Goal: Find contact information: Find contact information

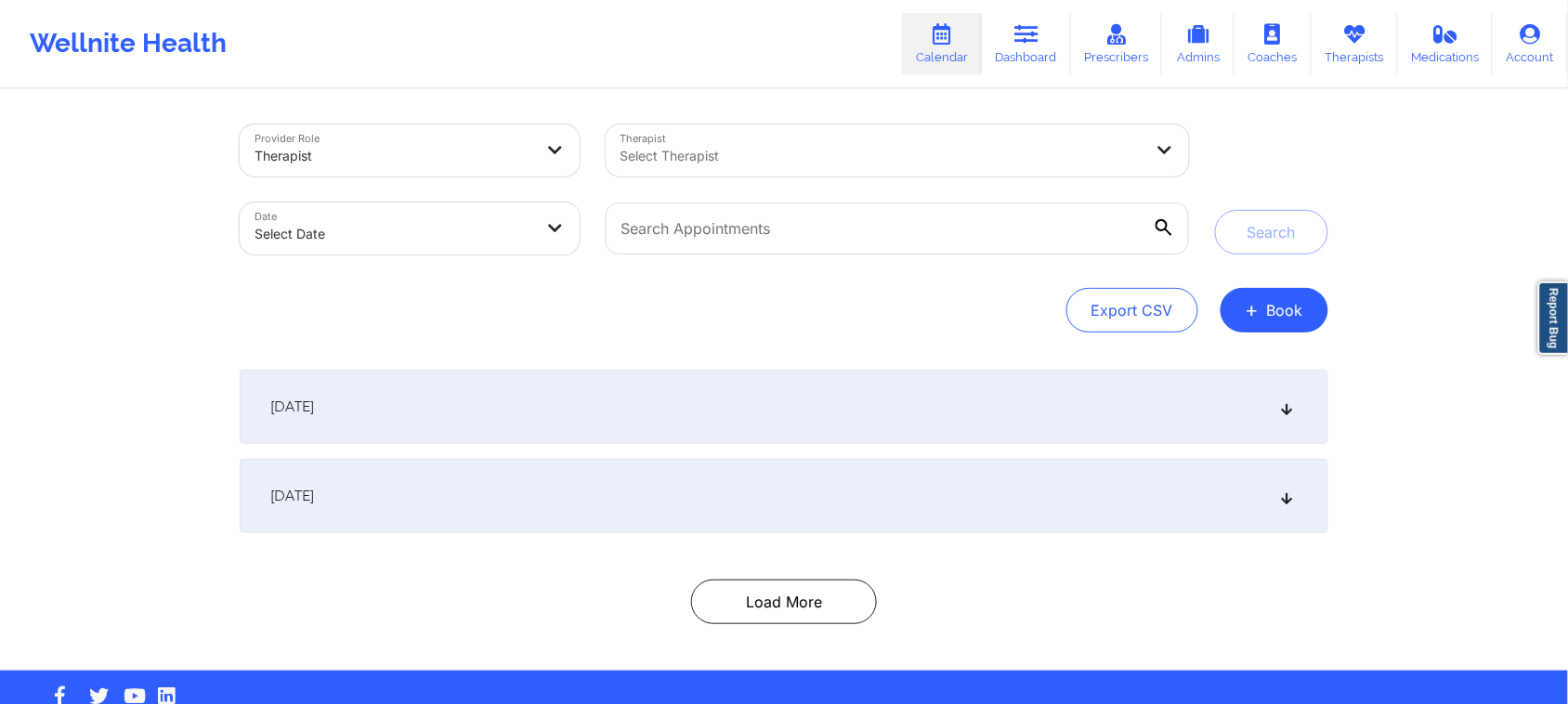
click at [1285, 491] on icon at bounding box center [1287, 496] width 16 height 13
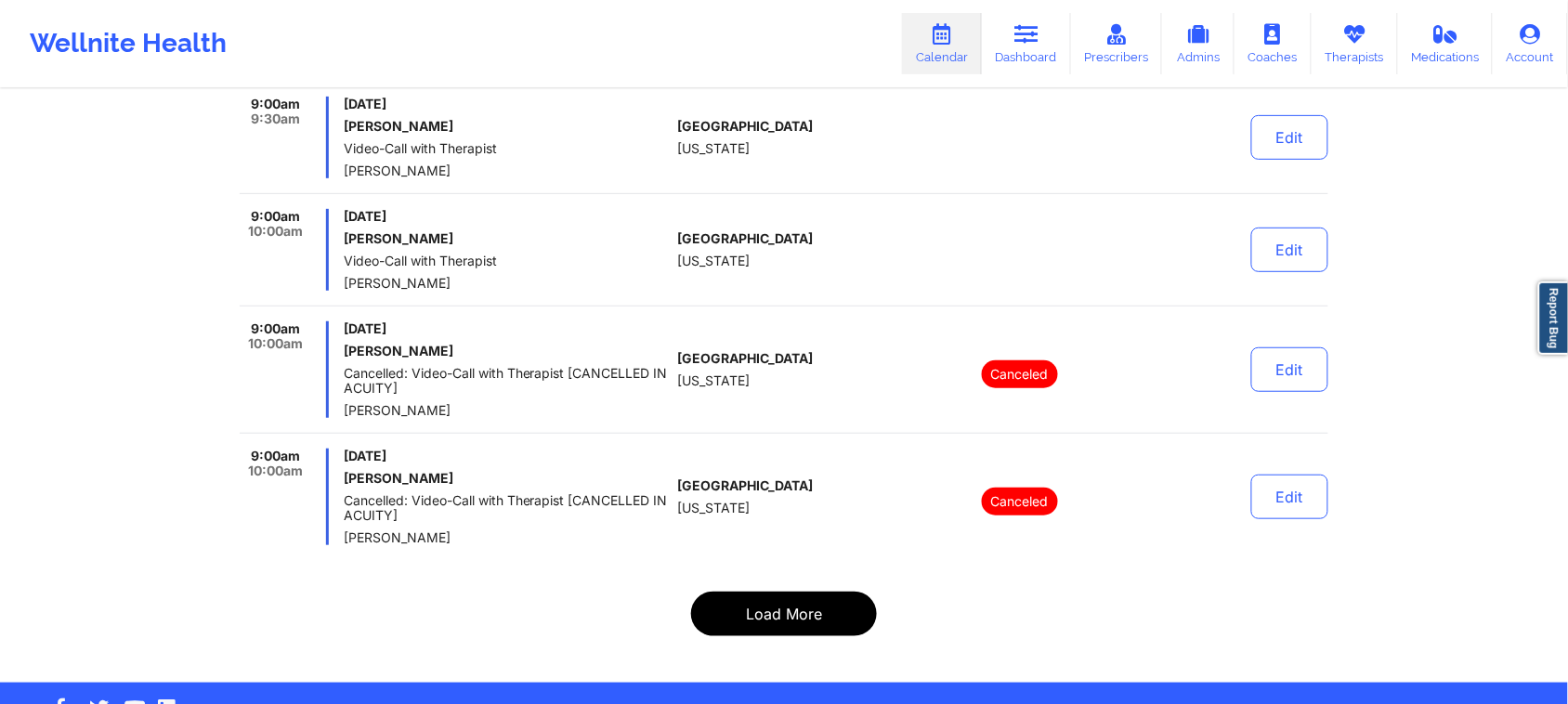
scroll to position [4413, 0]
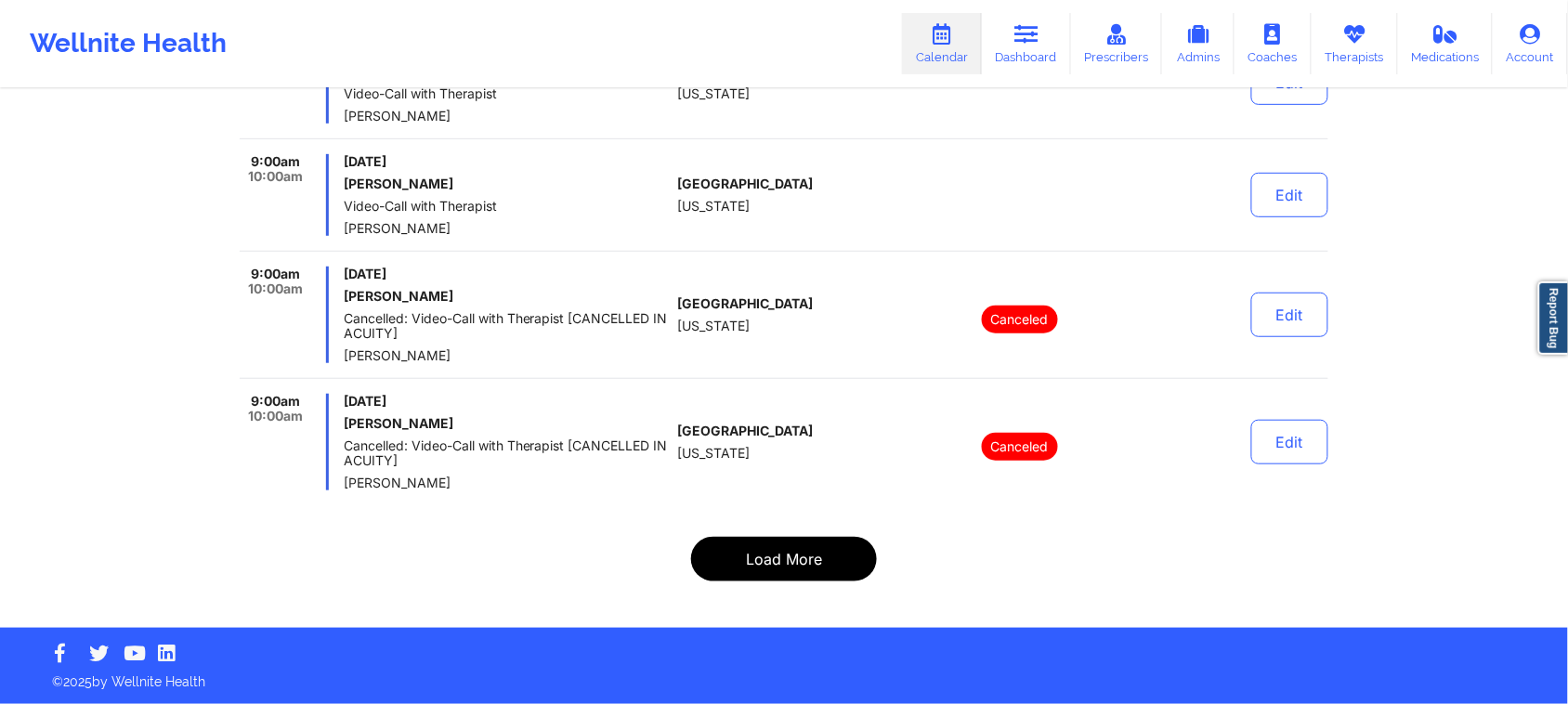
drag, startPoint x: 764, startPoint y: 563, endPoint x: 954, endPoint y: 569, distance: 190.1
click at [767, 563] on button "Load More" at bounding box center [784, 560] width 186 height 45
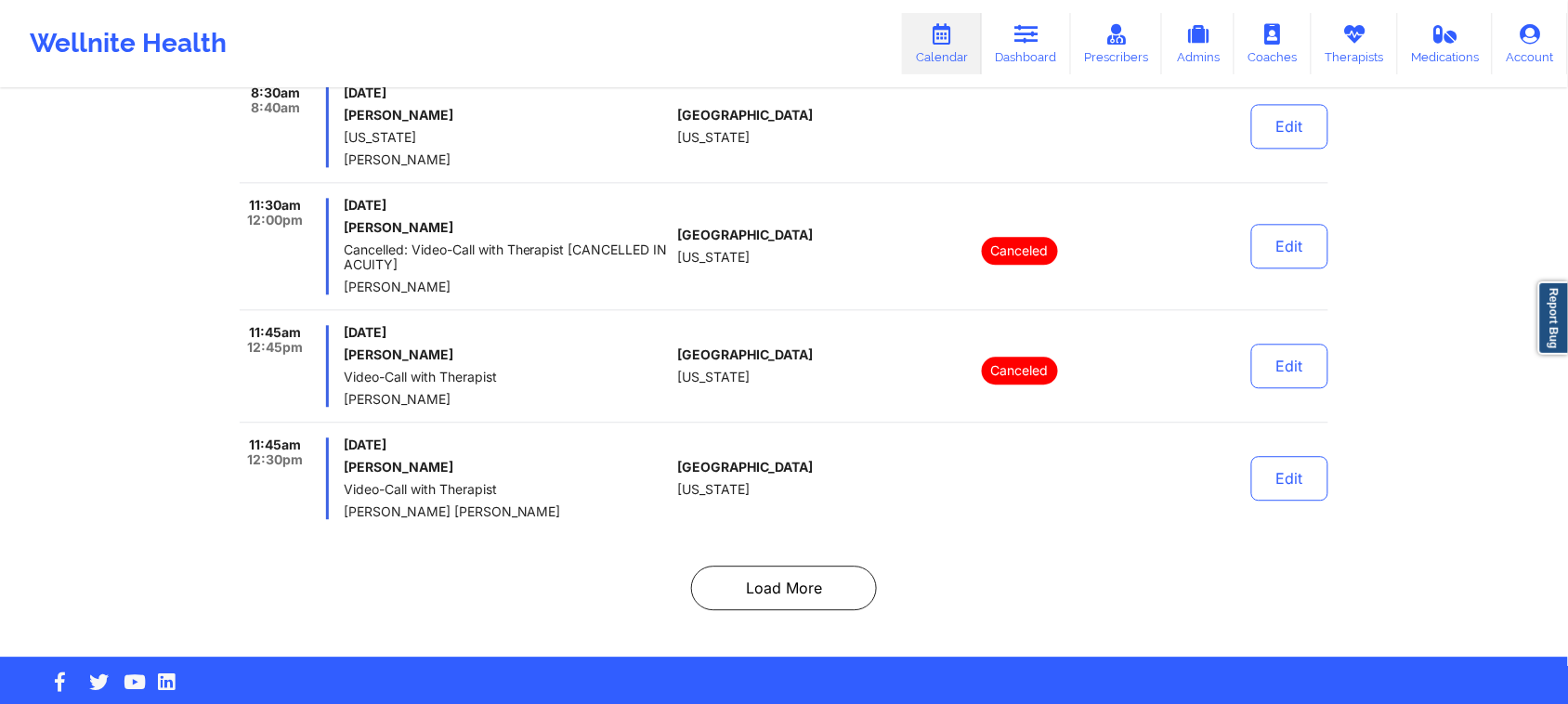
scroll to position [11639, 0]
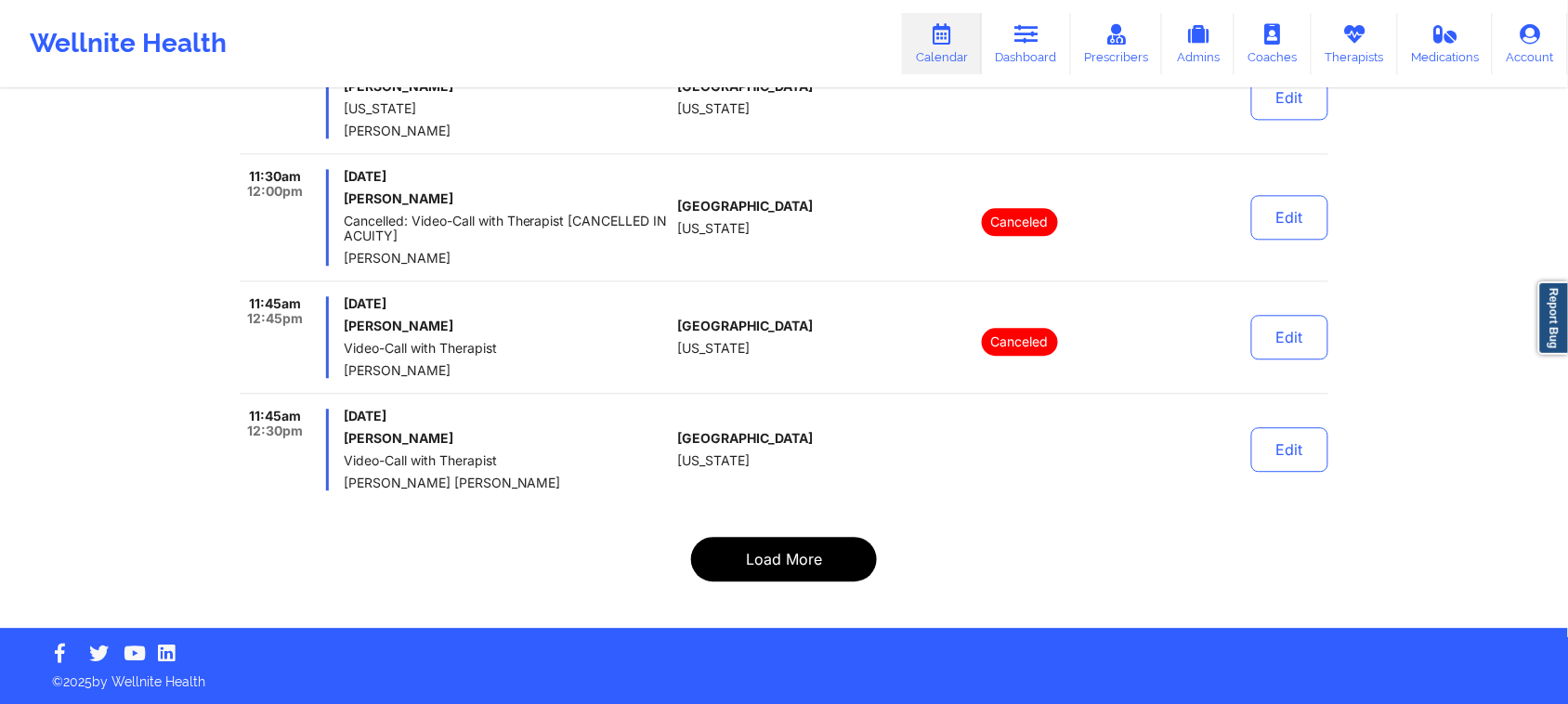
click at [797, 550] on button "Load More" at bounding box center [784, 560] width 186 height 45
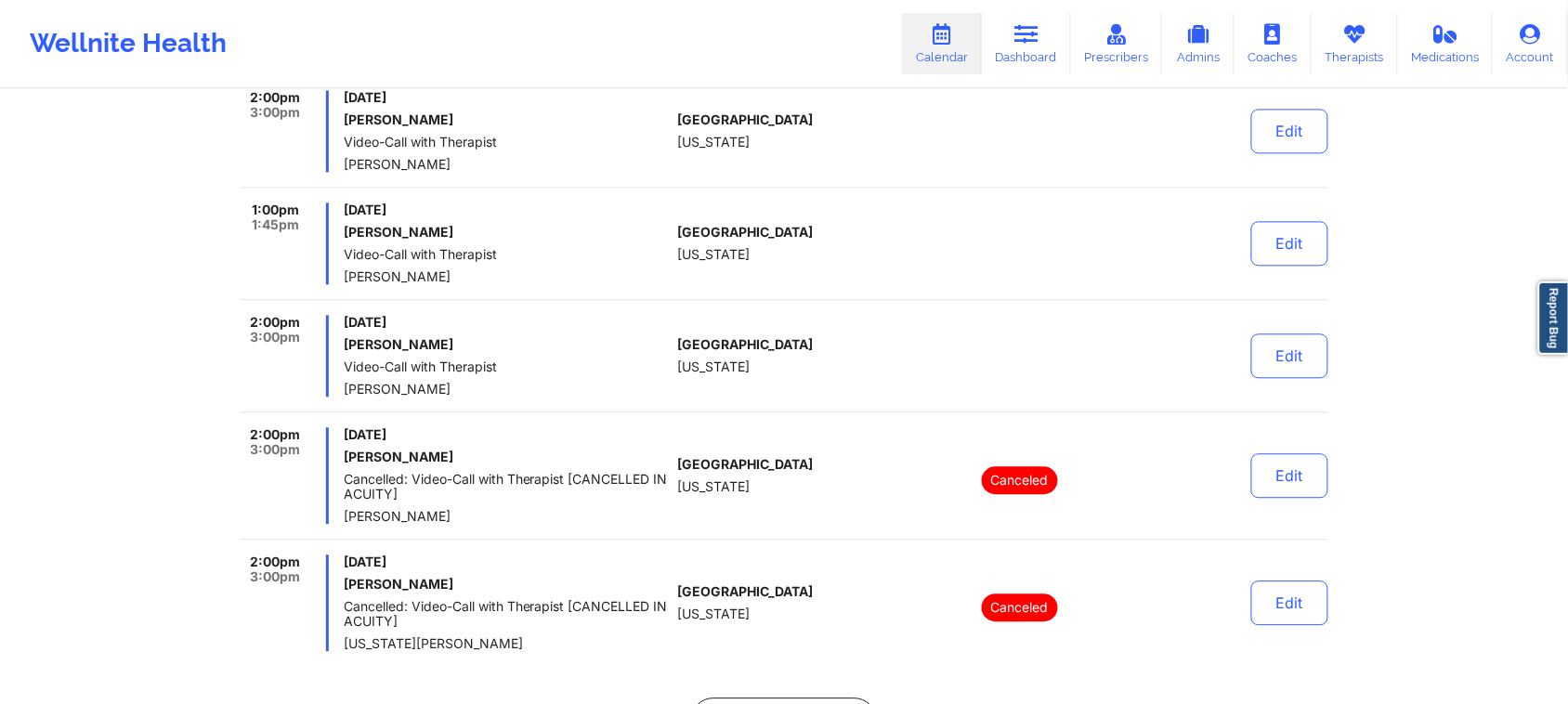
scroll to position [11728, 0]
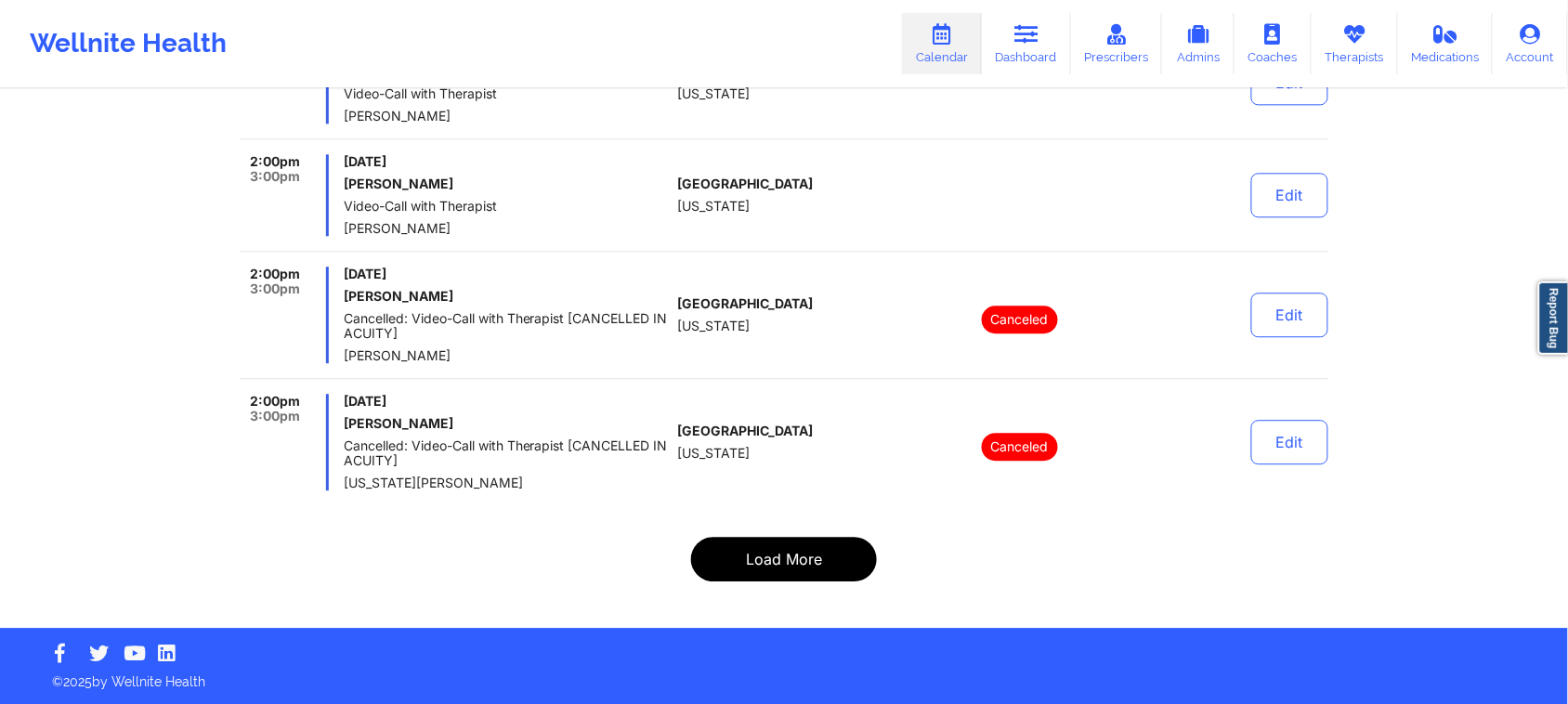
click at [816, 554] on button "Load More" at bounding box center [784, 560] width 186 height 45
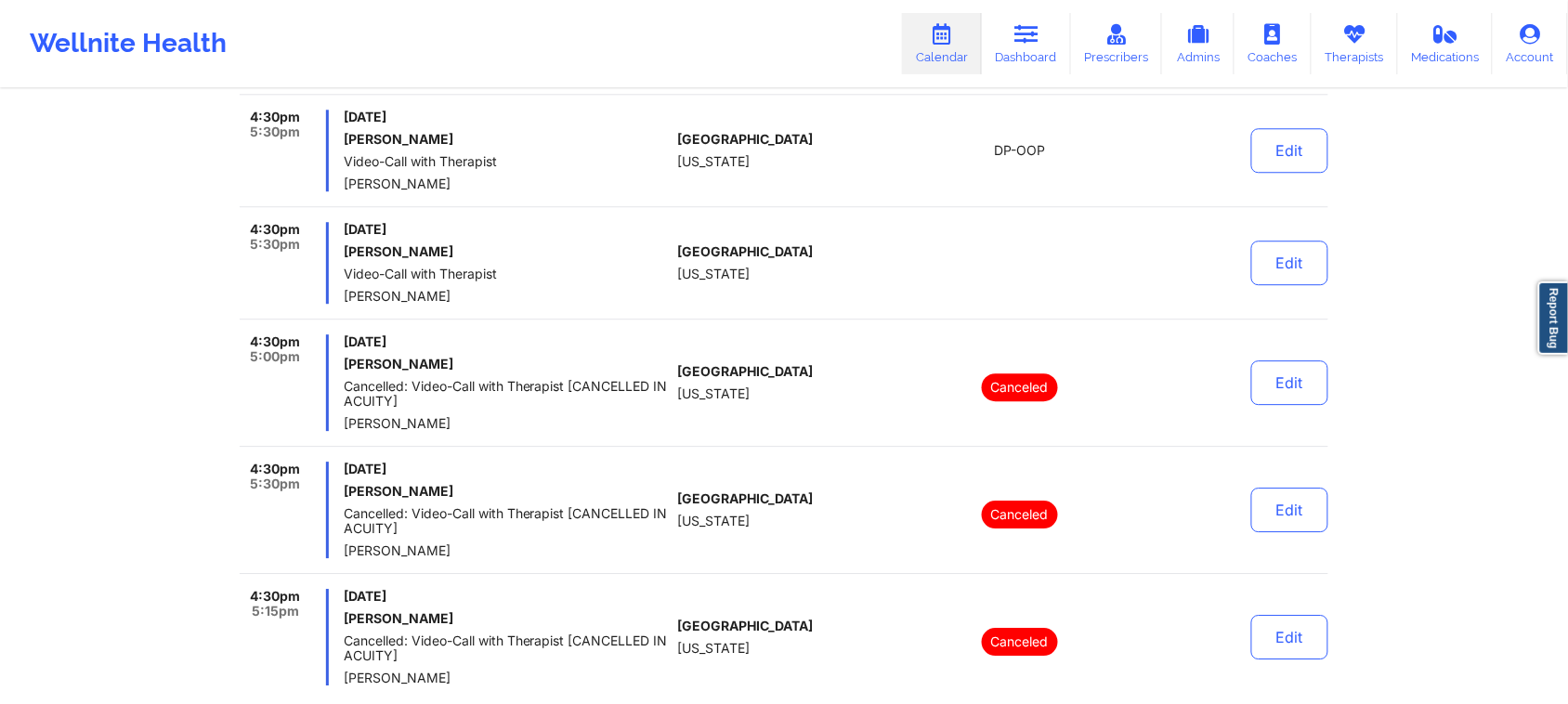
scroll to position [12055, 0]
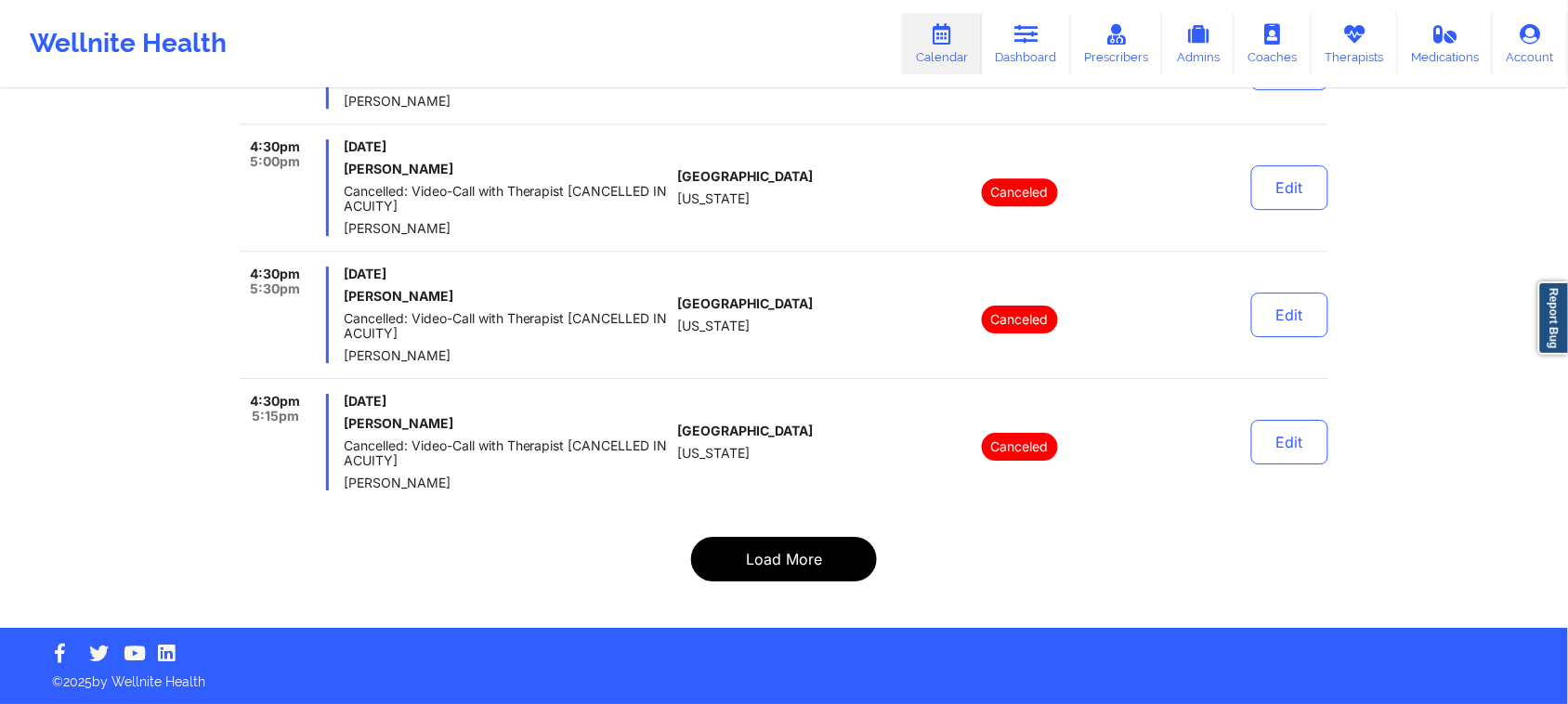
click at [820, 563] on button "Load More" at bounding box center [784, 560] width 186 height 45
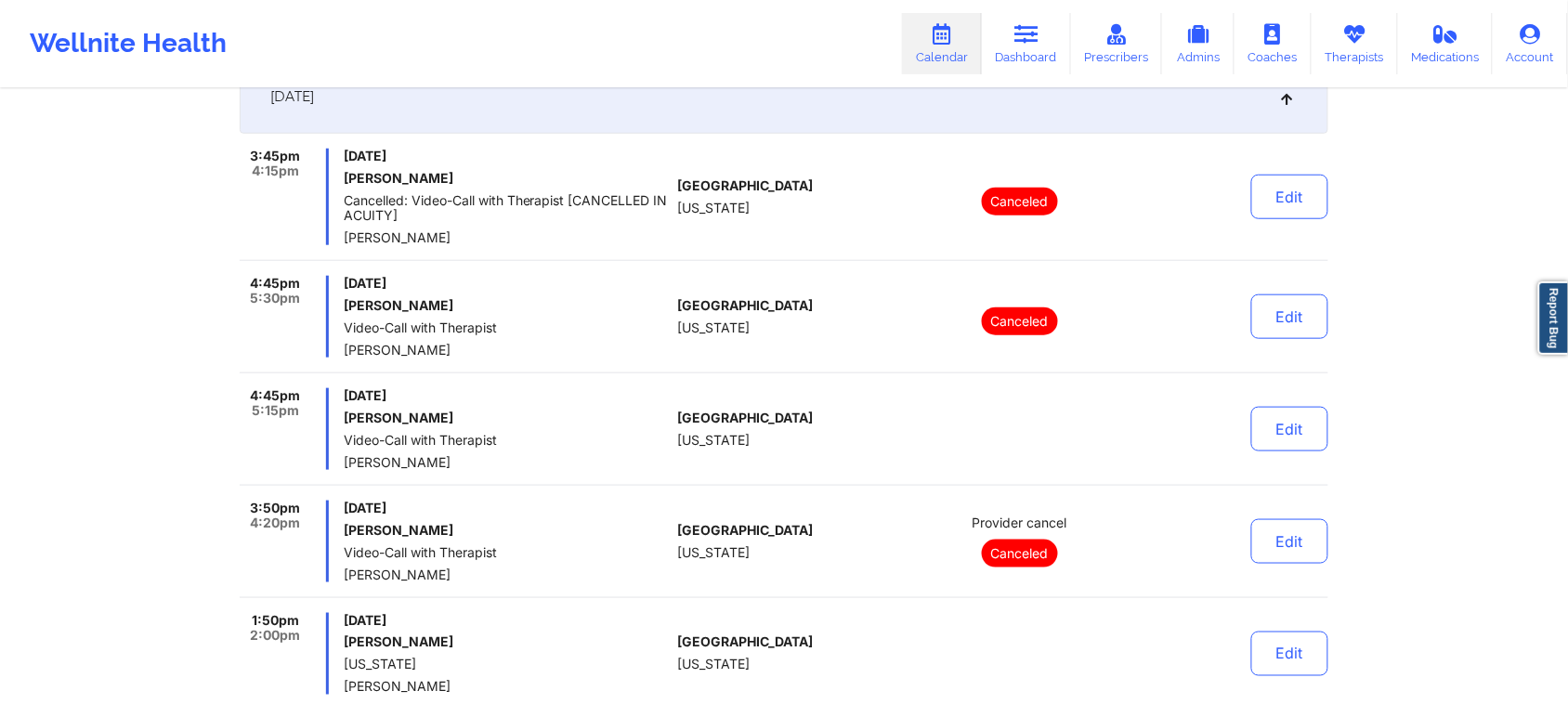
scroll to position [232, 0]
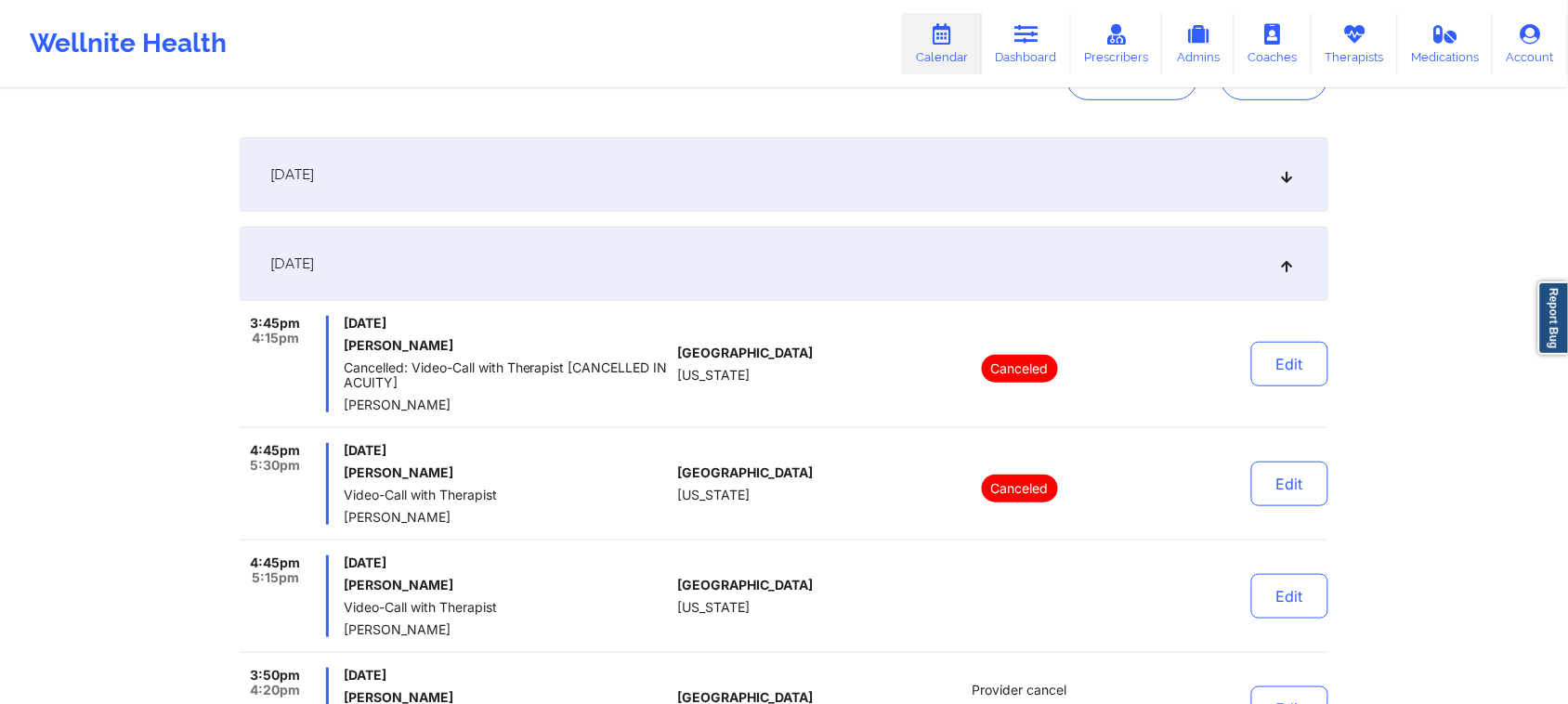
click at [1287, 271] on icon at bounding box center [1287, 263] width 16 height 13
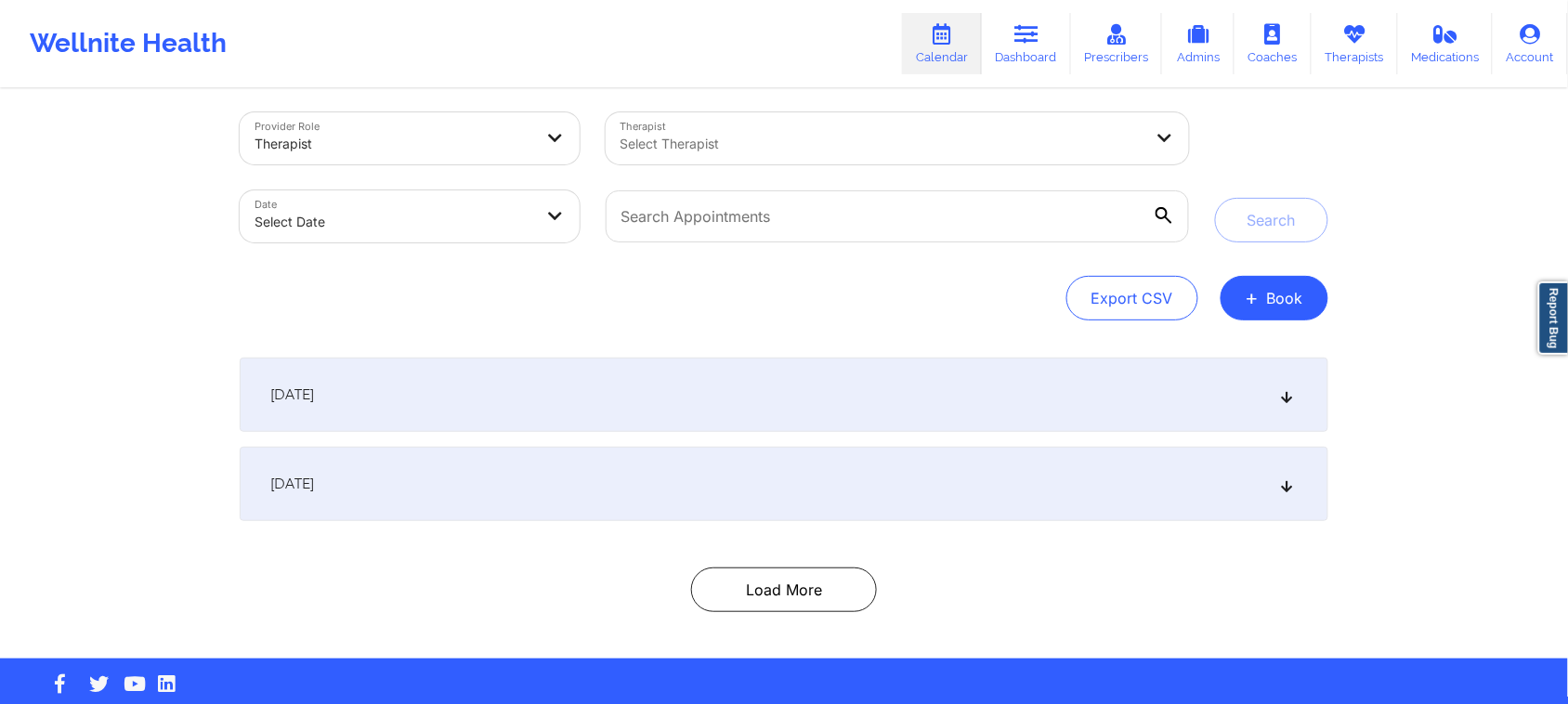
scroll to position [0, 0]
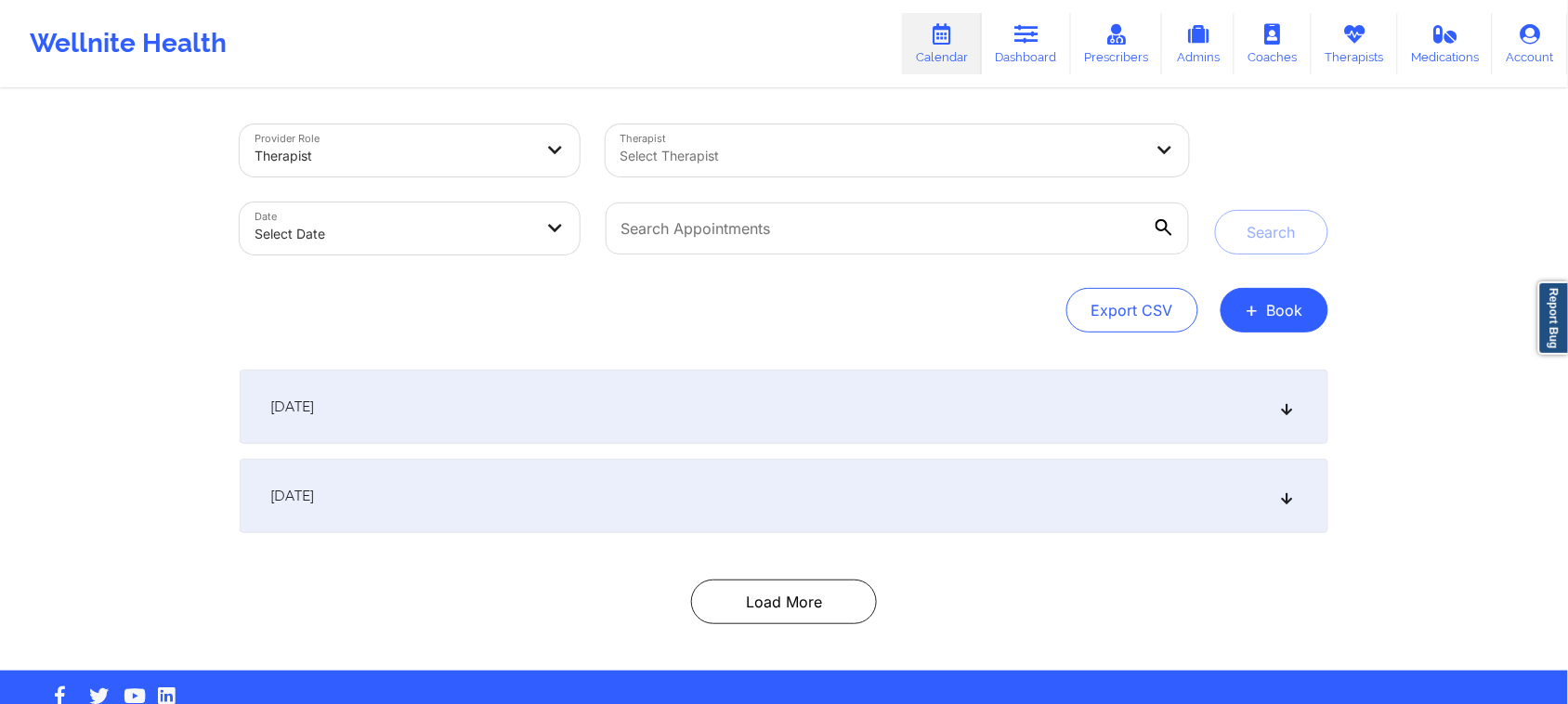
click at [398, 218] on body "Wellnite Health Calendar Dashboard Prescribers Admins Coaches Therapists Medica…" at bounding box center [784, 352] width 1568 height 704
select select "2025-8"
select select "2025-9"
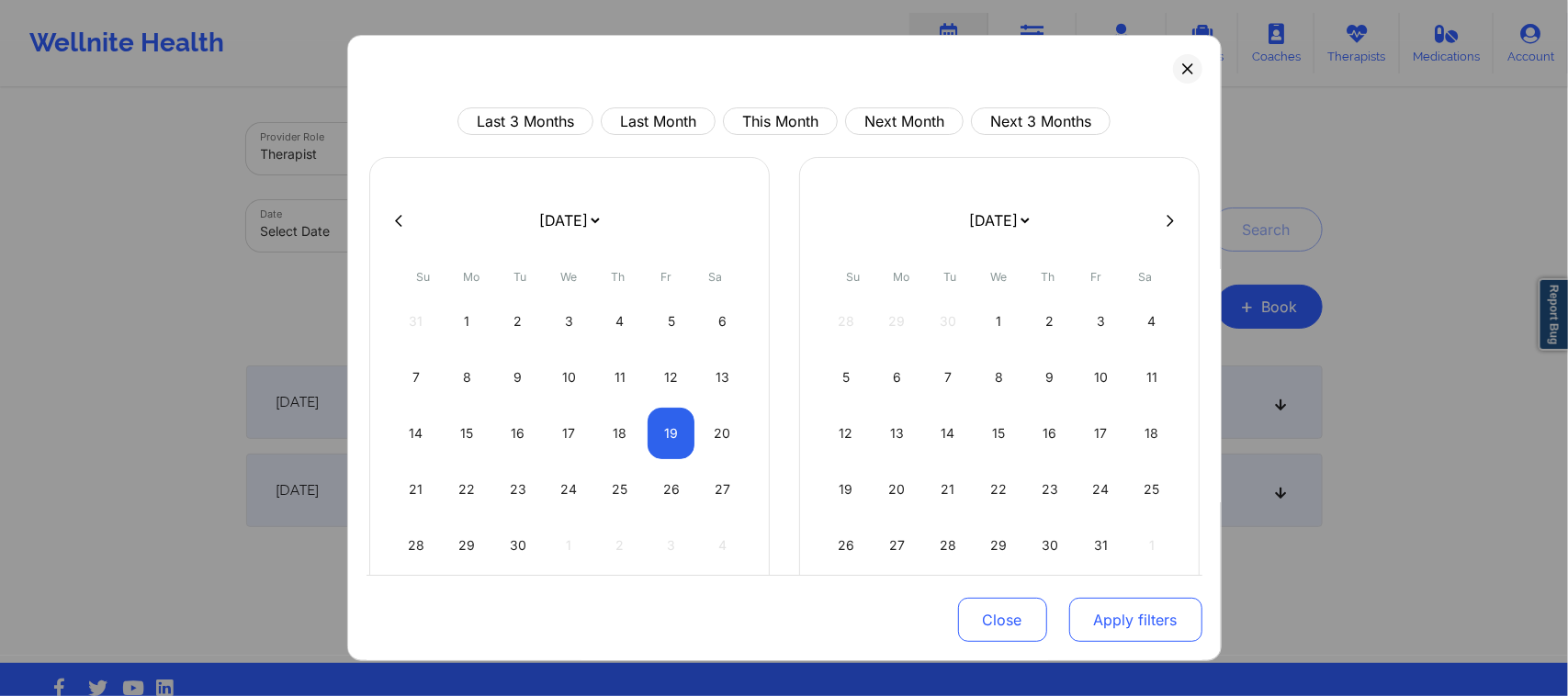
click at [1153, 620] on button "Apply filters" at bounding box center [1135, 620] width 133 height 44
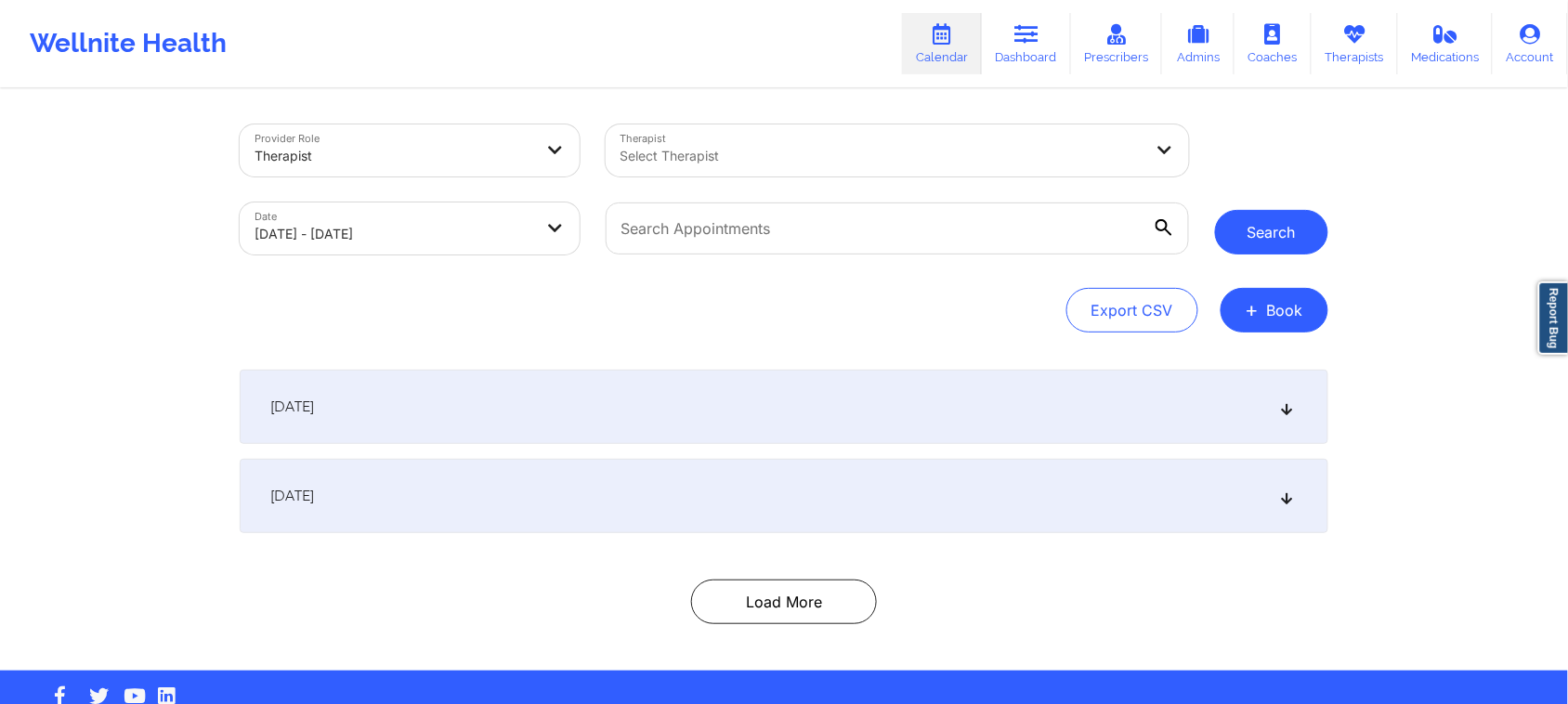
click at [1259, 224] on button "Search" at bounding box center [1271, 233] width 113 height 45
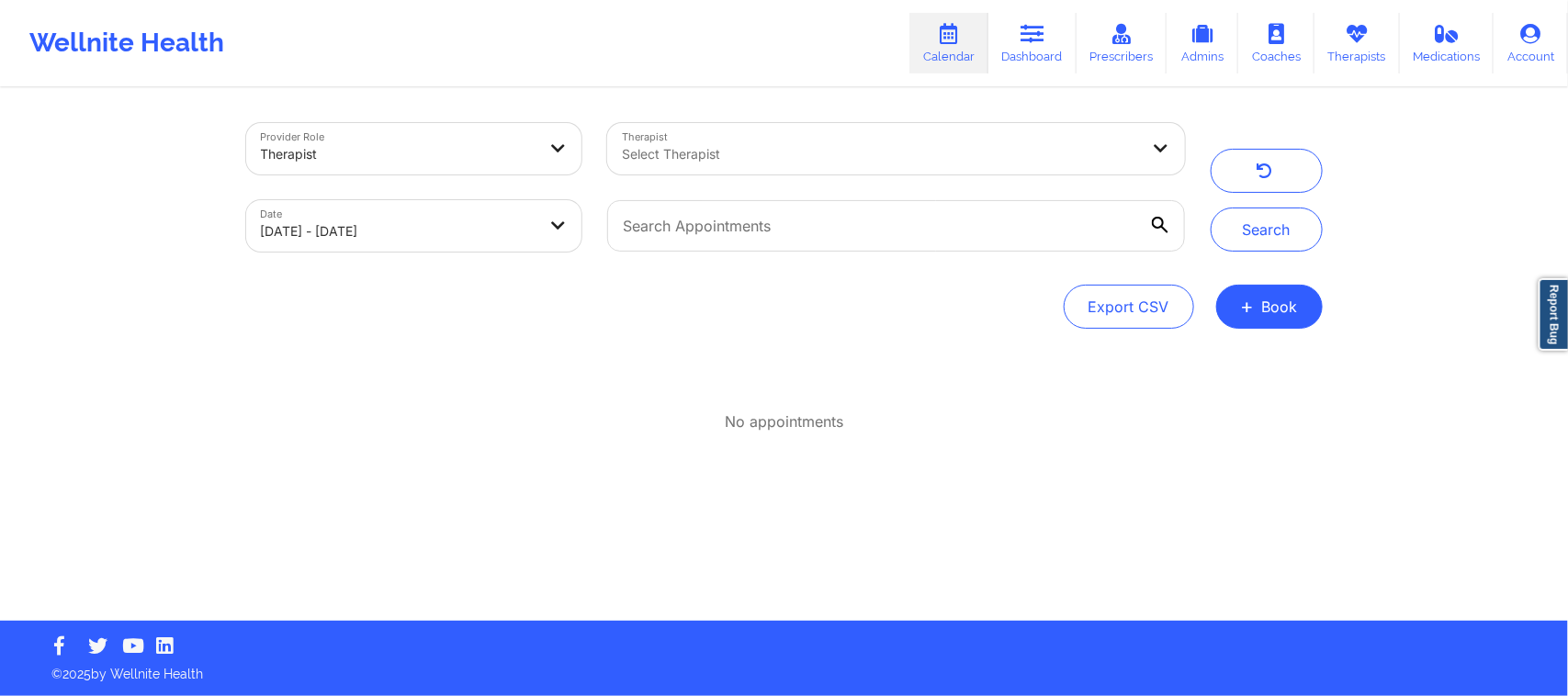
click at [473, 218] on body "Wellnite Health Calendar Dashboard Prescribers Admins Coaches Therapists Medica…" at bounding box center [784, 348] width 1568 height 696
select select "2025-8"
select select "2025-9"
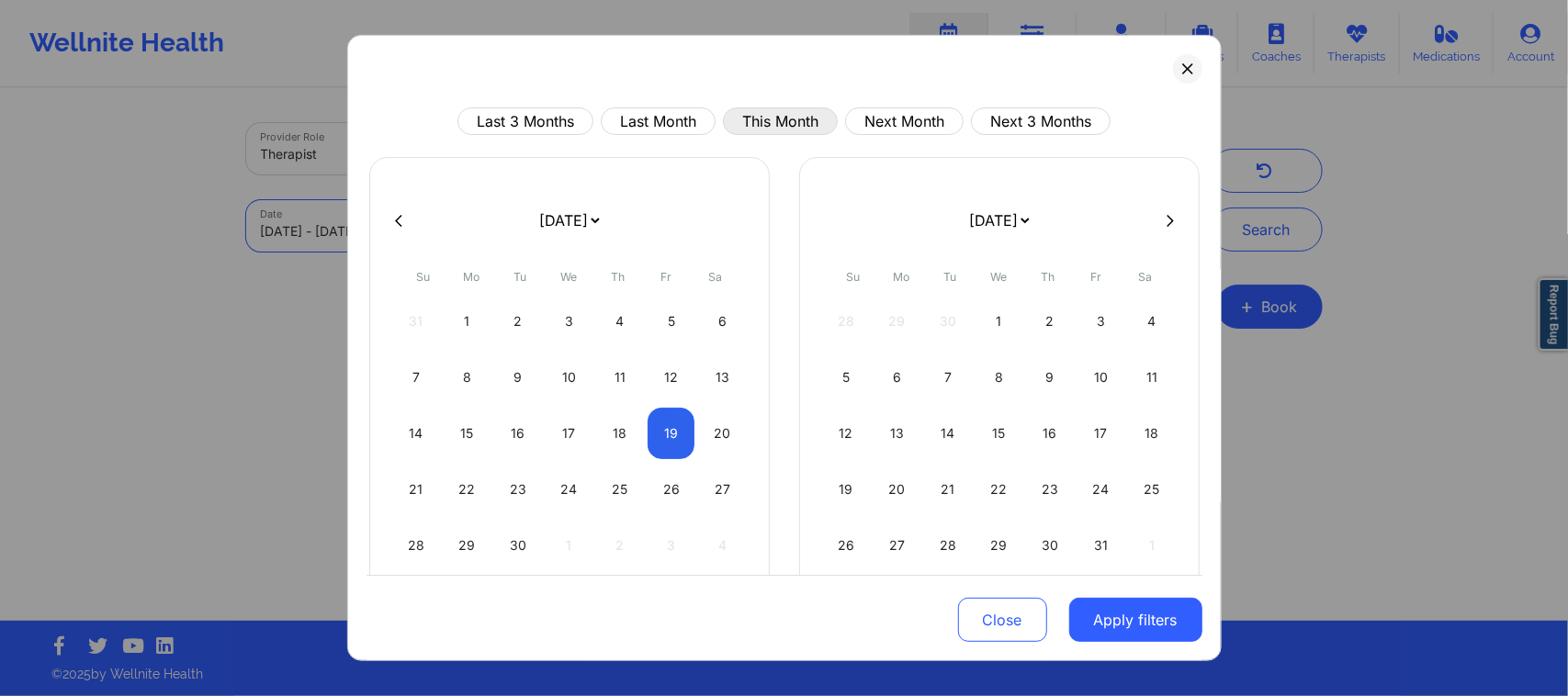
click at [791, 115] on button "This Month" at bounding box center [781, 121] width 115 height 28
select select "2025-8"
select select "2025-9"
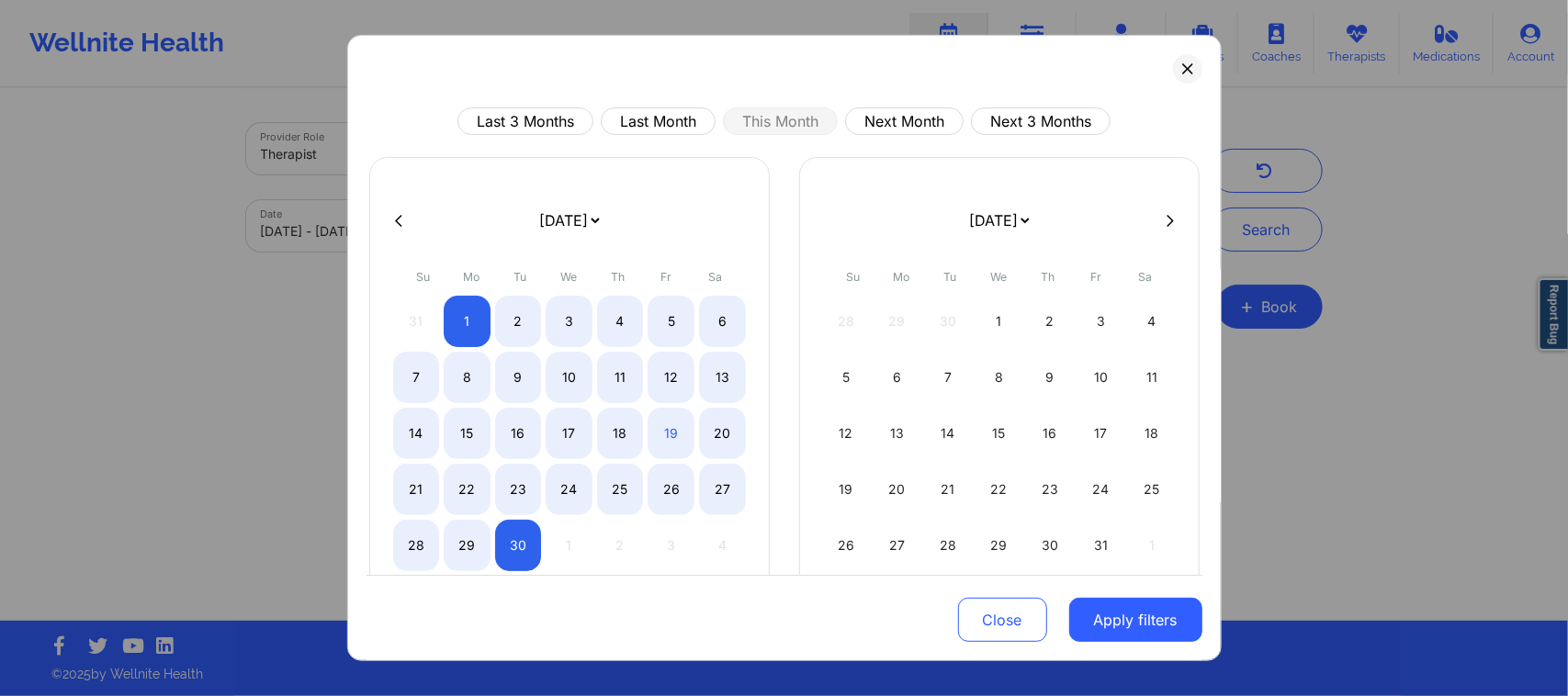
click at [1135, 615] on button "Apply filters" at bounding box center [1135, 620] width 133 height 44
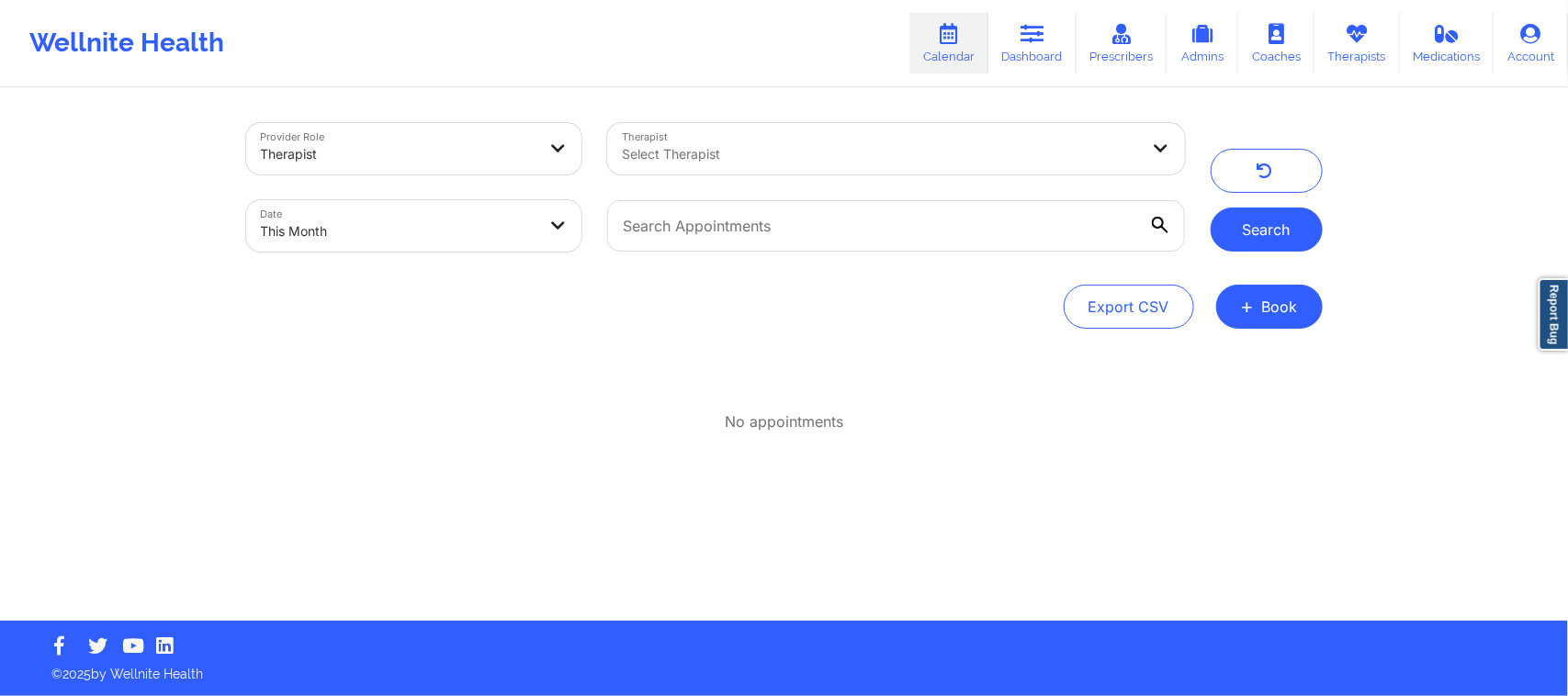
click at [1242, 212] on button "Search" at bounding box center [1267, 230] width 112 height 44
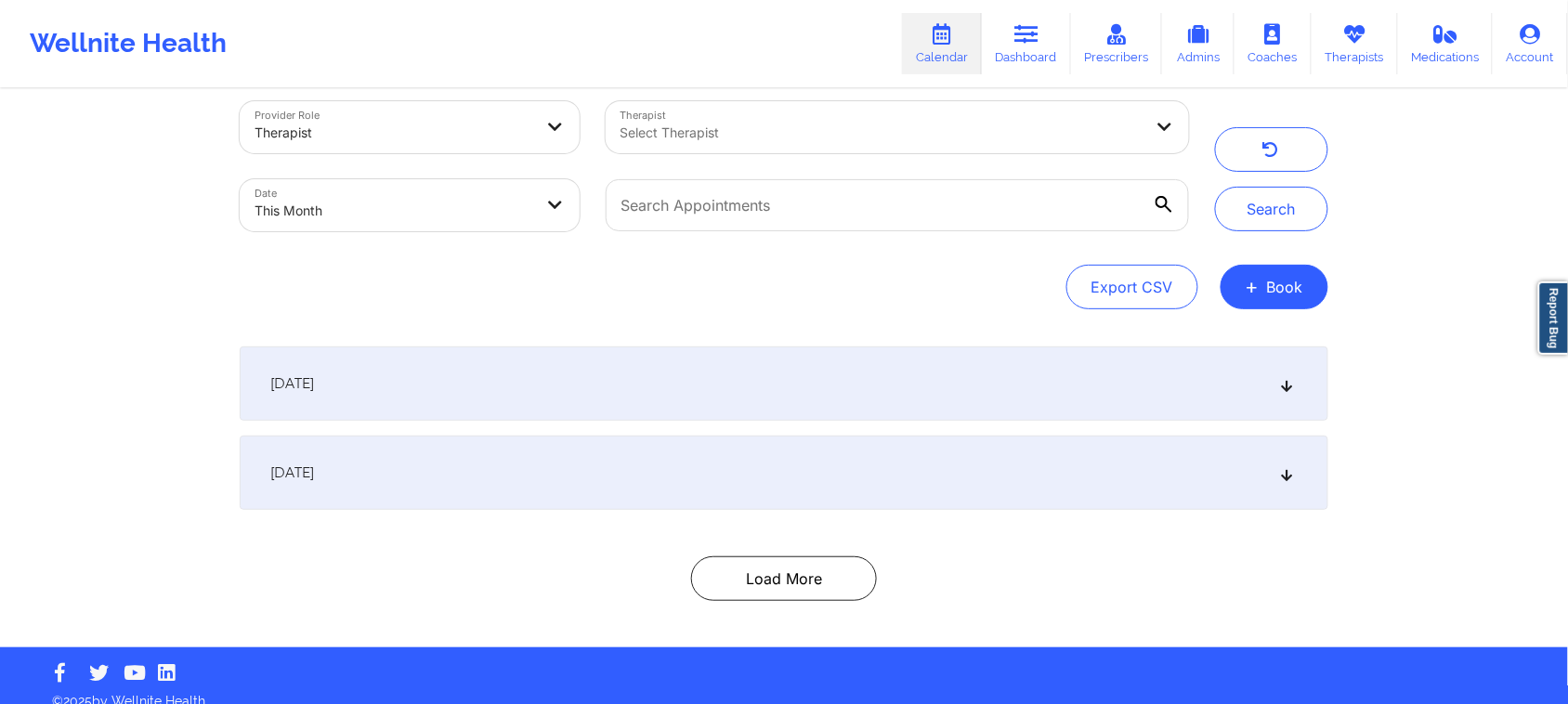
scroll to position [42, 0]
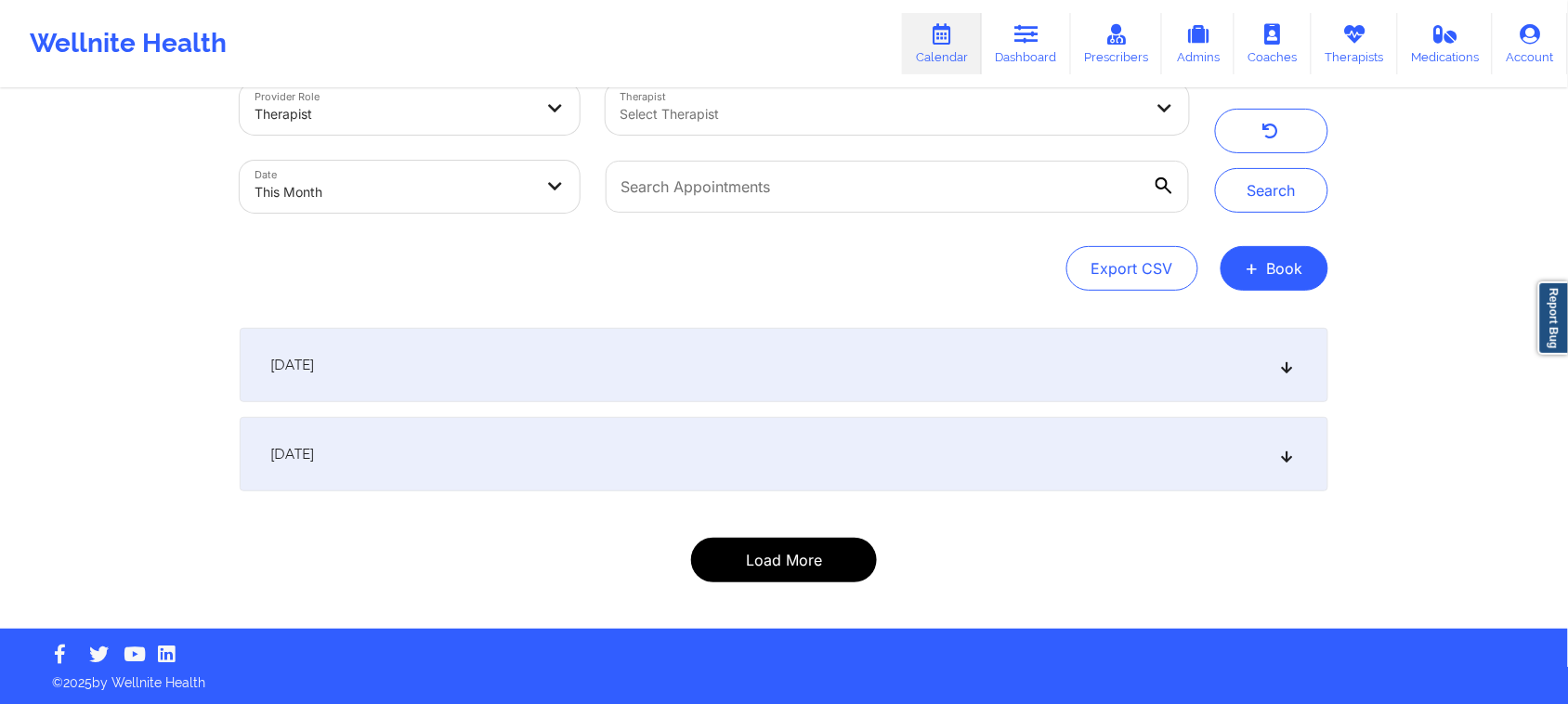
click at [774, 545] on button "Load More" at bounding box center [784, 560] width 186 height 45
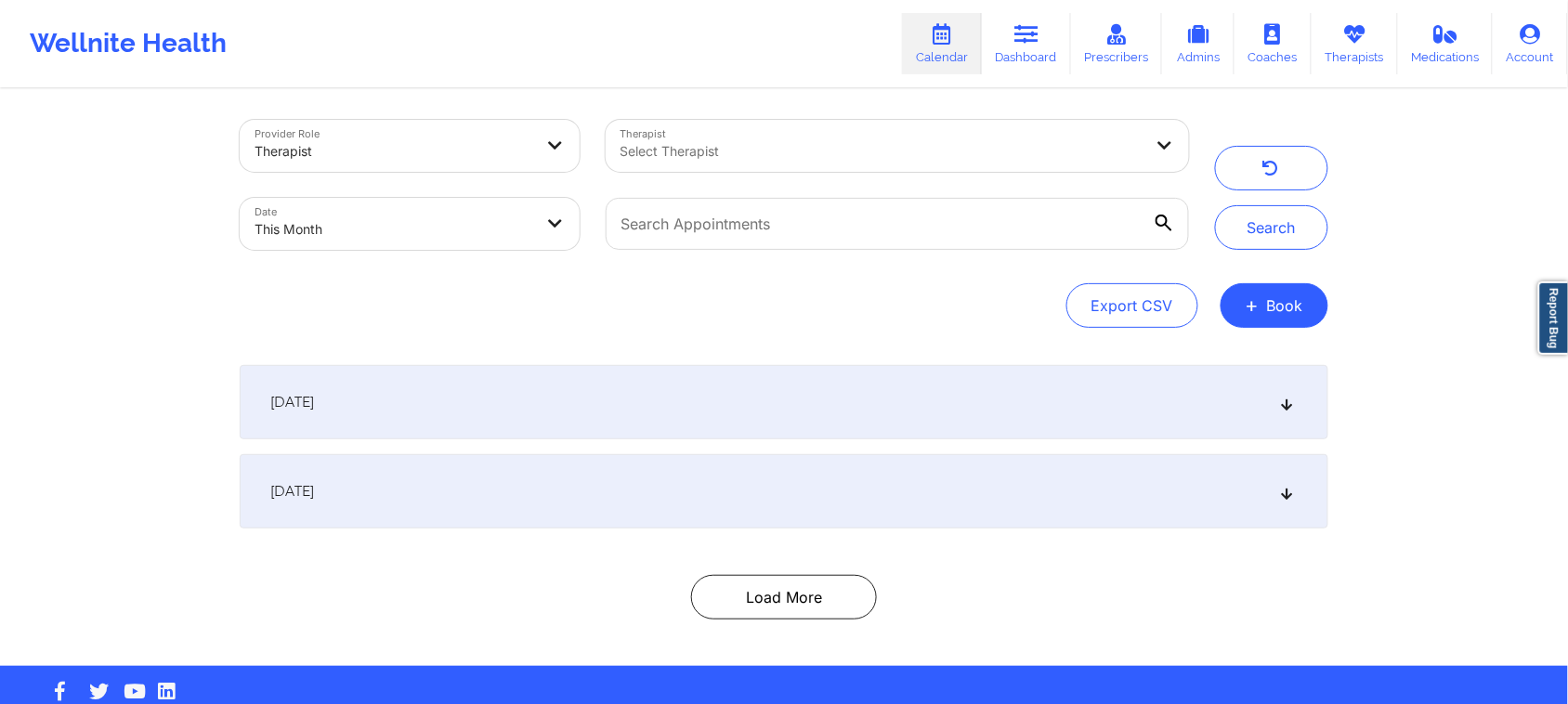
scroll to position [0, 0]
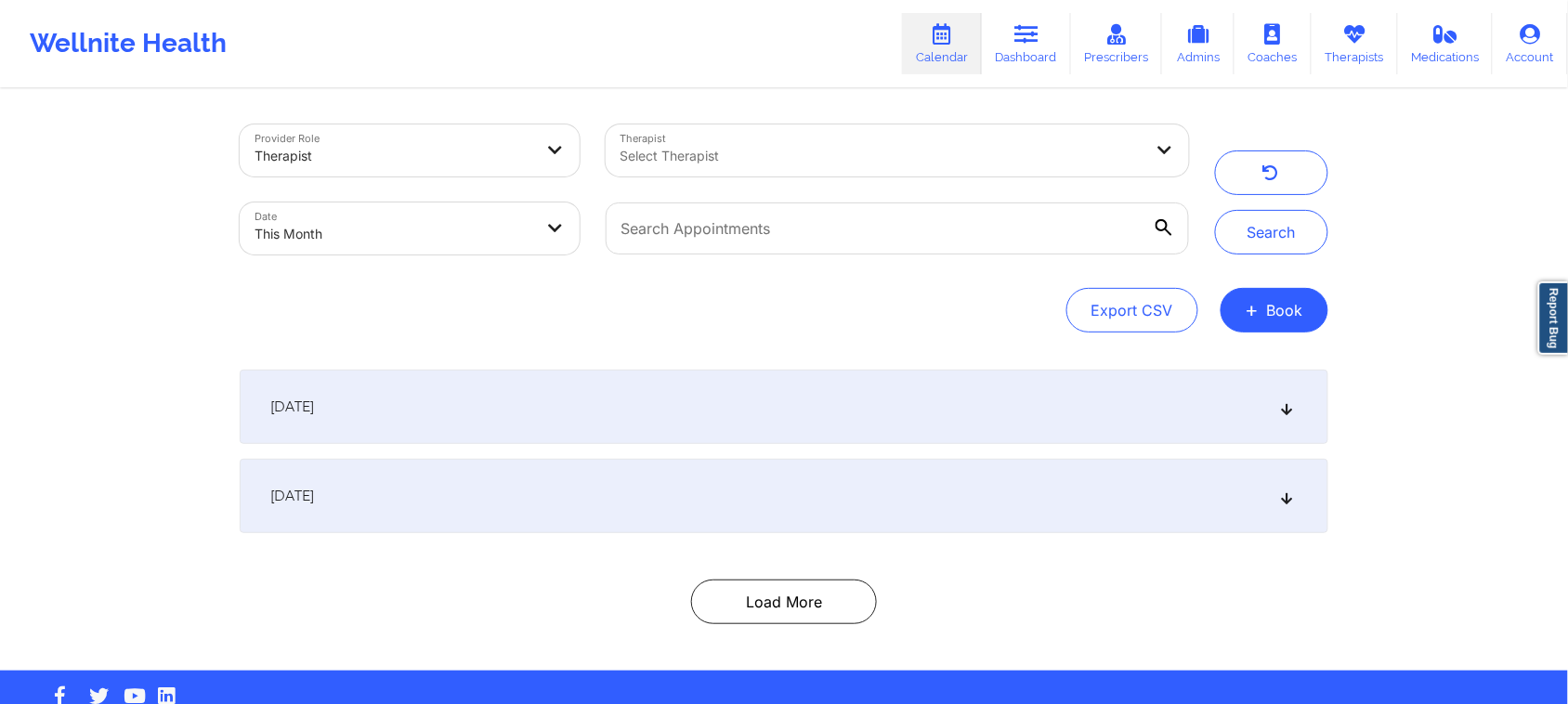
click at [442, 220] on body "Wellnite Health Calendar Dashboard Prescribers Admins Coaches Therapists Medica…" at bounding box center [784, 352] width 1568 height 704
select select "2025-8"
select select "2025-9"
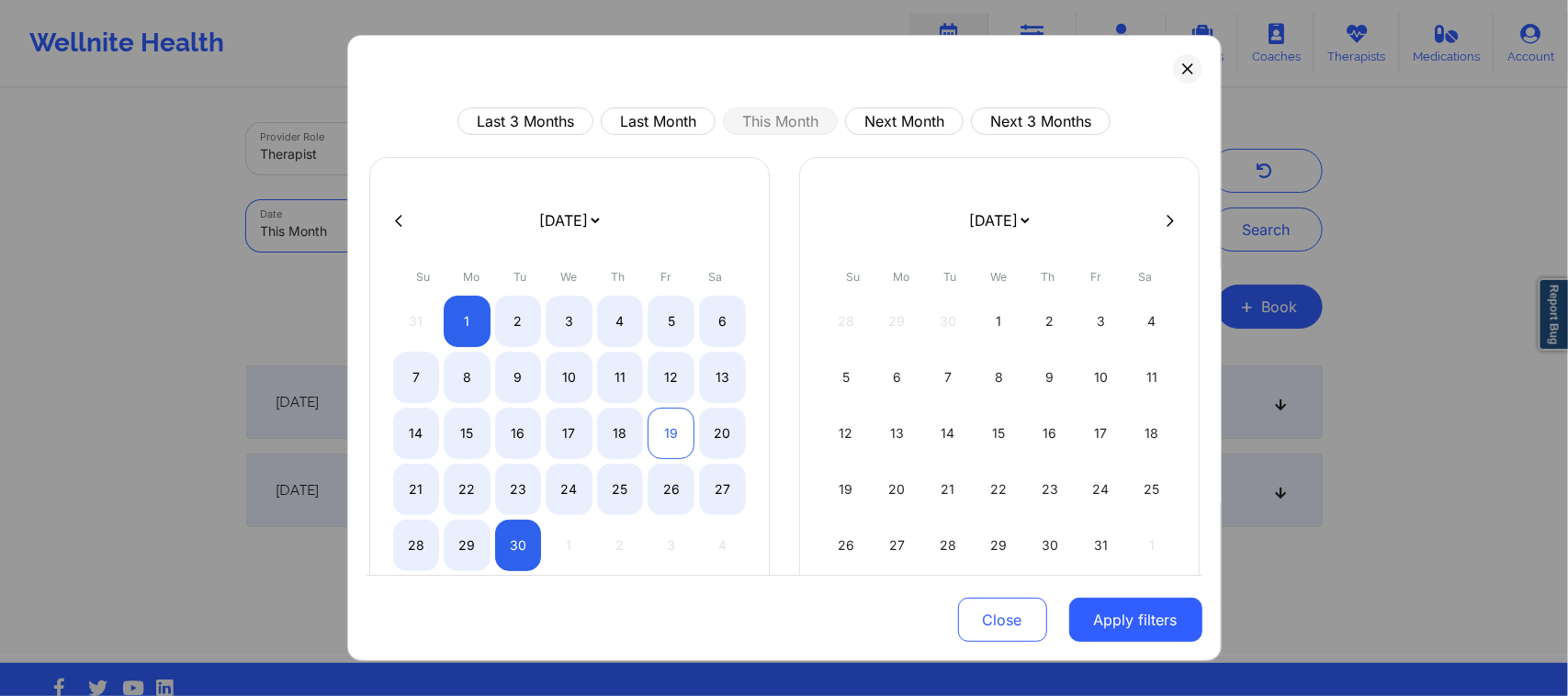
click at [658, 434] on div "19" at bounding box center [670, 433] width 47 height 52
select select "2025-8"
select select "2025-9"
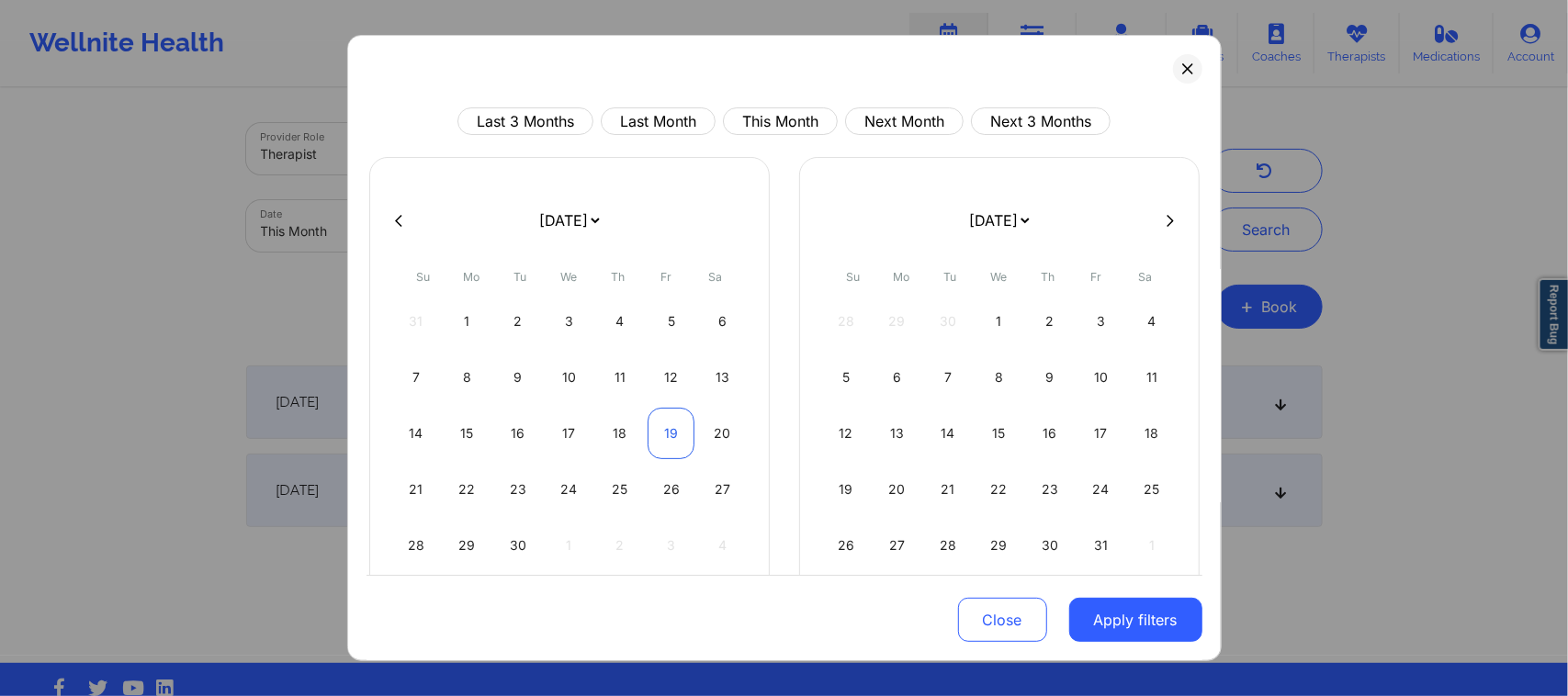
click at [670, 437] on div "19" at bounding box center [670, 433] width 47 height 52
select select "2025-8"
select select "2025-9"
click at [1148, 612] on button "Apply filters" at bounding box center [1135, 620] width 133 height 44
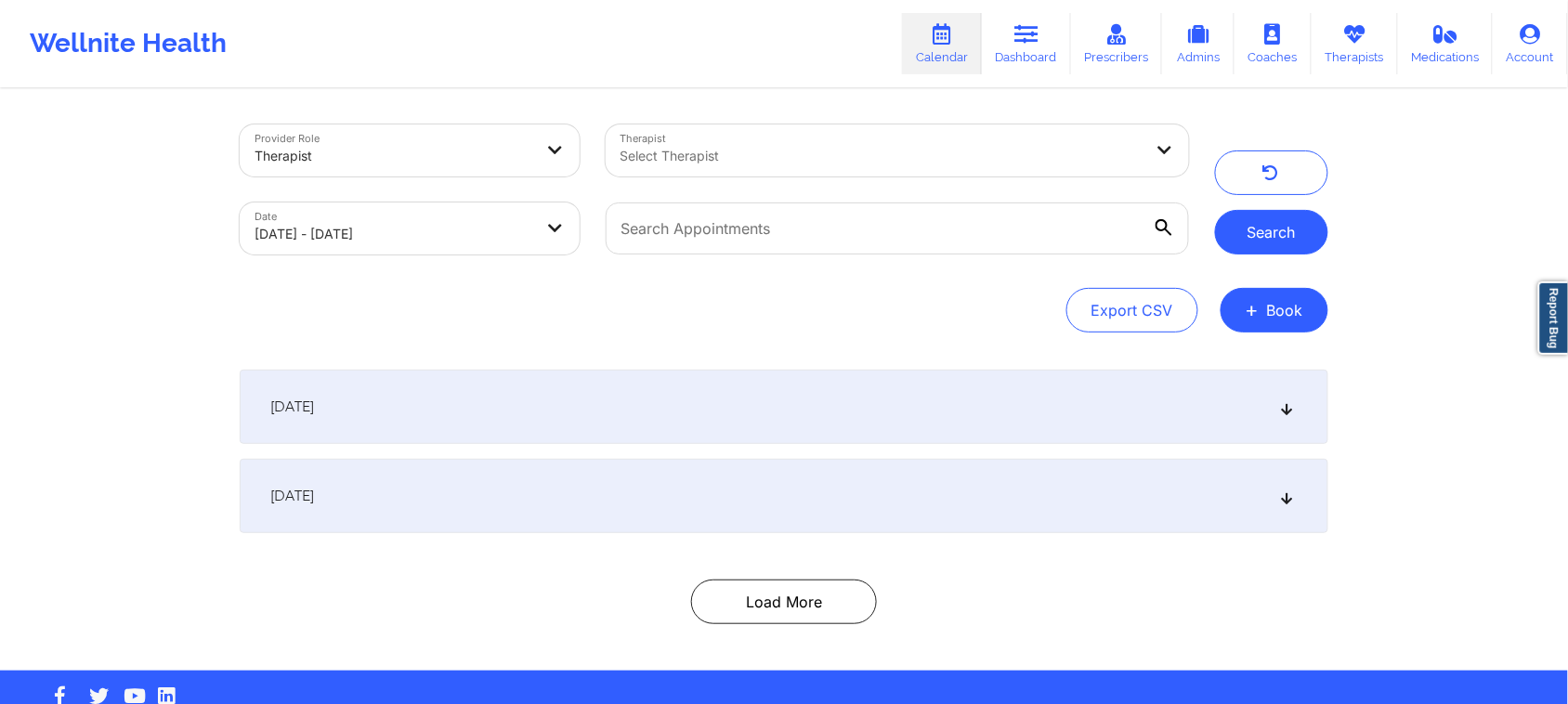
click at [1270, 234] on button "Search" at bounding box center [1271, 233] width 113 height 45
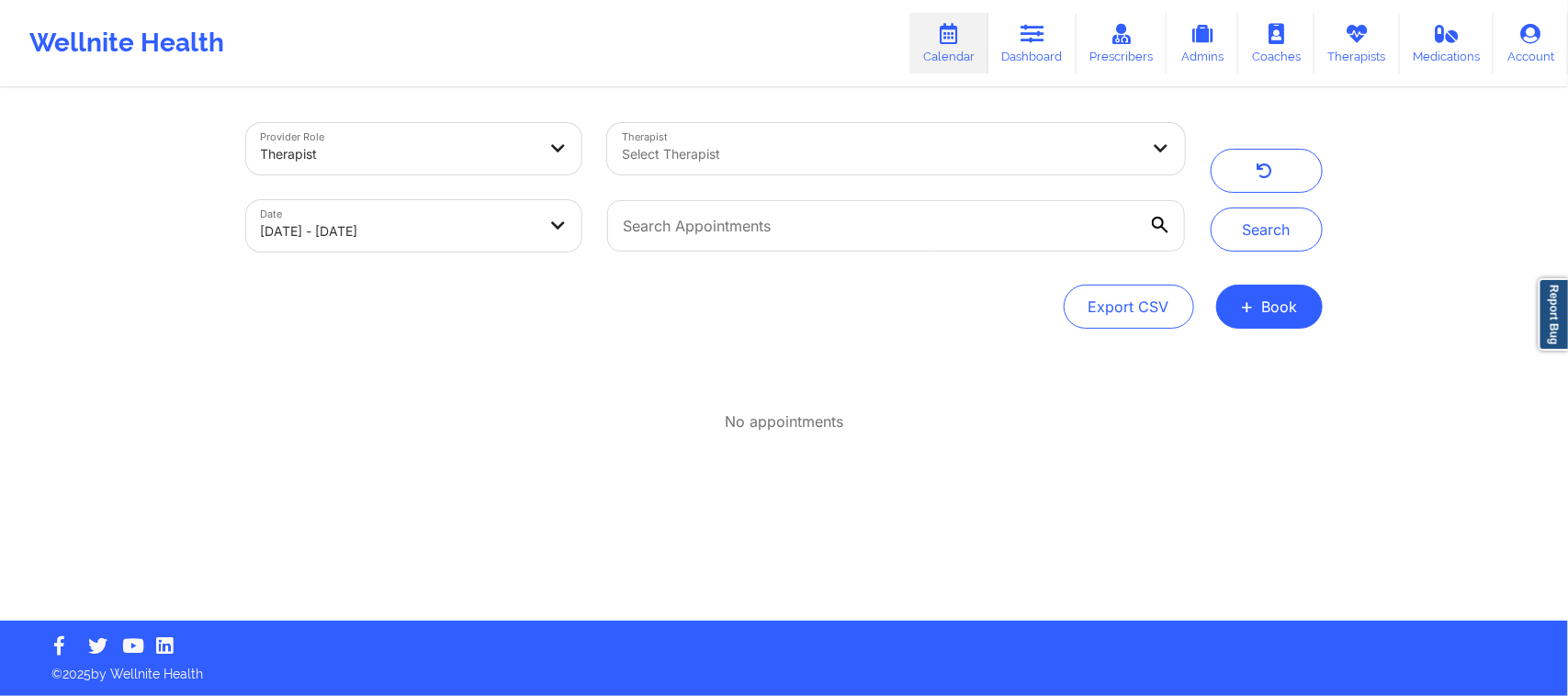
click at [459, 231] on body "Wellnite Health Calendar Dashboard Prescribers Admins Coaches Therapists Medica…" at bounding box center [784, 348] width 1568 height 696
select select "2025-8"
select select "2025-9"
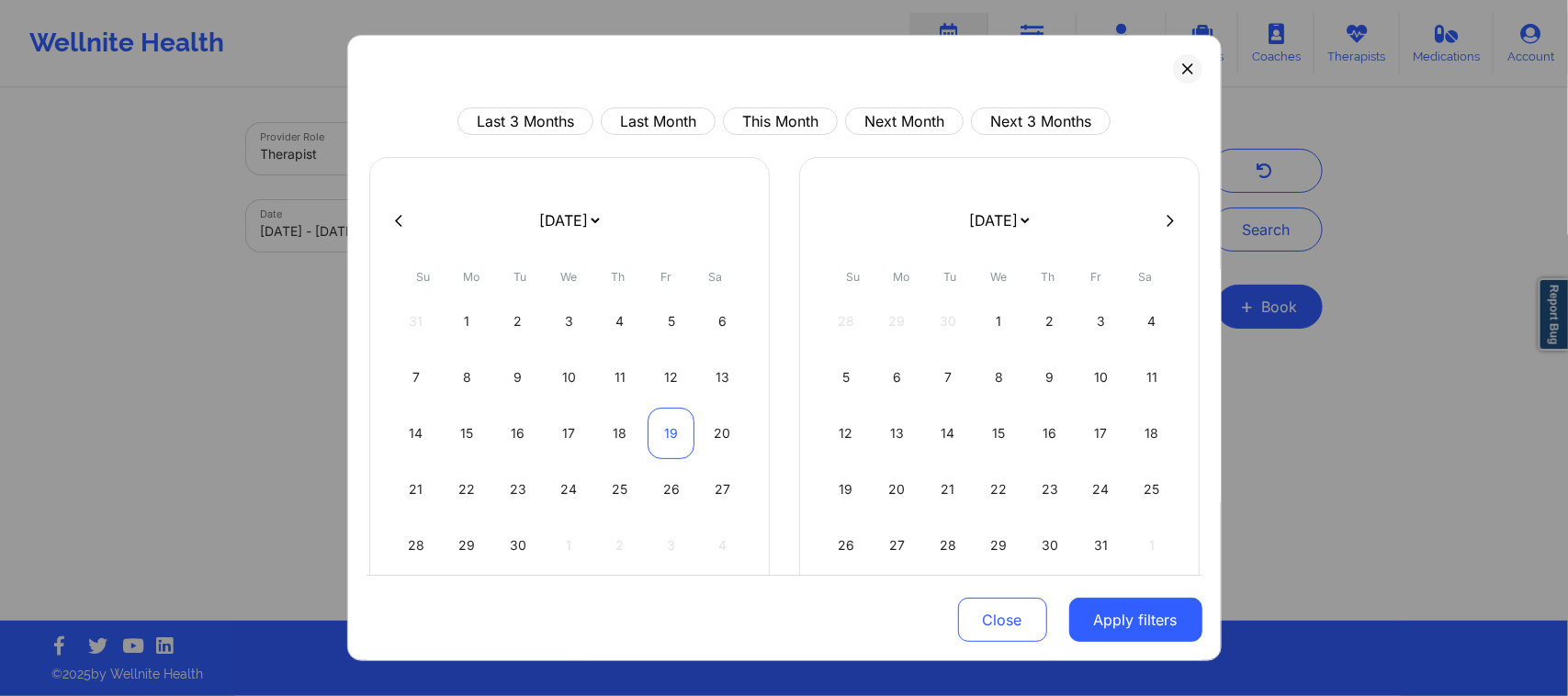
click at [675, 442] on div "19" at bounding box center [670, 433] width 47 height 52
select select "2025-8"
select select "2025-9"
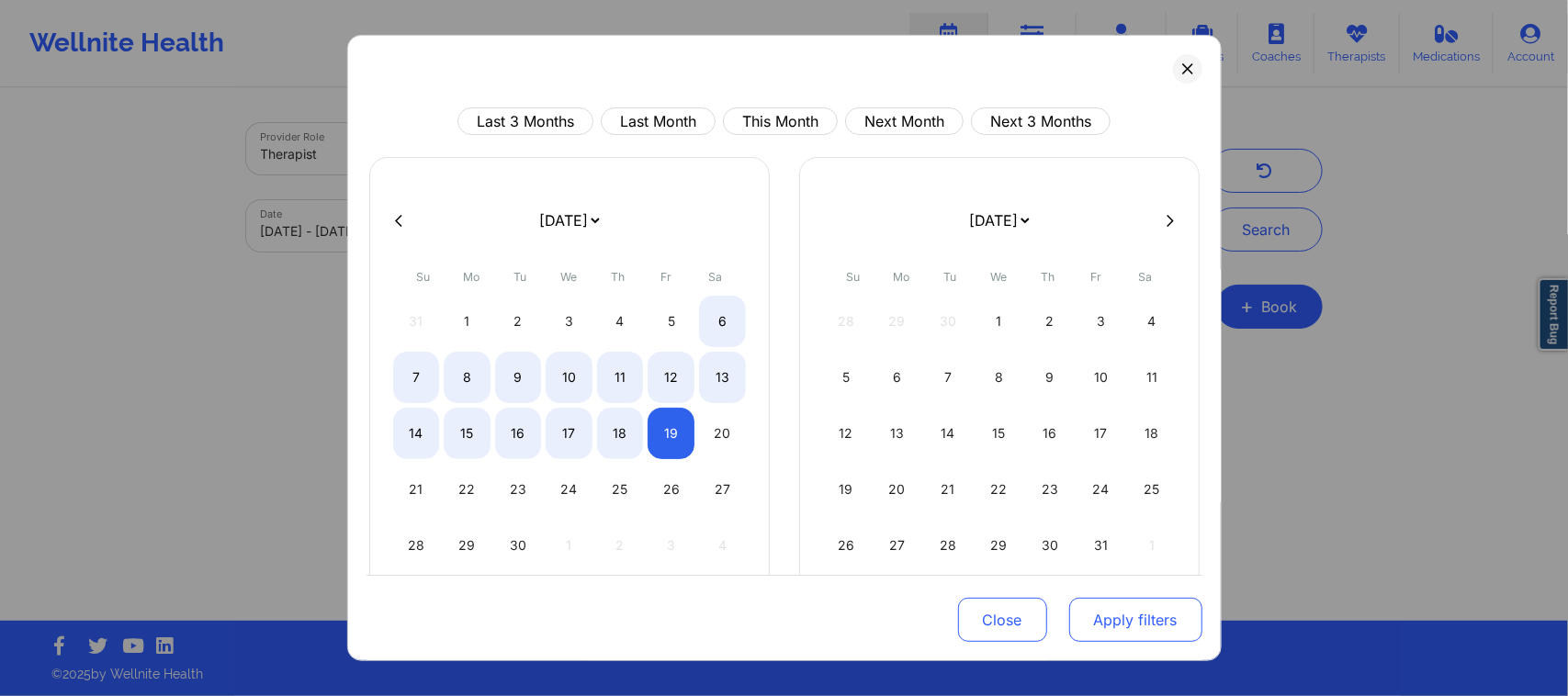
select select "2025-8"
select select "2025-9"
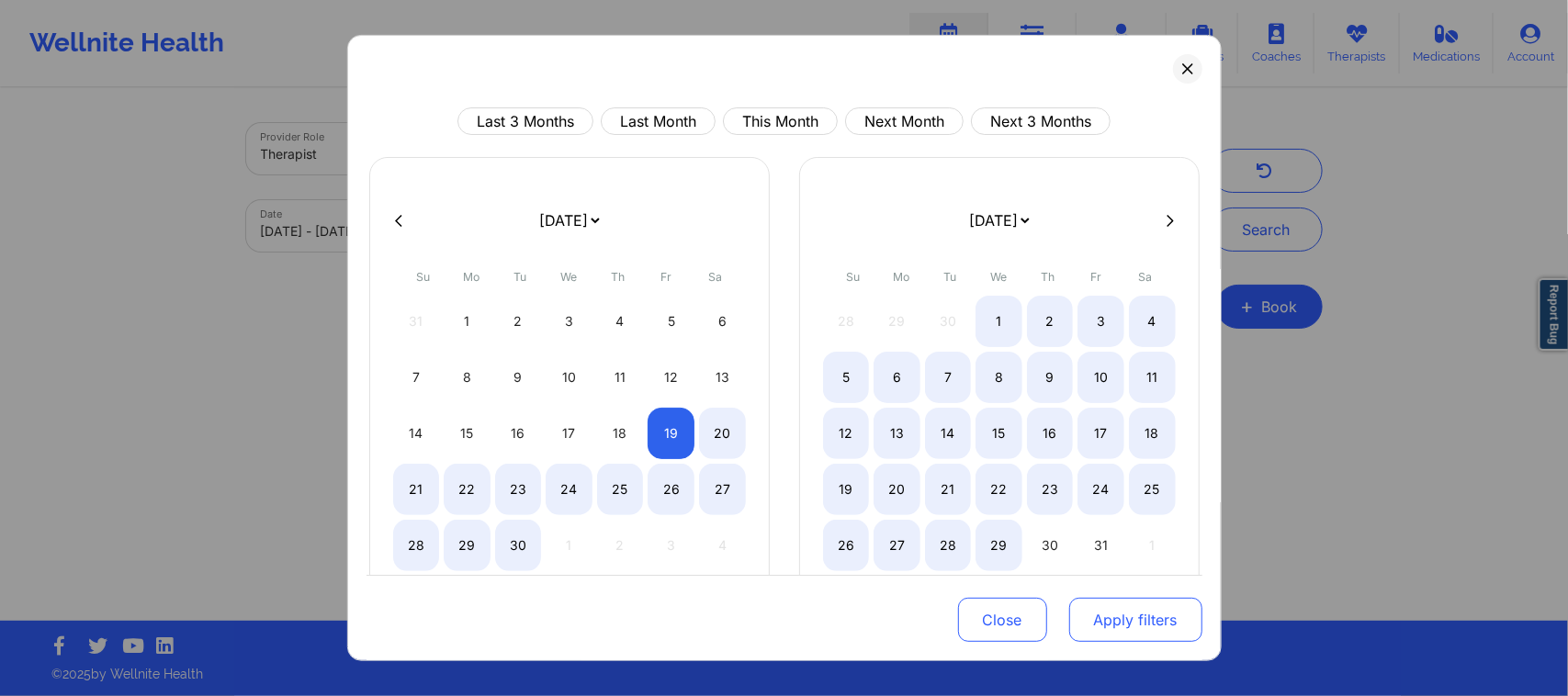
click at [1124, 626] on button "Apply filters" at bounding box center [1135, 620] width 133 height 44
select select "2025-8"
select select "2025-9"
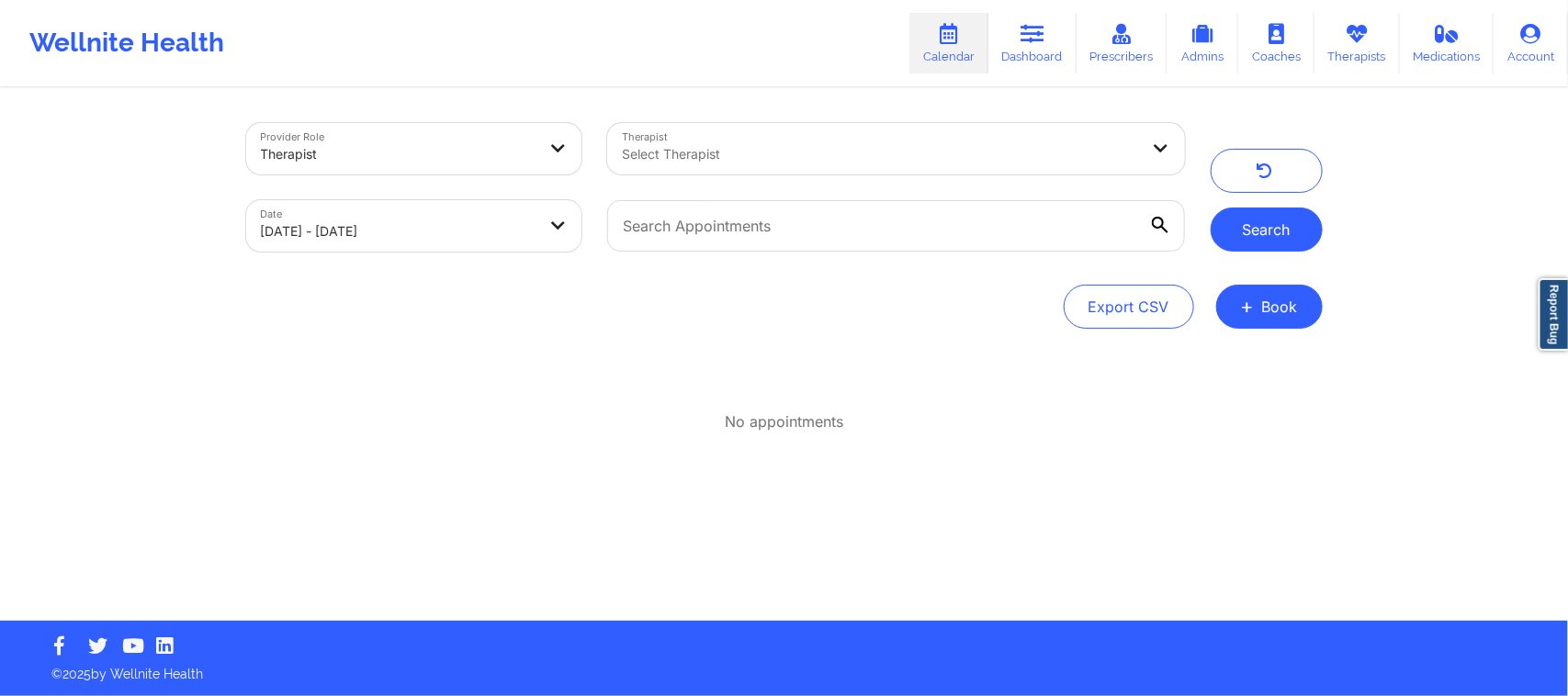
click at [1279, 219] on button "Search" at bounding box center [1267, 230] width 112 height 44
select select "2025-8"
select select "2025-9"
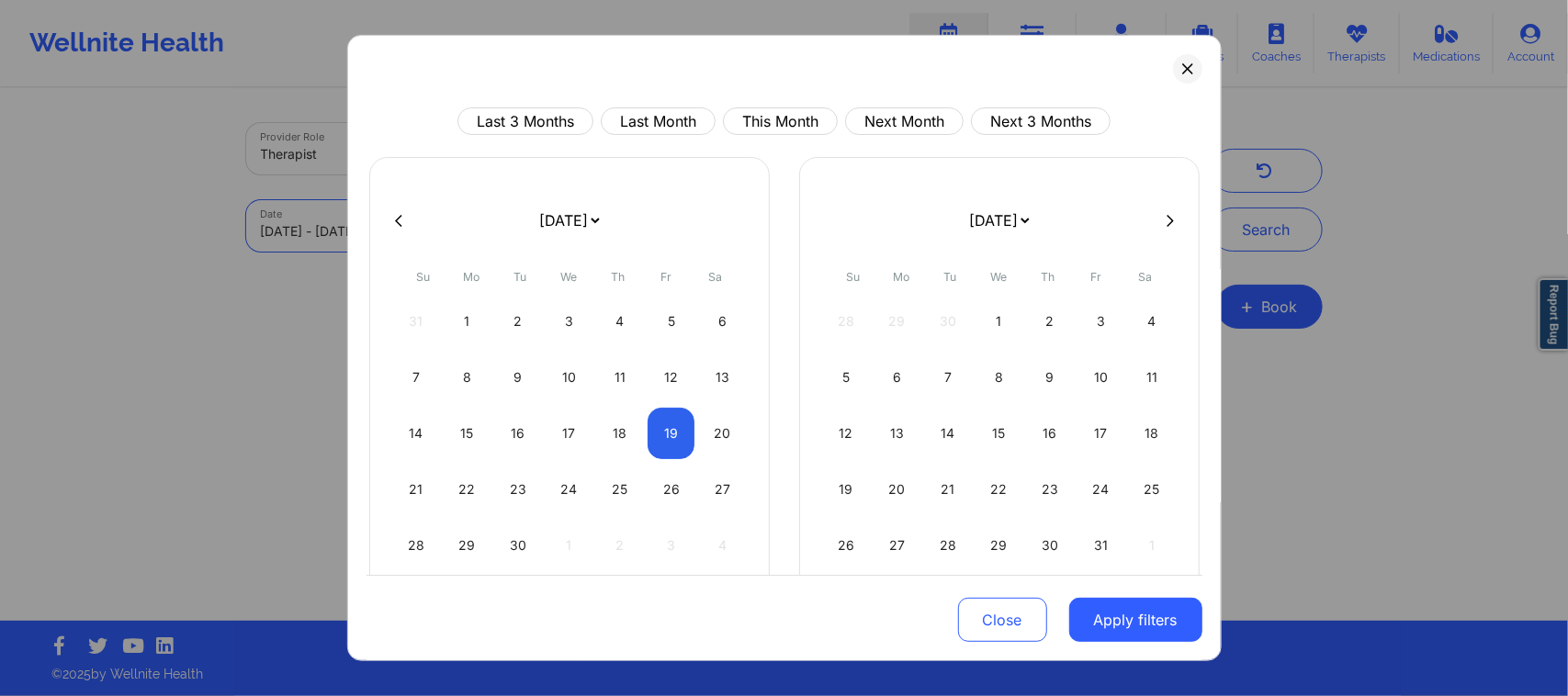
click at [763, 105] on div "Last 3 Months Last Month This Month Next Month Next 3 Months [DATE] [DATE] [DAT…" at bounding box center [784, 347] width 875 height 626
click at [784, 112] on button "This Month" at bounding box center [781, 121] width 115 height 28
select select "2025-8"
select select "2025-9"
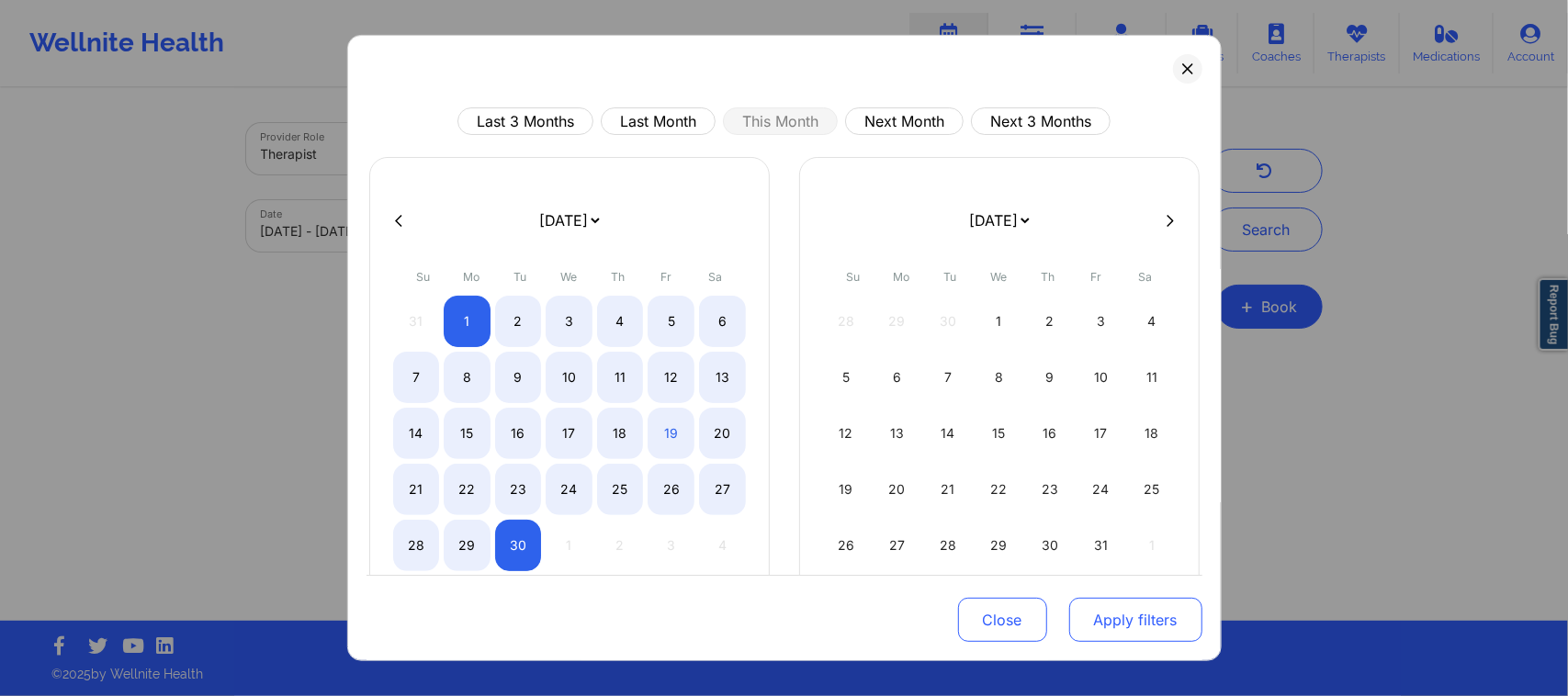
click at [1135, 616] on button "Apply filters" at bounding box center [1135, 620] width 133 height 44
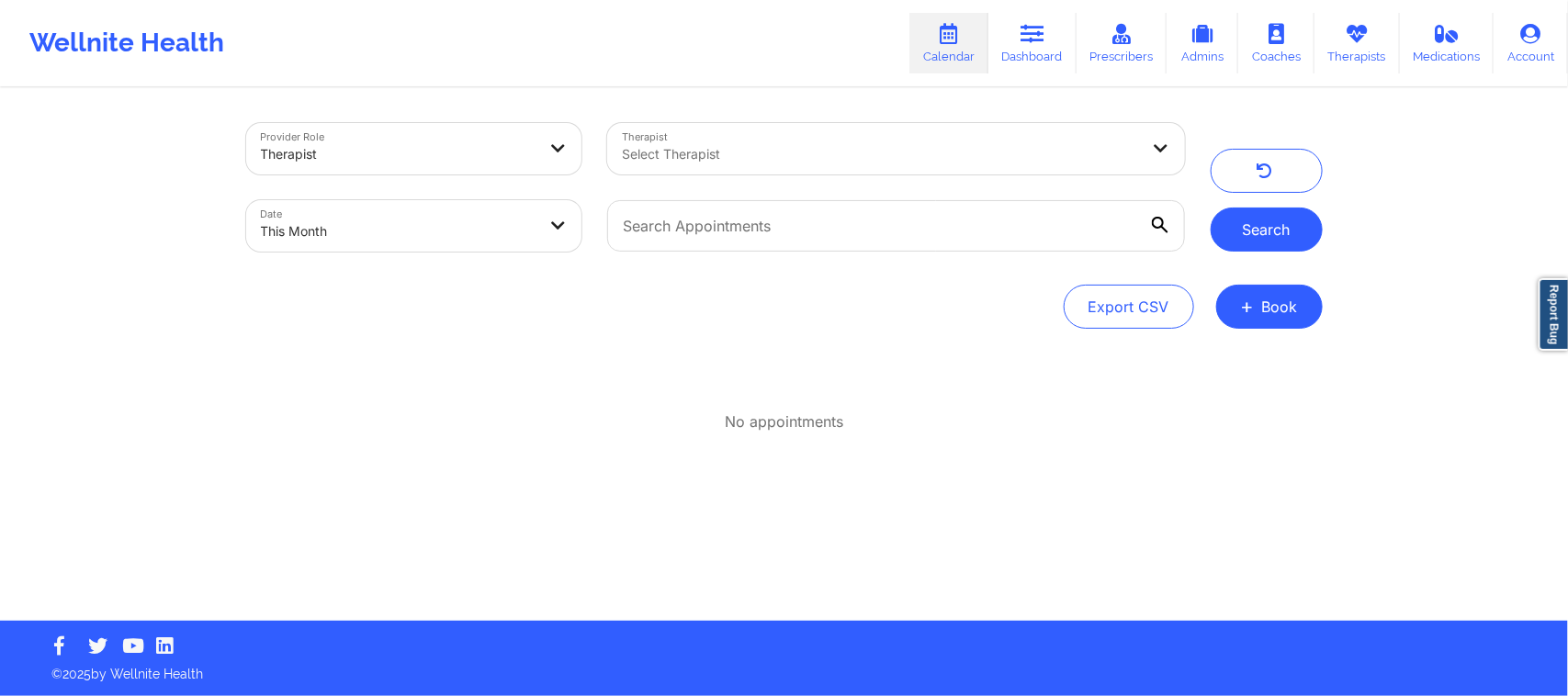
click at [1255, 227] on button "Search" at bounding box center [1267, 230] width 112 height 44
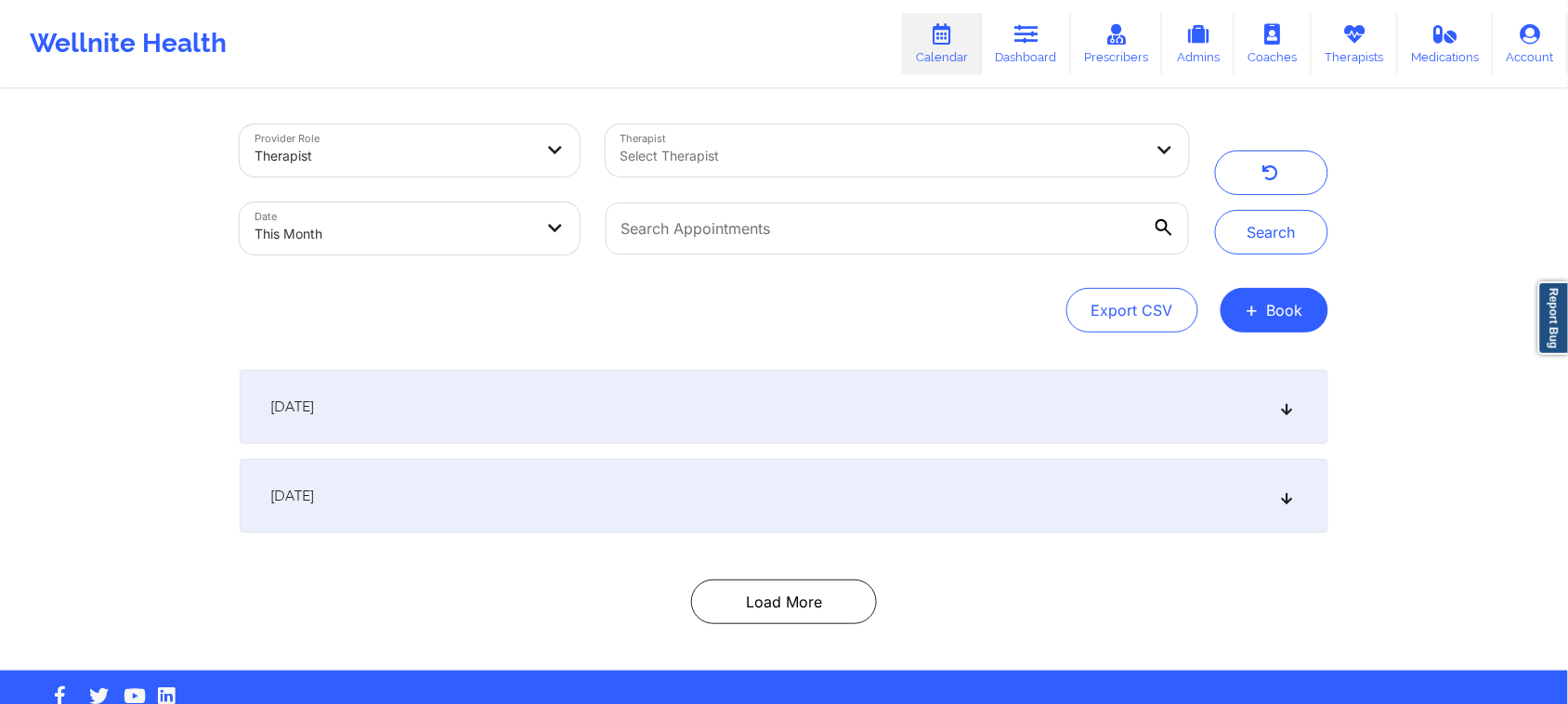
click at [0, 220] on div "Provider Role Therapist Therapist Select Therapist Date This Month Search Expor…" at bounding box center [784, 336] width 1568 height 671
click at [1470, 361] on div "Provider Role Therapist Therapist Select Therapist Date This Month Search Expor…" at bounding box center [784, 336] width 1568 height 671
click at [1037, 47] on link "Dashboard" at bounding box center [1027, 43] width 89 height 61
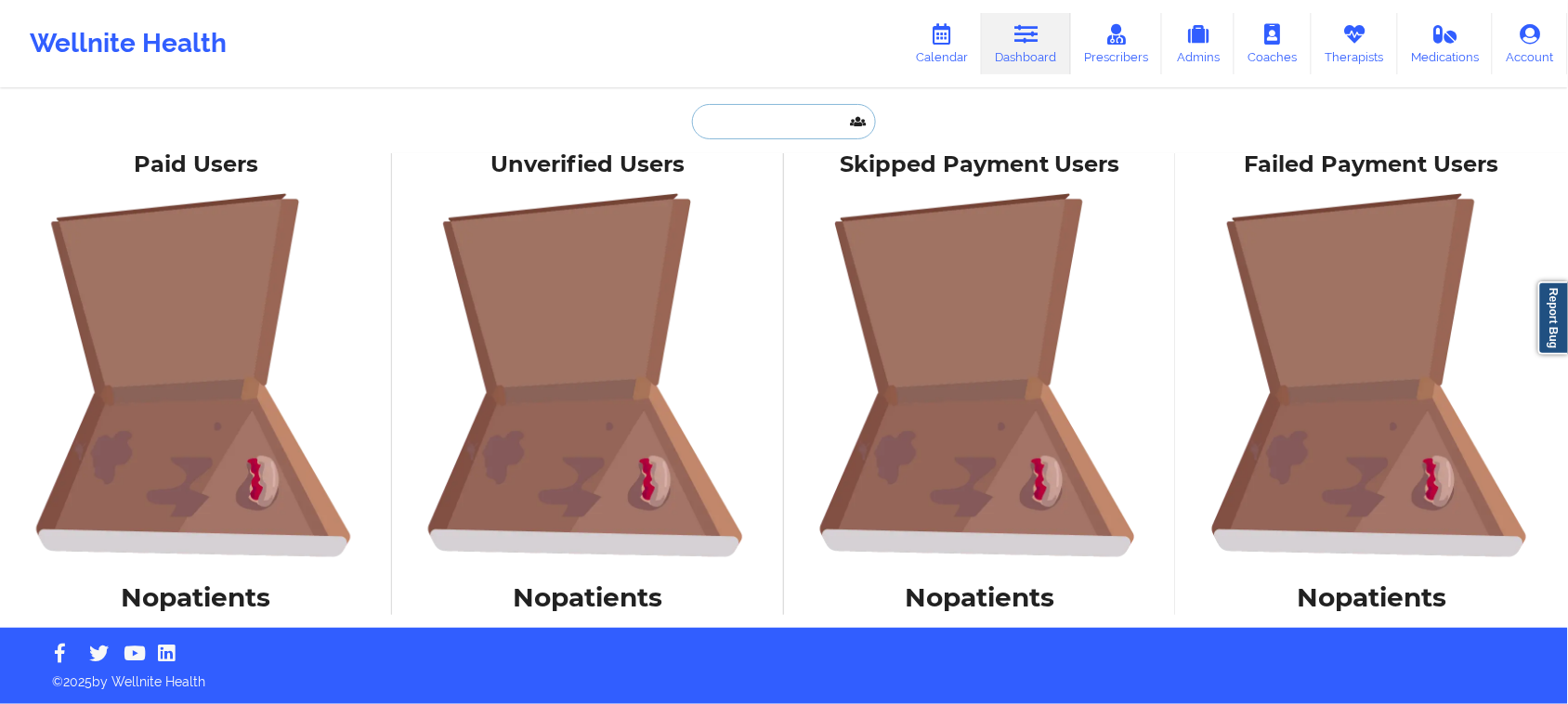
click at [837, 123] on input "text" at bounding box center [784, 121] width 184 height 35
paste input "[PERSON_NAME]"
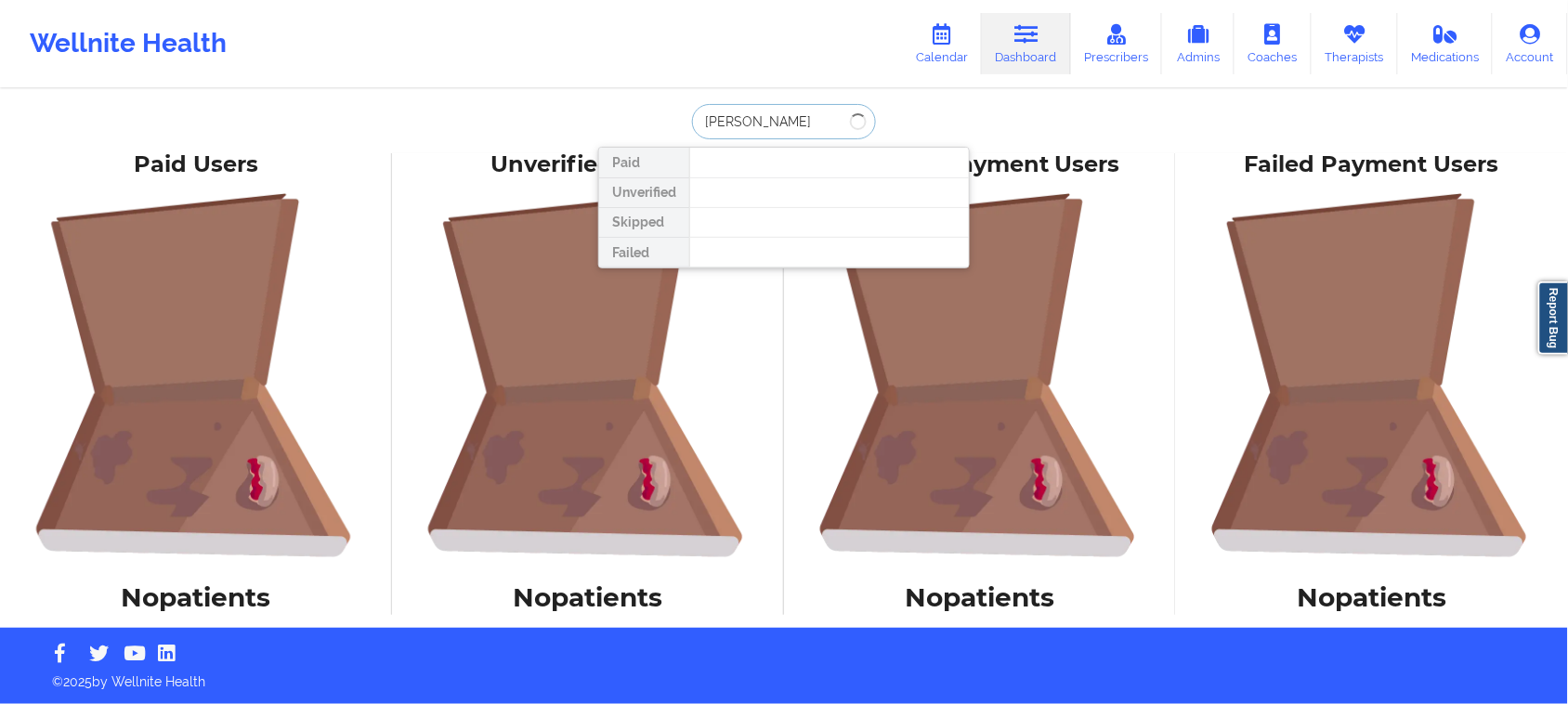
type input "[PERSON_NAME]"
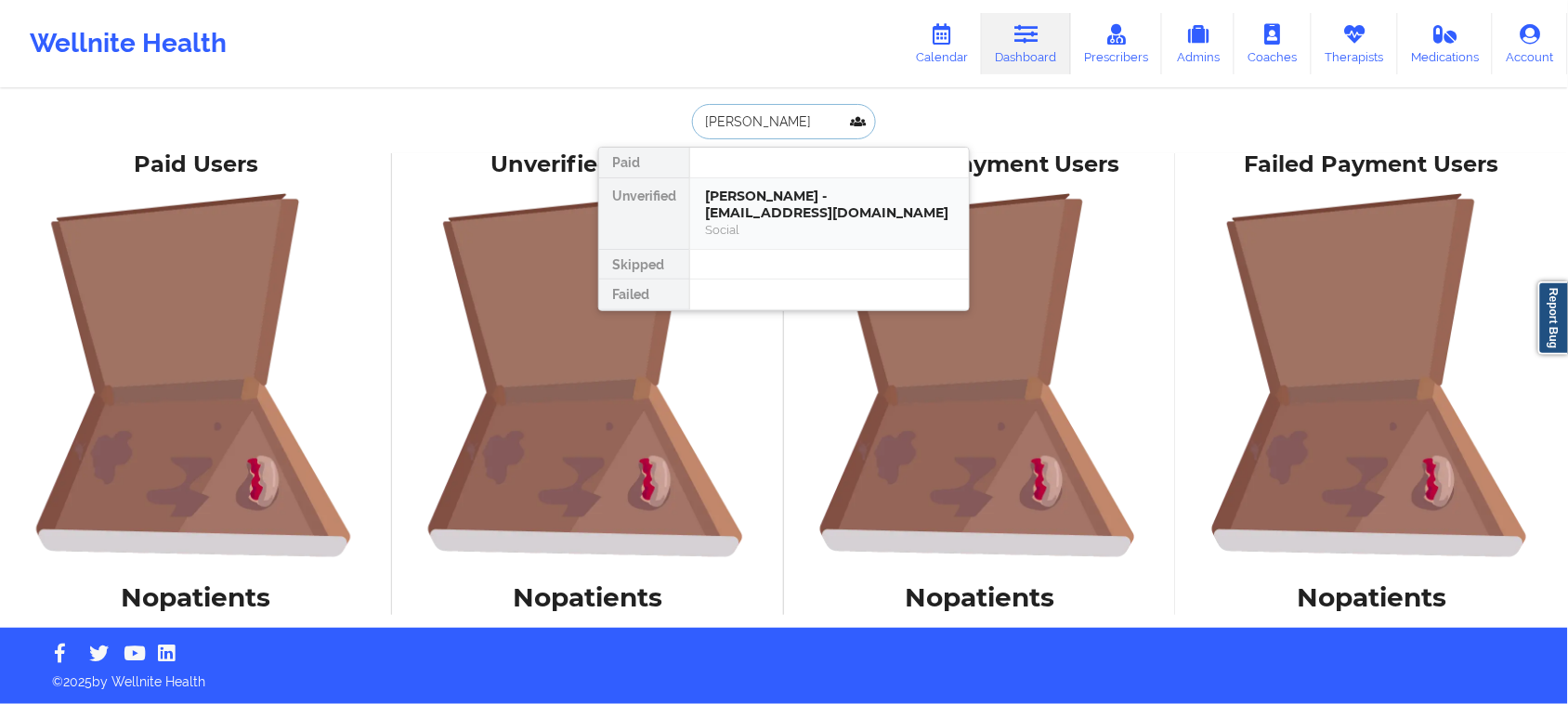
click at [805, 208] on div "[PERSON_NAME] - [EMAIL_ADDRESS][DOMAIN_NAME]" at bounding box center [829, 205] width 249 height 34
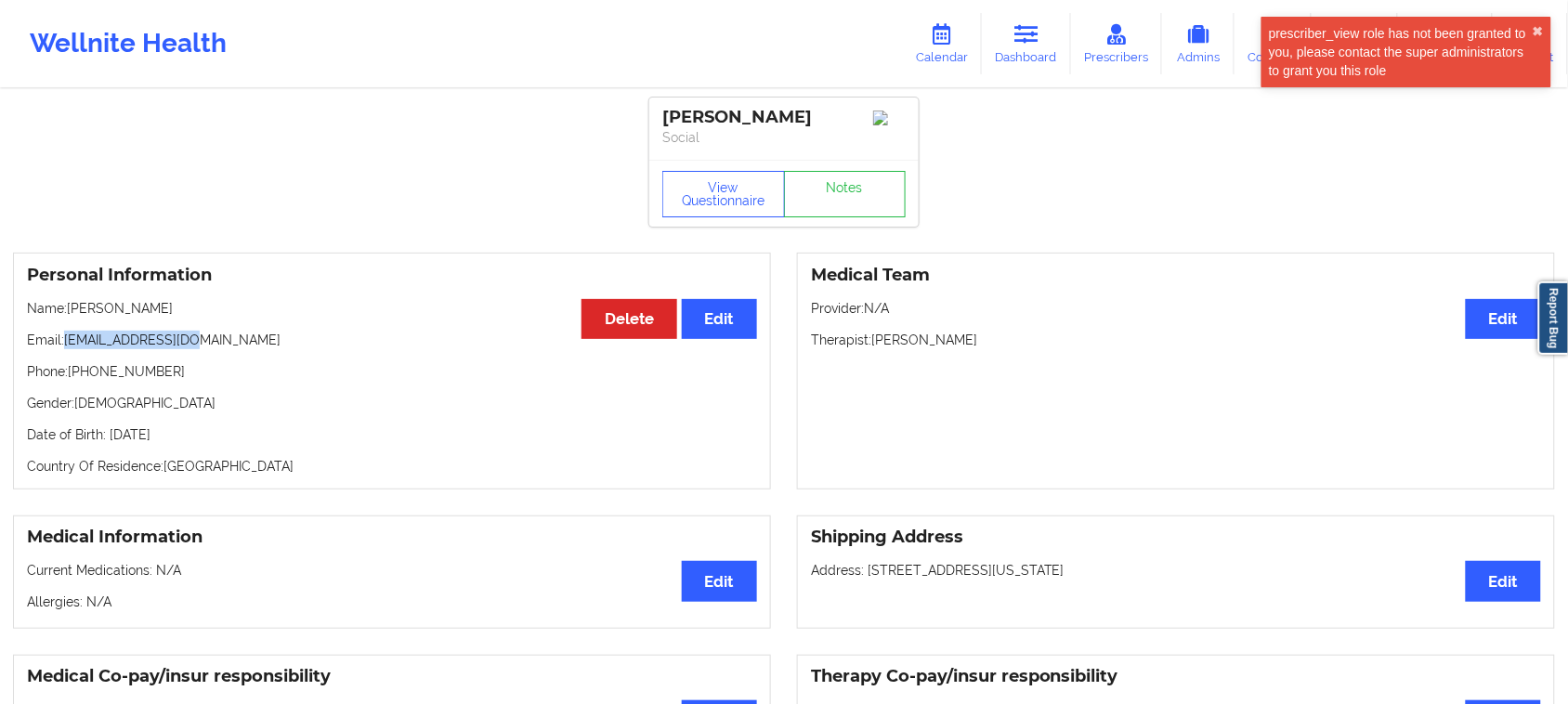
drag, startPoint x: 216, startPoint y: 339, endPoint x: 67, endPoint y: 345, distance: 149.1
click at [67, 345] on p "Email: [EMAIL_ADDRESS][DOMAIN_NAME]" at bounding box center [392, 339] width 730 height 18
copy p "[EMAIL_ADDRESS][DOMAIN_NAME]"
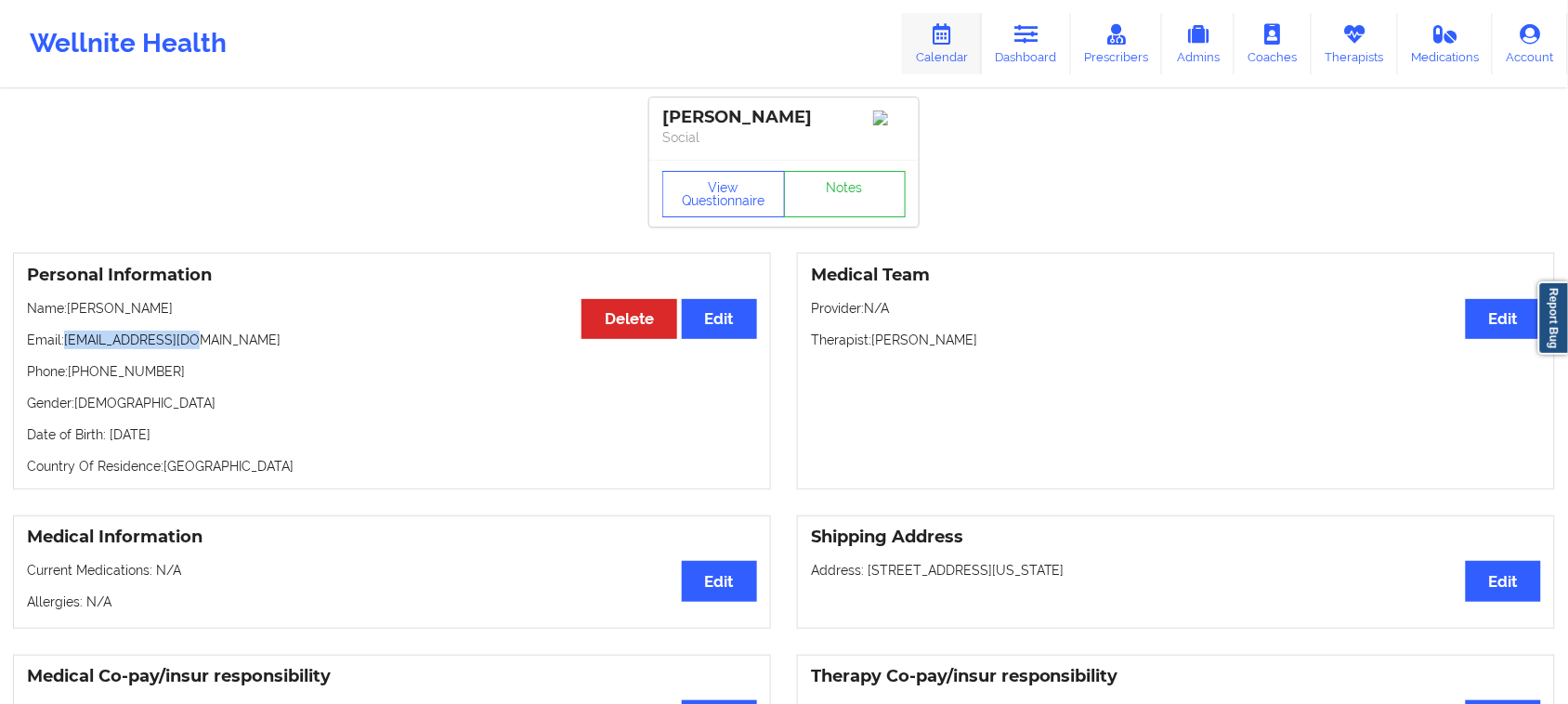
click at [949, 53] on link "Calendar" at bounding box center [942, 43] width 80 height 61
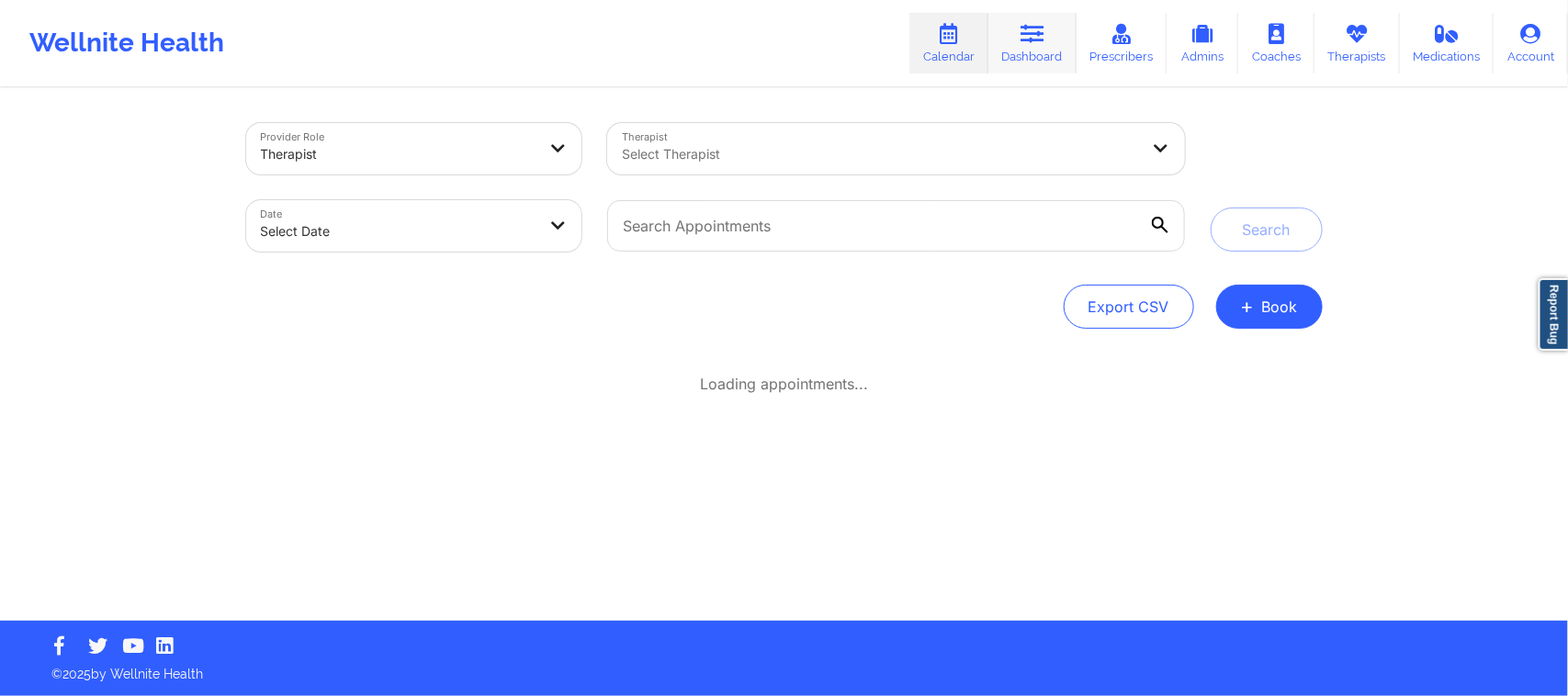
click at [1039, 41] on icon at bounding box center [1032, 34] width 24 height 20
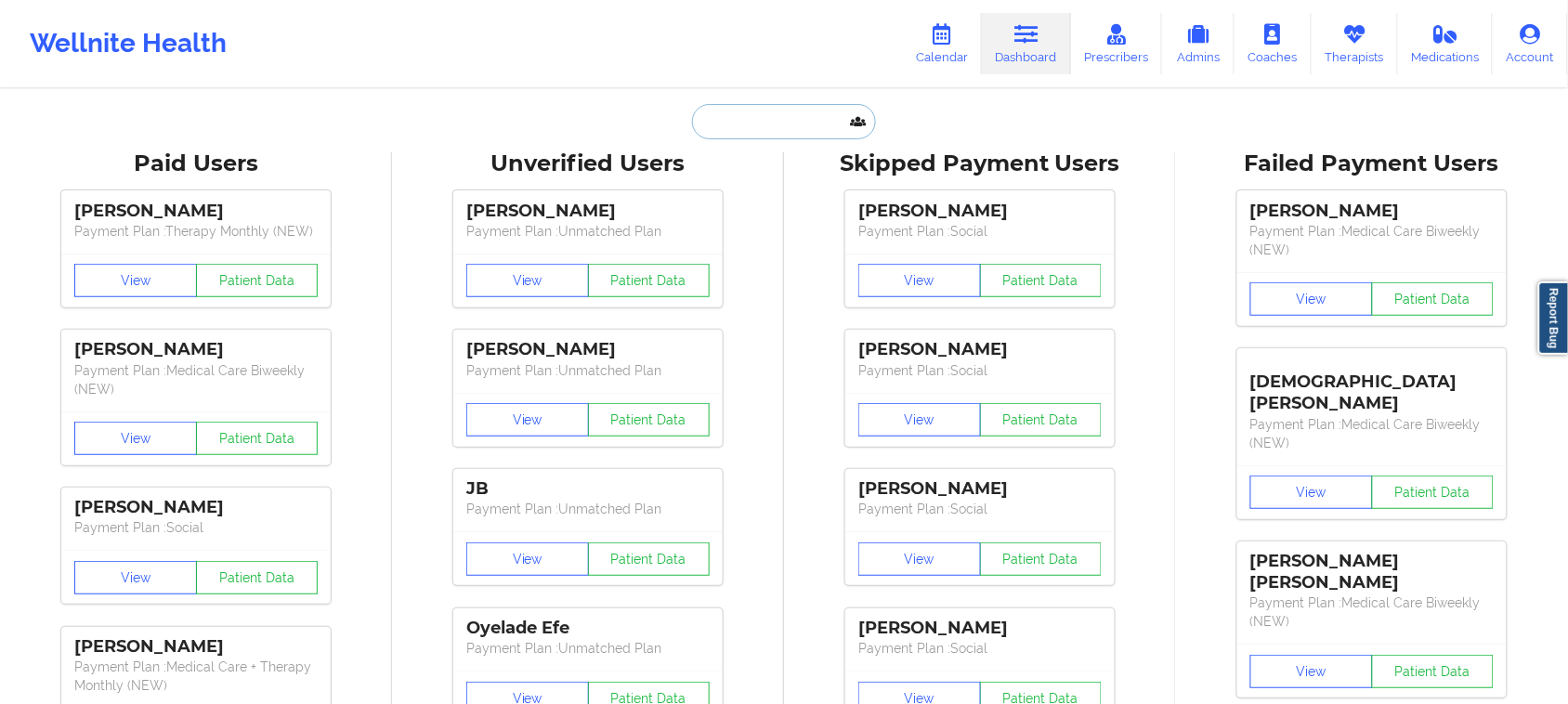
click at [804, 121] on input "text" at bounding box center [784, 121] width 184 height 35
paste input "[EMAIL_ADDRESS][DOMAIN_NAME]"
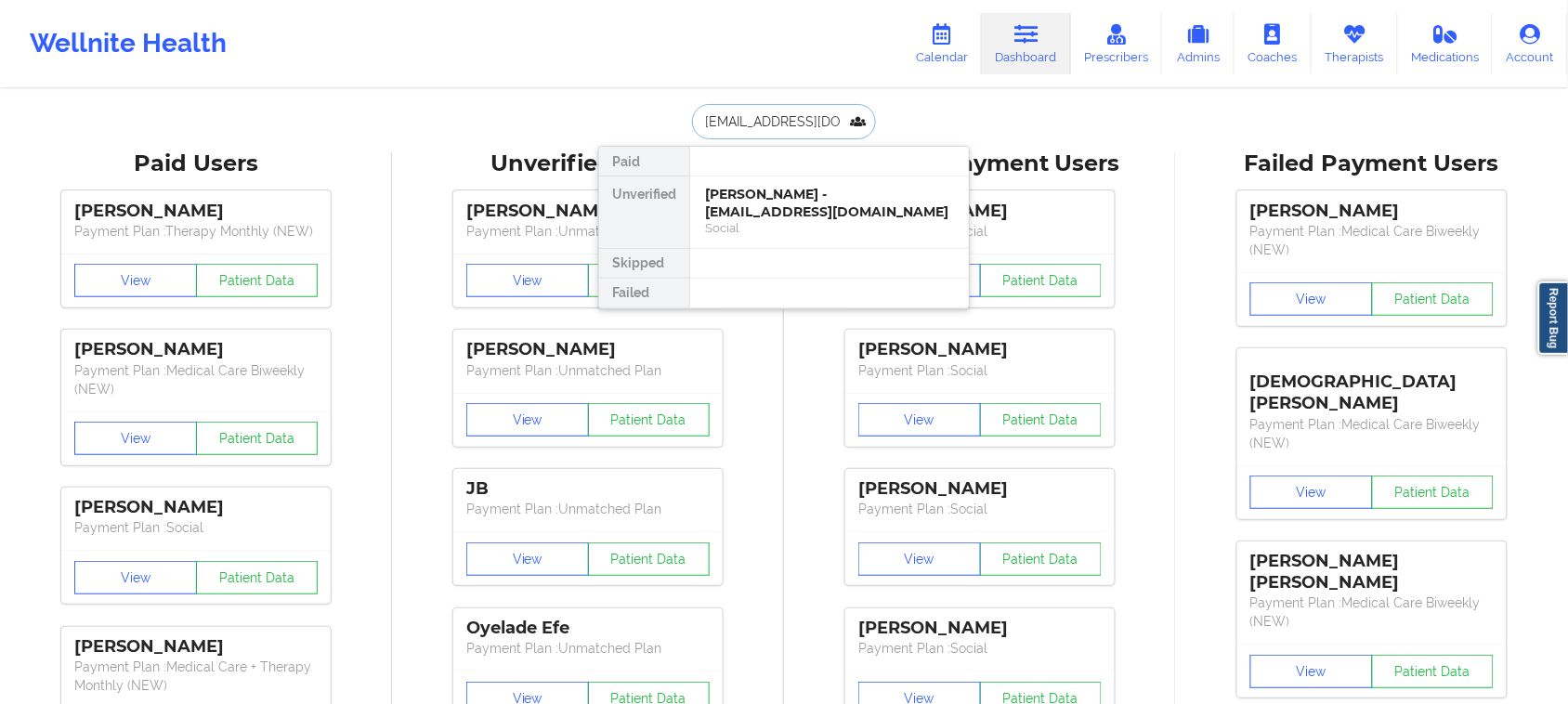
type input "[EMAIL_ADDRESS][DOMAIN_NAME]"
click at [814, 220] on div "Social" at bounding box center [829, 228] width 249 height 16
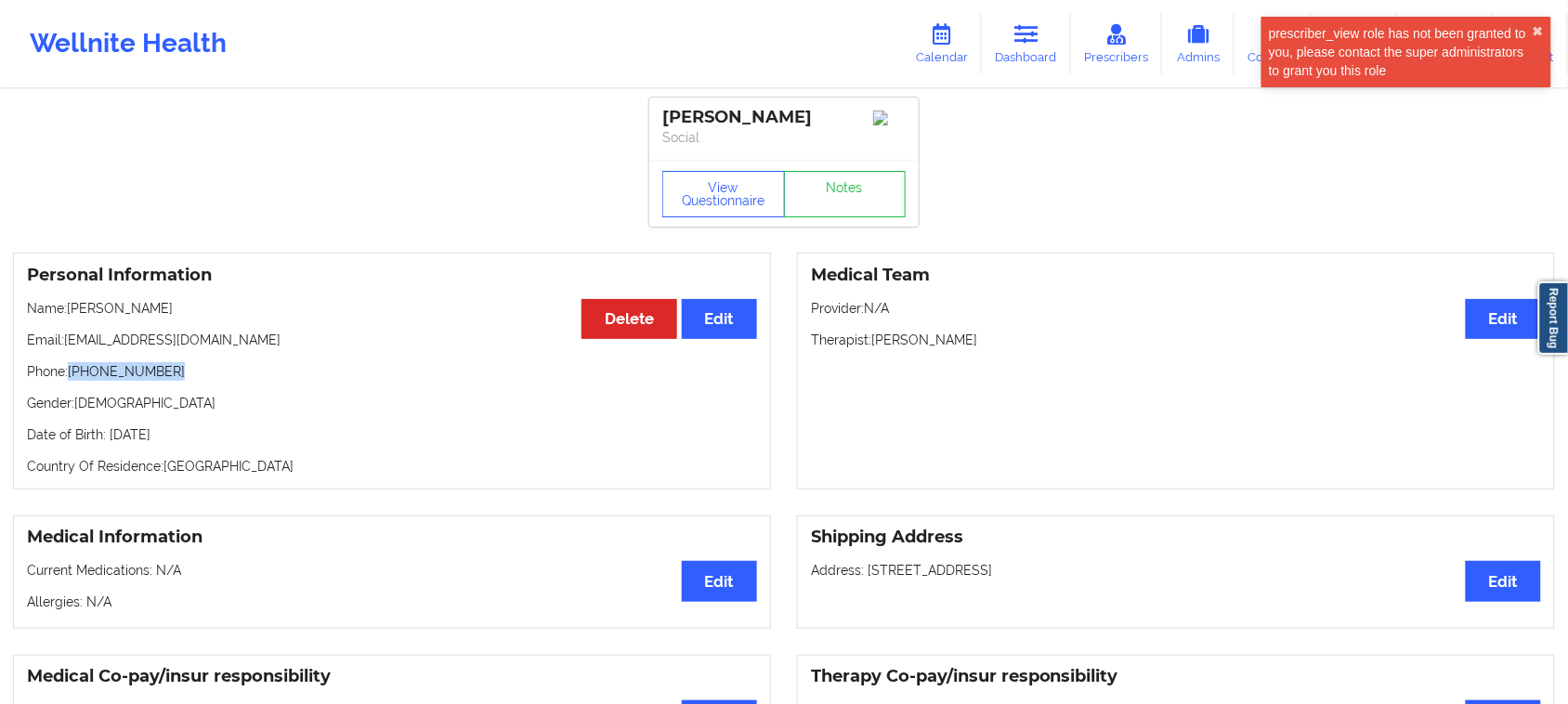
drag, startPoint x: 168, startPoint y: 377, endPoint x: 78, endPoint y: 376, distance: 90.0
click at [71, 381] on p "Phone: [PHONE_NUMBER]" at bounding box center [392, 371] width 730 height 18
copy p "[PHONE_NUMBER]"
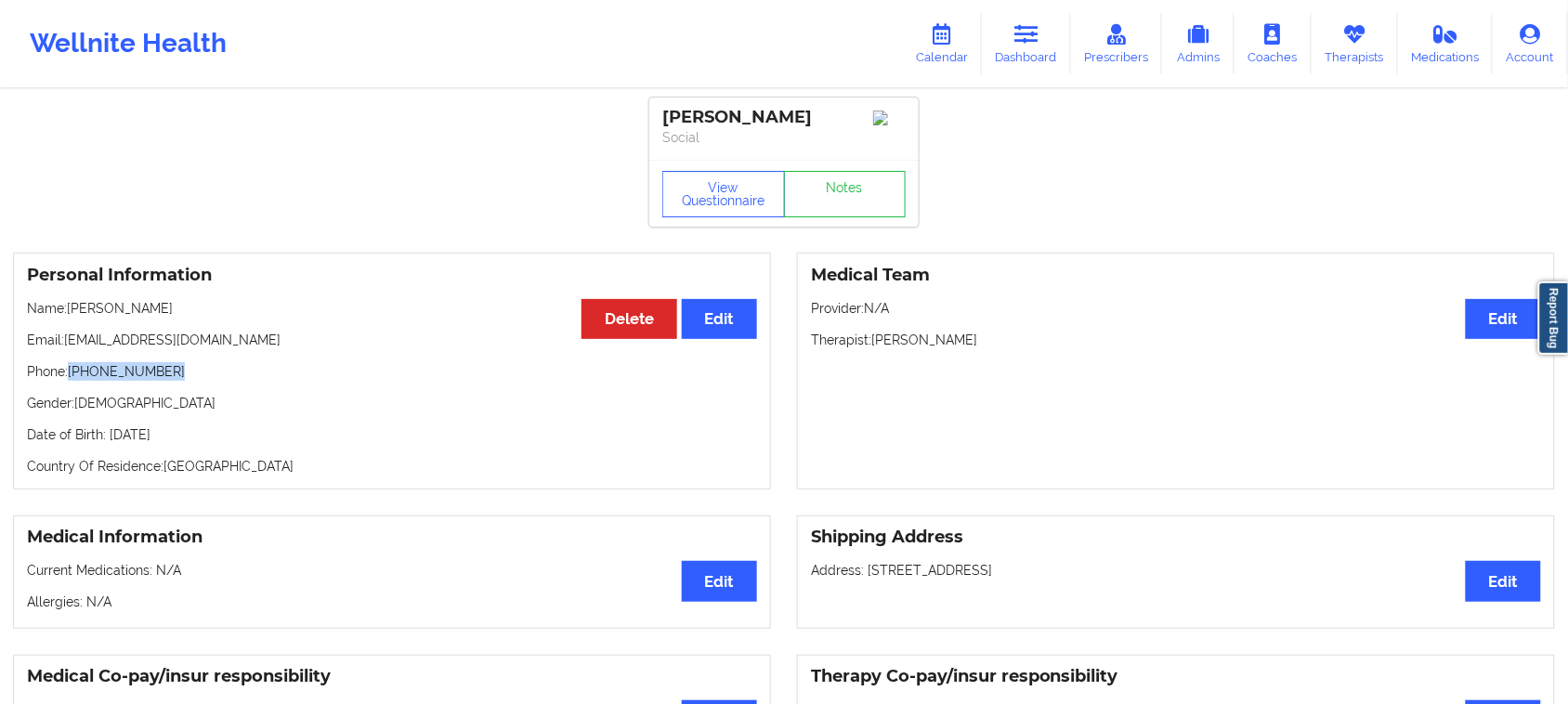
copy p "[PHONE_NUMBER]"
click at [948, 34] on icon at bounding box center [942, 34] width 24 height 20
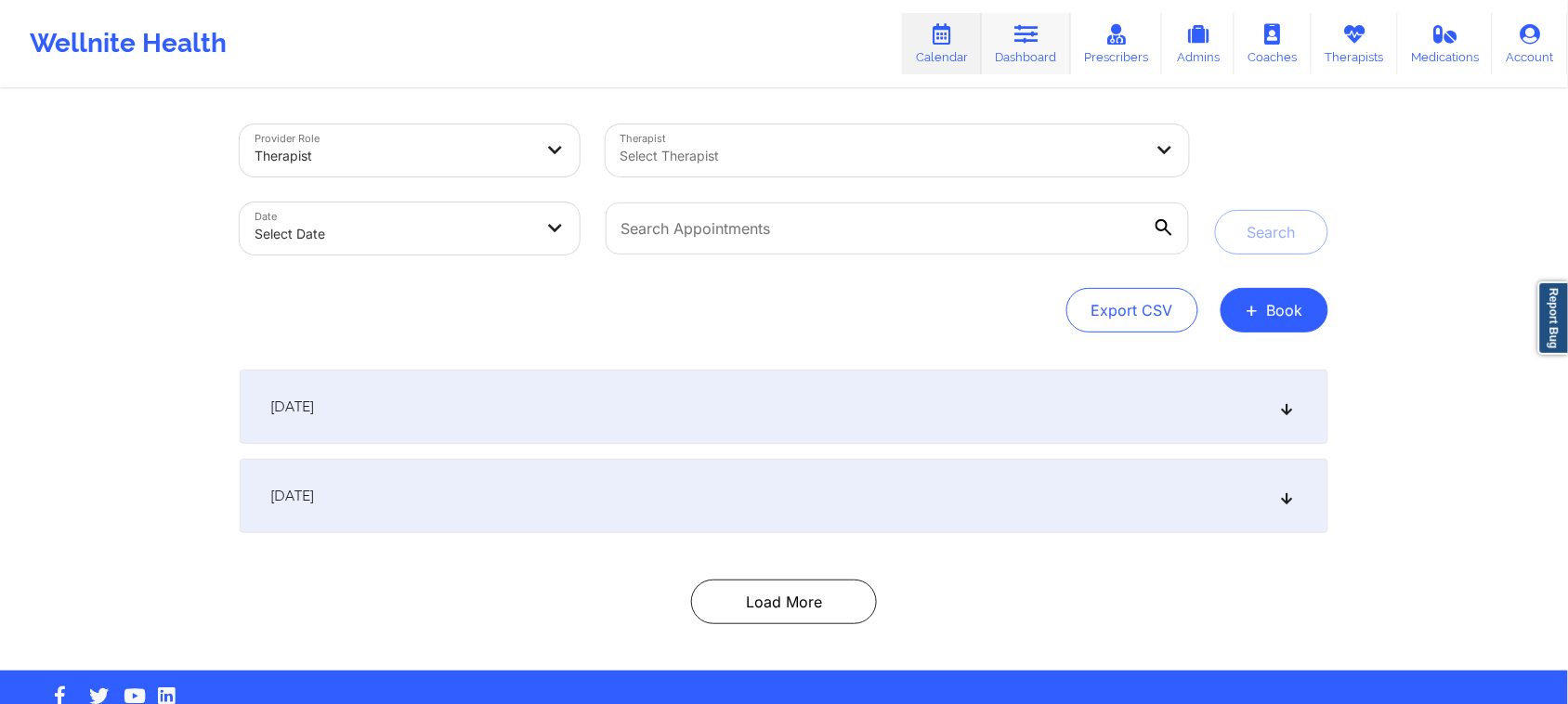
click at [1005, 33] on link "Dashboard" at bounding box center [1027, 43] width 89 height 61
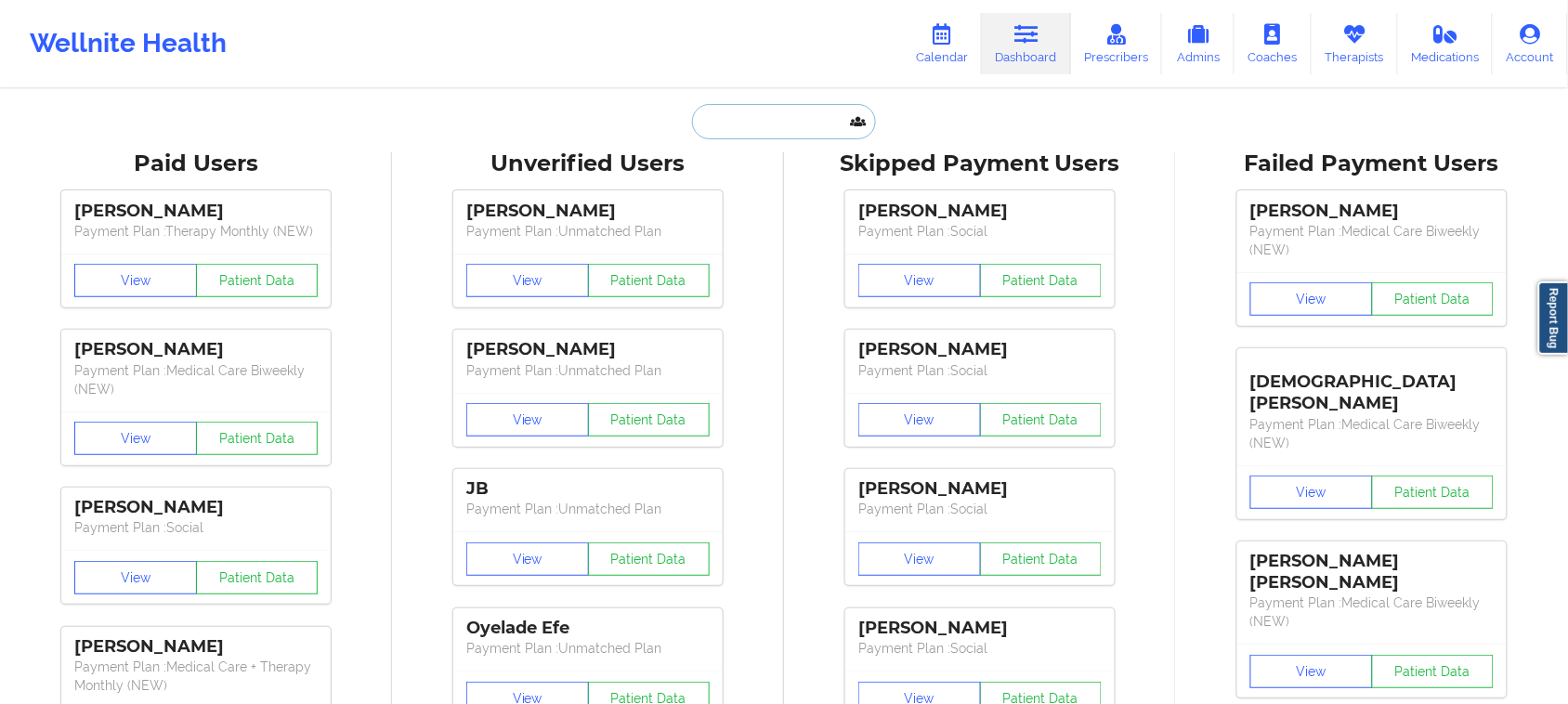
click at [831, 113] on input "text" at bounding box center [784, 121] width 184 height 35
paste input "[DOMAIN_NAME][EMAIL_ADDRESS][DOMAIN_NAME]"
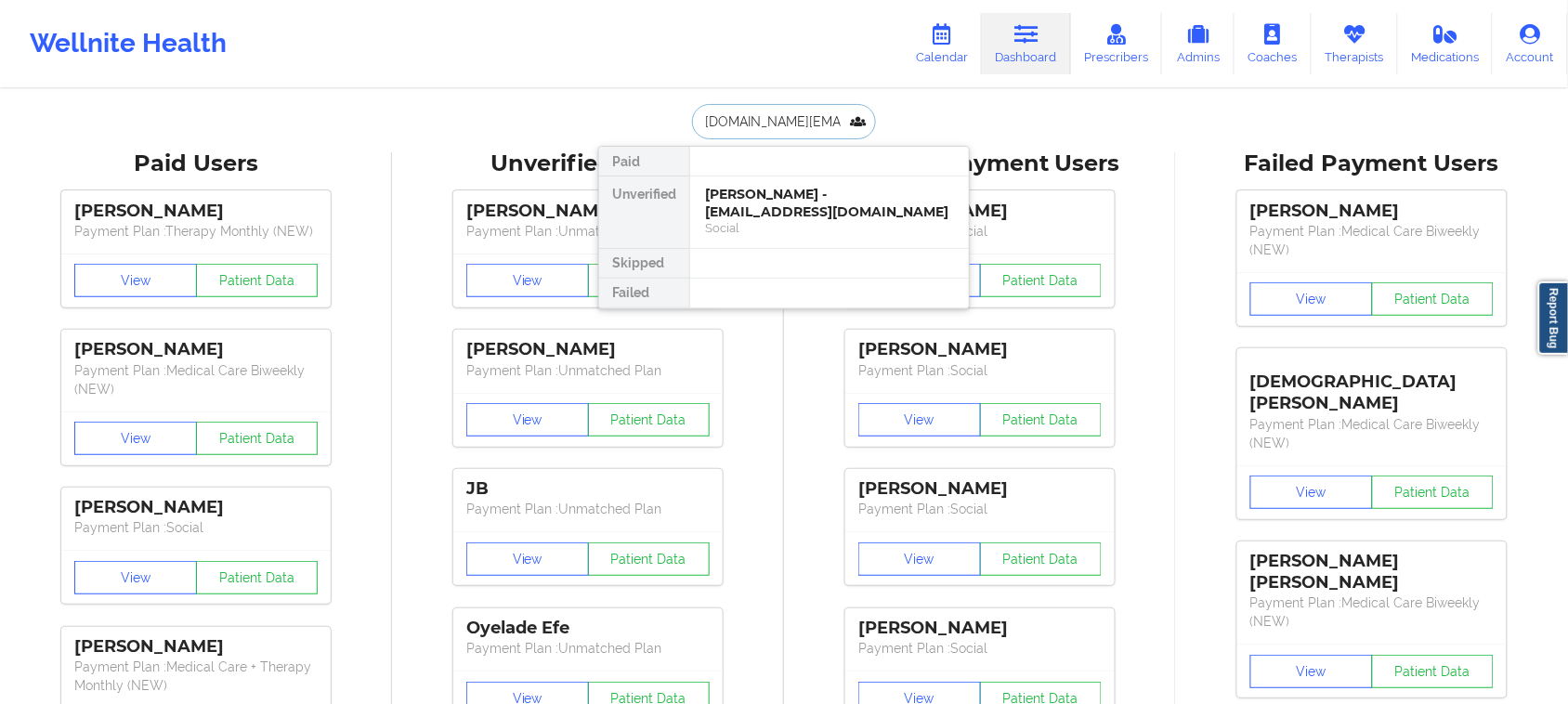
type input "[DOMAIN_NAME][EMAIL_ADDRESS][DOMAIN_NAME]"
click at [819, 208] on div "Leonardo Cal - [DOMAIN_NAME][EMAIL_ADDRESS][DOMAIN_NAME]" at bounding box center [829, 203] width 249 height 34
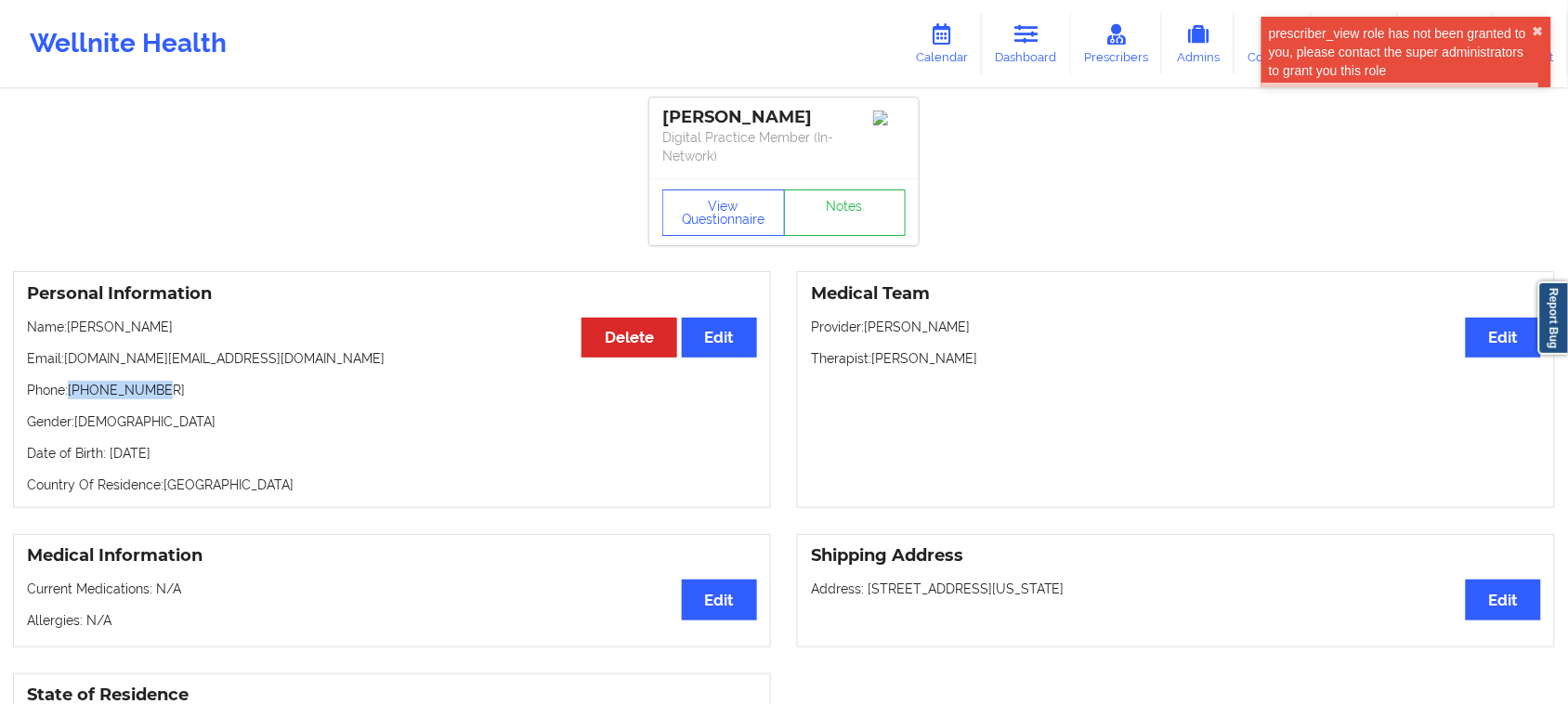
drag, startPoint x: 164, startPoint y: 395, endPoint x: 73, endPoint y: 387, distance: 91.4
click at [73, 387] on p "Phone: [PHONE_NUMBER]" at bounding box center [392, 390] width 730 height 18
copy p "[PHONE_NUMBER]"
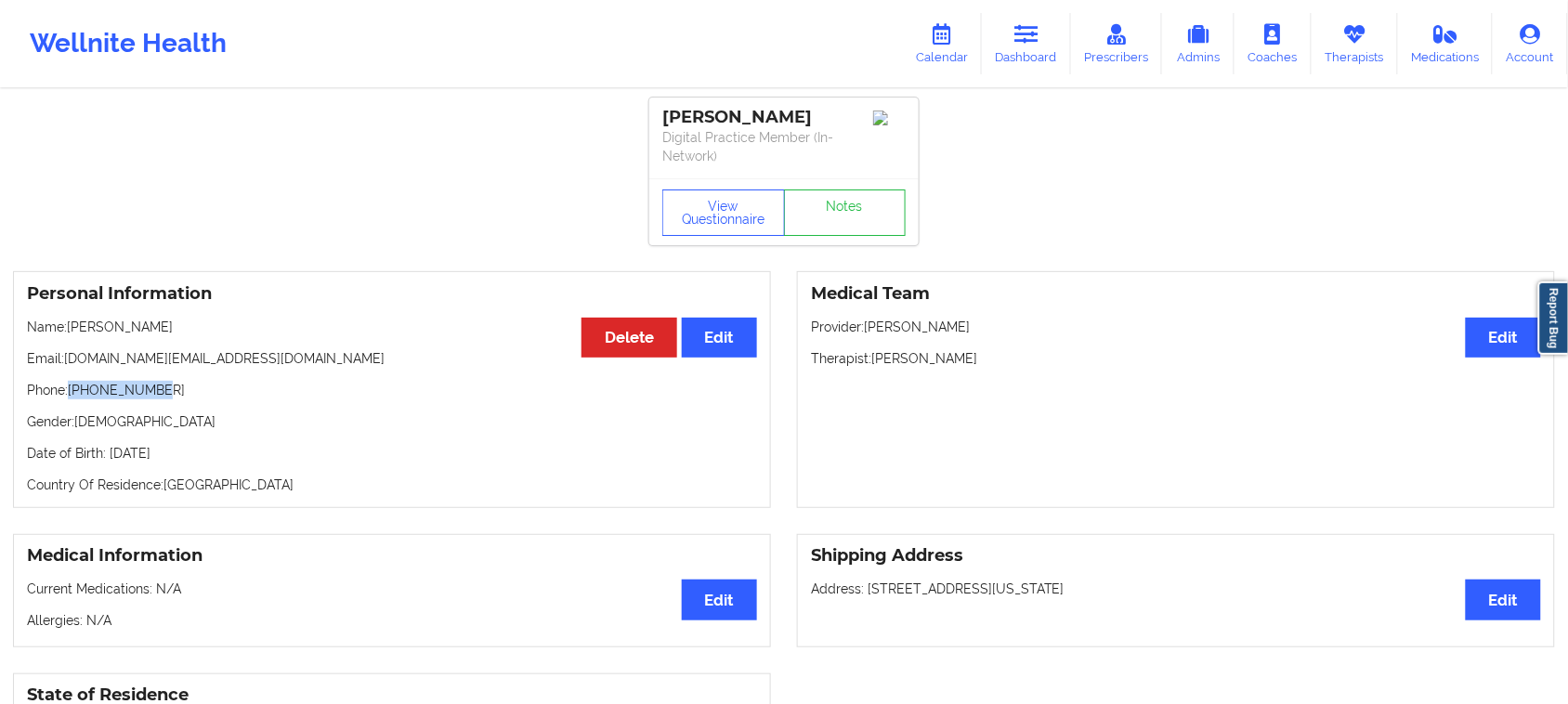
drag, startPoint x: 208, startPoint y: 453, endPoint x: 105, endPoint y: 457, distance: 103.1
click at [105, 457] on p "Date of Birth: [DEMOGRAPHIC_DATA]" at bounding box center [392, 453] width 730 height 18
click at [231, 456] on p "Date of Birth: [DEMOGRAPHIC_DATA]" at bounding box center [392, 453] width 730 height 18
click at [694, 229] on button "View Questionnaire" at bounding box center [723, 212] width 122 height 47
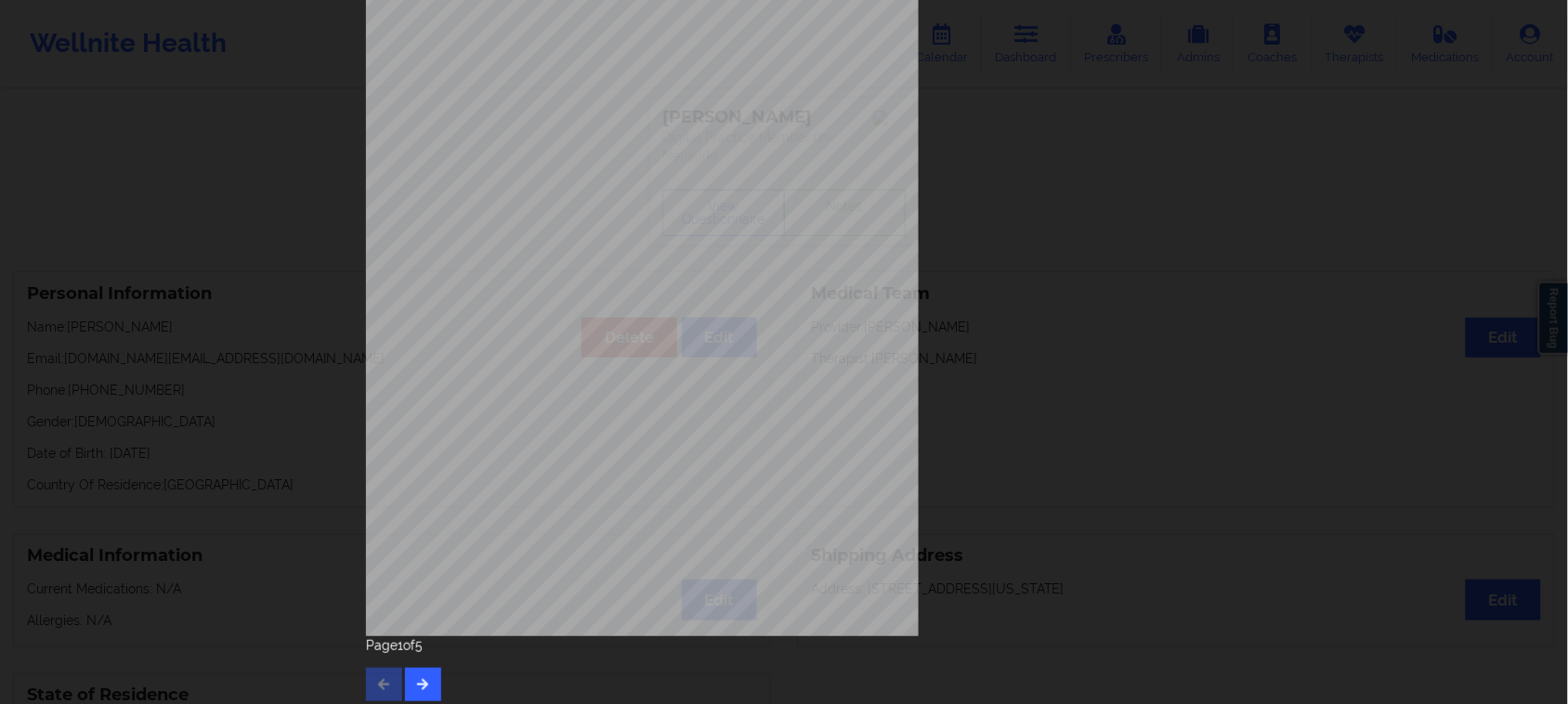
scroll to position [181, 0]
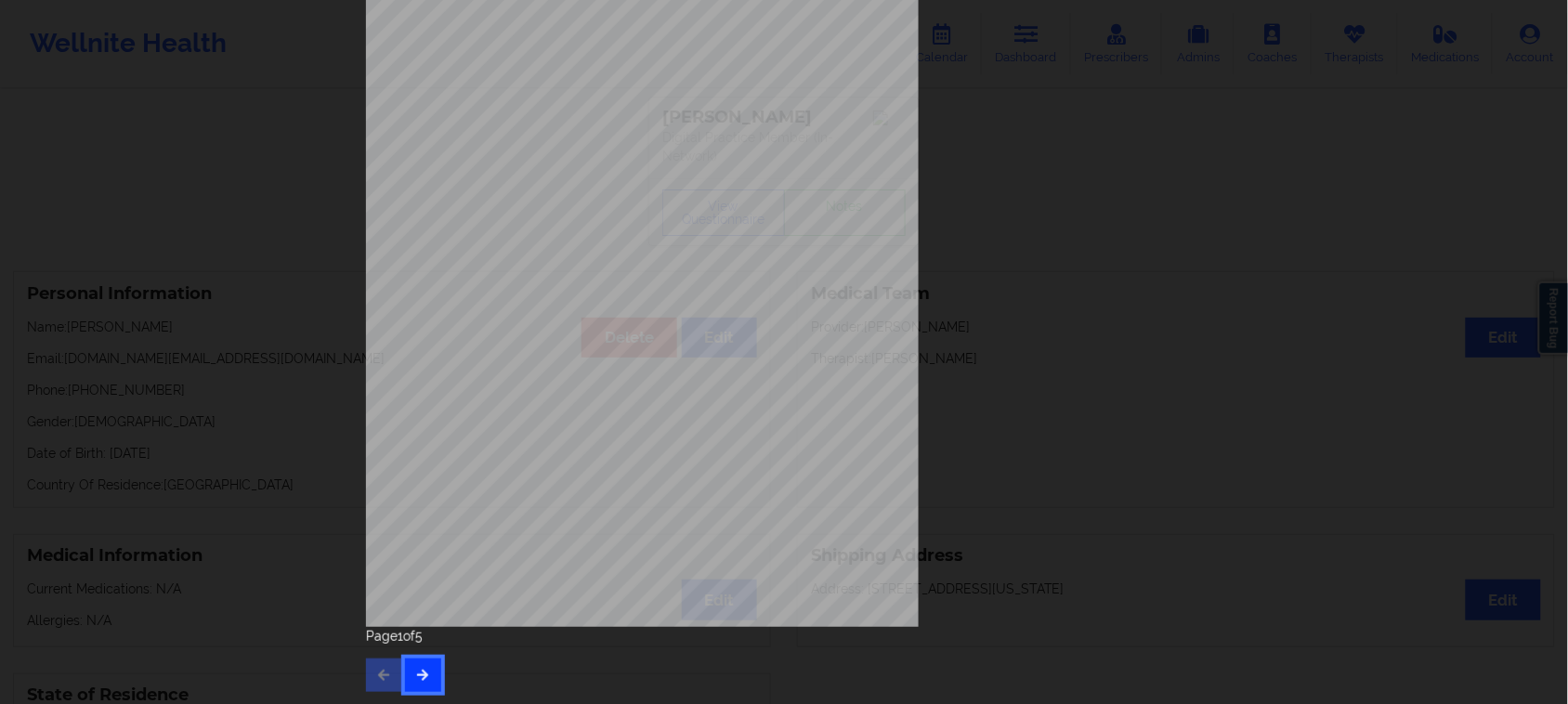
click at [433, 674] on button "button" at bounding box center [423, 675] width 36 height 33
click at [429, 665] on button "button" at bounding box center [423, 675] width 36 height 33
click at [429, 683] on button "button" at bounding box center [423, 675] width 36 height 33
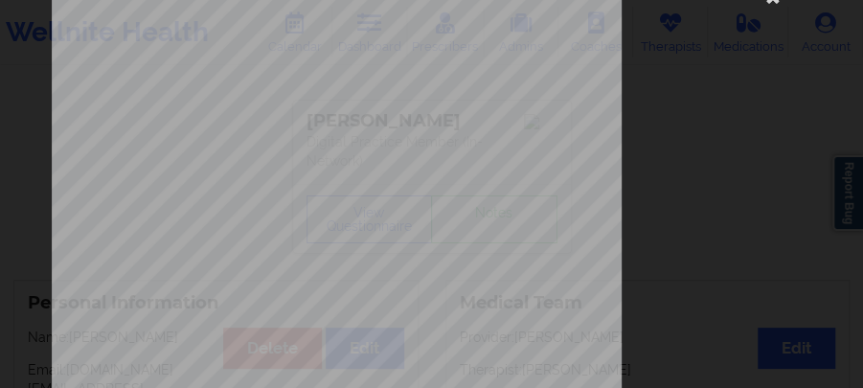
scroll to position [379, 0]
click at [695, 77] on div "Insurance company type details by patient commercial Insurance Member ID for pa…" at bounding box center [432, 50] width 760 height 807
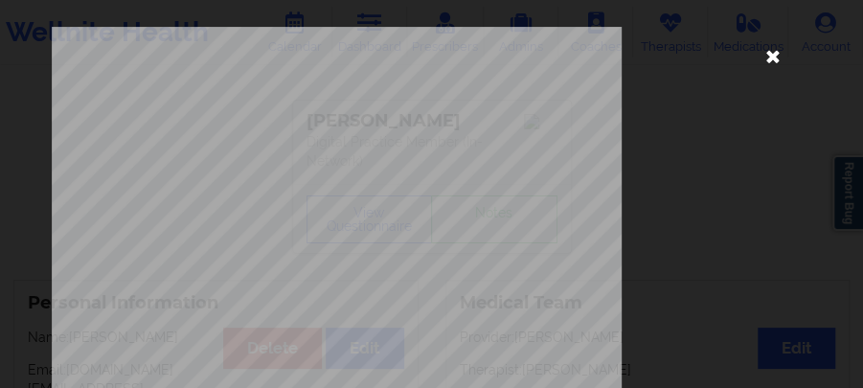
click at [764, 58] on icon at bounding box center [773, 55] width 31 height 31
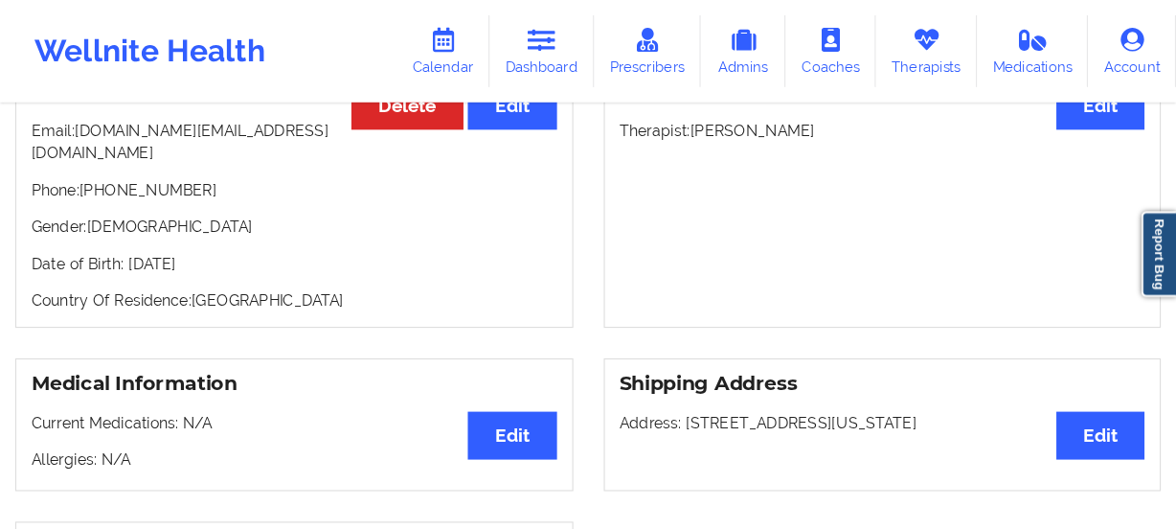
scroll to position [255, 0]
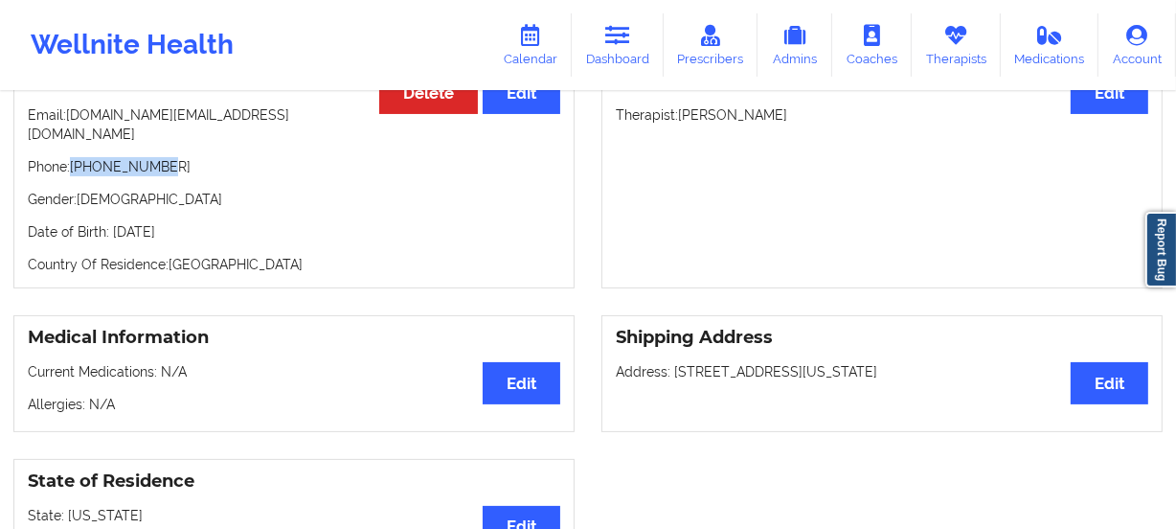
drag, startPoint x: 174, startPoint y: 144, endPoint x: 75, endPoint y: 144, distance: 99.6
click at [75, 157] on p "Phone: [PHONE_NUMBER]" at bounding box center [294, 166] width 533 height 19
copy p "[PHONE_NUMBER]"
click at [609, 53] on link "Dashboard" at bounding box center [618, 44] width 92 height 63
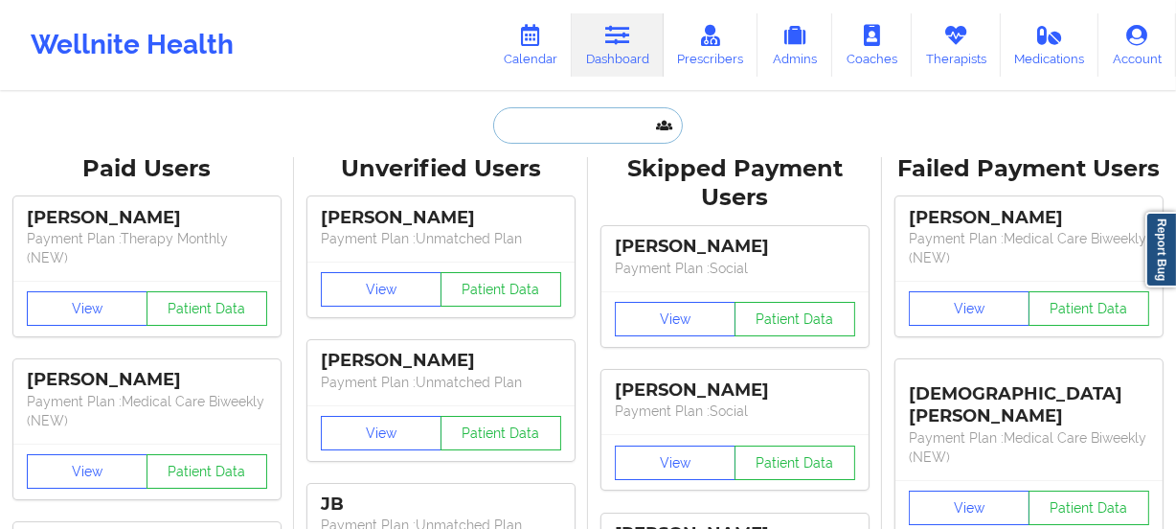
click at [601, 119] on input "text" at bounding box center [588, 125] width 190 height 36
paste input "[PERSON_NAME][EMAIL_ADDRESS][DOMAIN_NAME]"
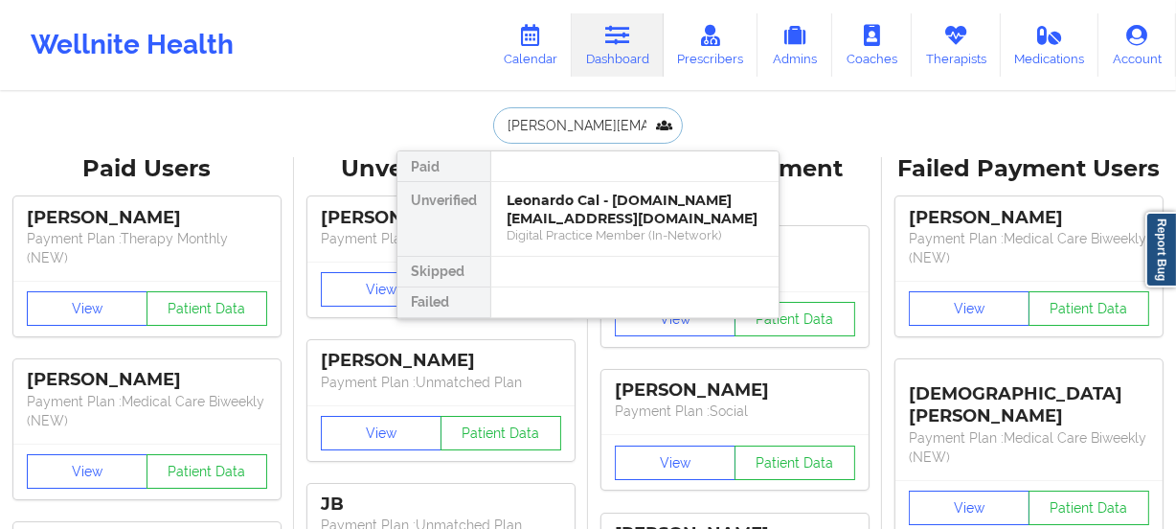
type input "[PERSON_NAME][EMAIL_ADDRESS][DOMAIN_NAME]"
click at [610, 227] on div "Social" at bounding box center [635, 235] width 257 height 16
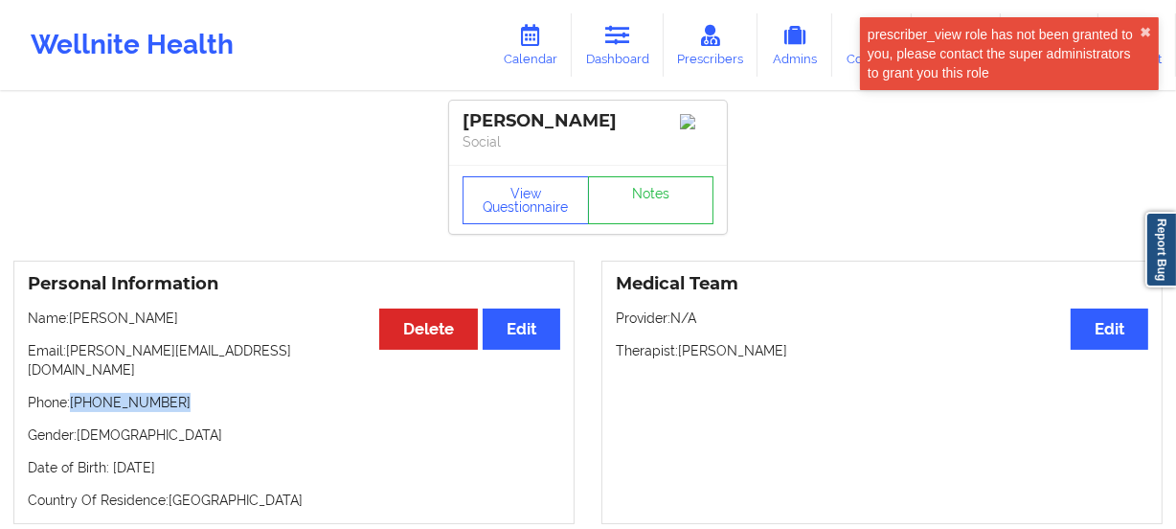
drag, startPoint x: 171, startPoint y: 388, endPoint x: 71, endPoint y: 383, distance: 100.7
click at [71, 393] on p "Phone: [PHONE_NUMBER]" at bounding box center [294, 402] width 533 height 19
copy p "[PHONE_NUMBER]"
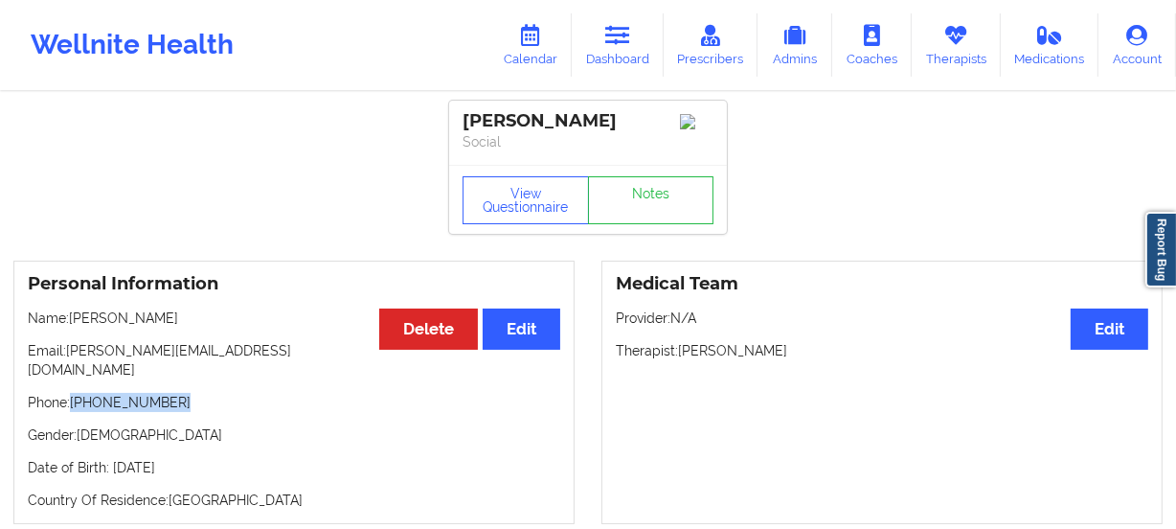
drag, startPoint x: 227, startPoint y: 457, endPoint x: 174, endPoint y: 454, distance: 52.8
click at [159, 458] on p "Date of Birth: [DEMOGRAPHIC_DATA]" at bounding box center [294, 467] width 533 height 19
click at [239, 430] on p "Gender: [DEMOGRAPHIC_DATA]" at bounding box center [294, 434] width 533 height 19
click at [628, 47] on link "Dashboard" at bounding box center [618, 44] width 92 height 63
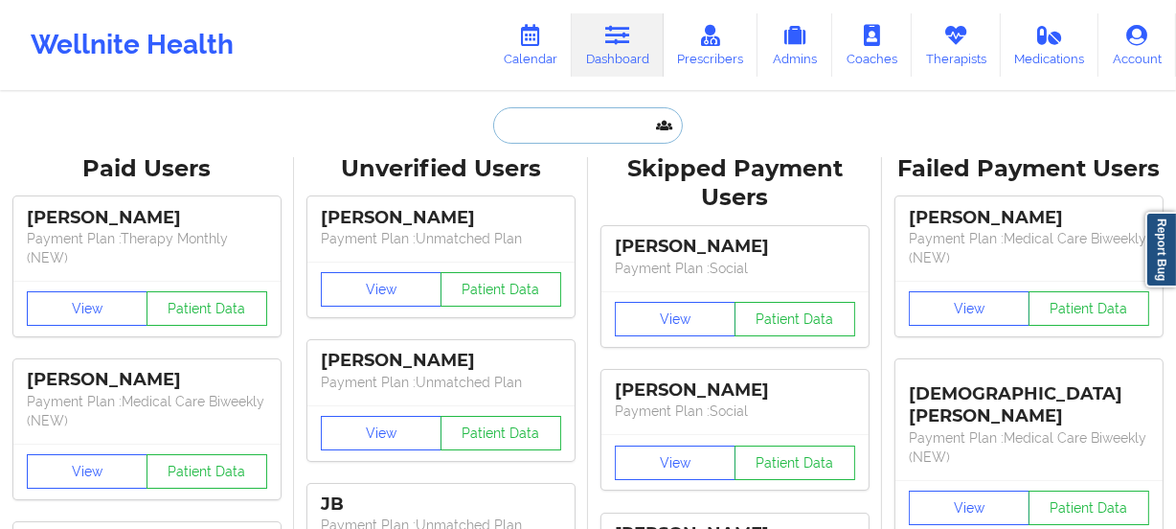
click at [571, 126] on input "text" at bounding box center [588, 125] width 190 height 36
paste input "[PERSON_NAME][EMAIL_ADDRESS][PERSON_NAME][DOMAIN_NAME]"
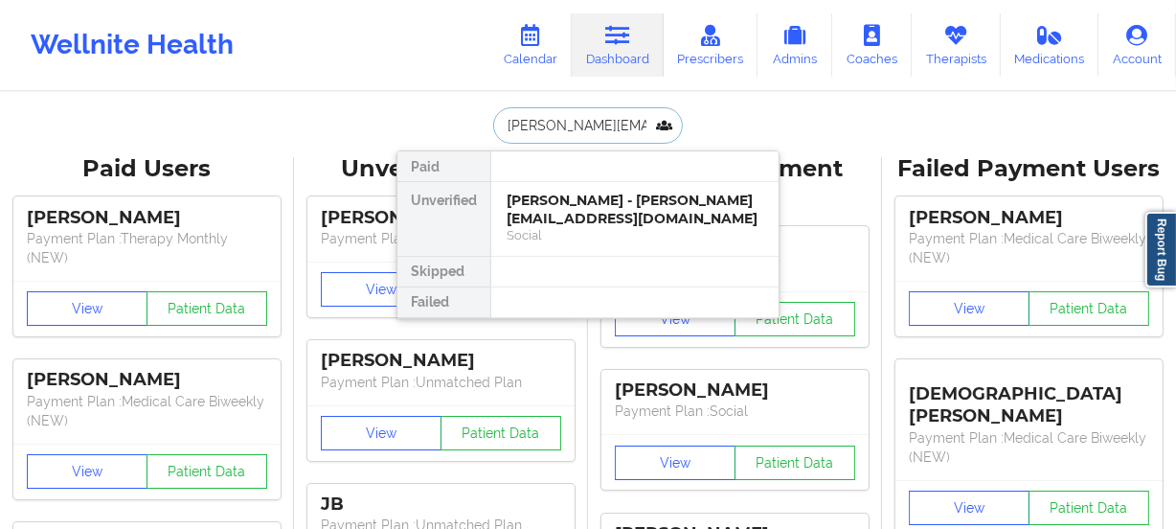
scroll to position [0, 53]
type input "[PERSON_NAME][EMAIL_ADDRESS][PERSON_NAME][DOMAIN_NAME]"
click at [610, 210] on div "Ana J Chang - [EMAIL_ADDRESS][PERSON_NAME][DOMAIN_NAME]" at bounding box center [635, 209] width 257 height 35
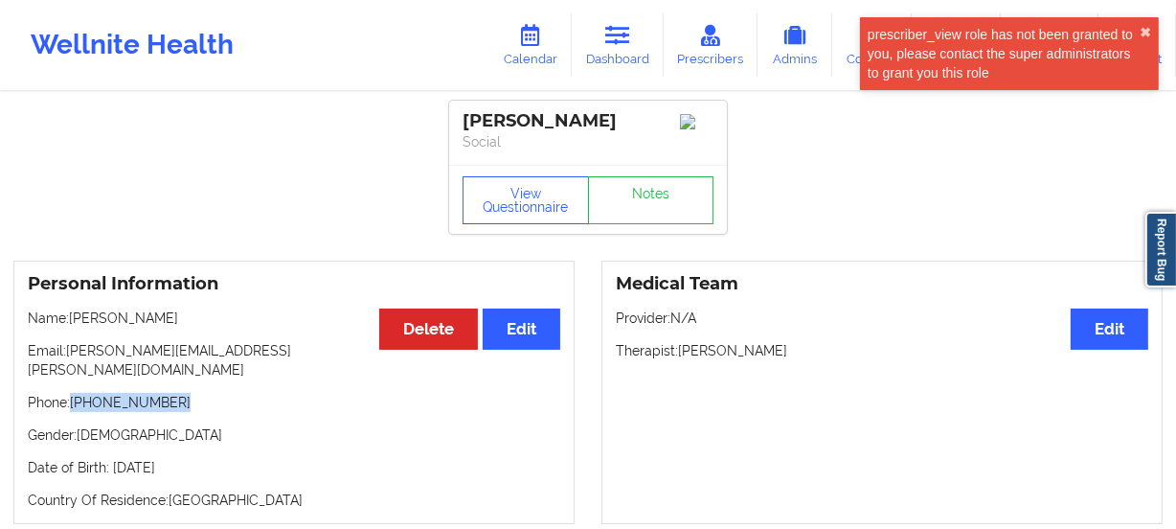
drag, startPoint x: 182, startPoint y: 388, endPoint x: 74, endPoint y: 387, distance: 108.3
click at [74, 393] on p "Phone: [PHONE_NUMBER]" at bounding box center [294, 402] width 533 height 19
copy p "[PHONE_NUMBER]"
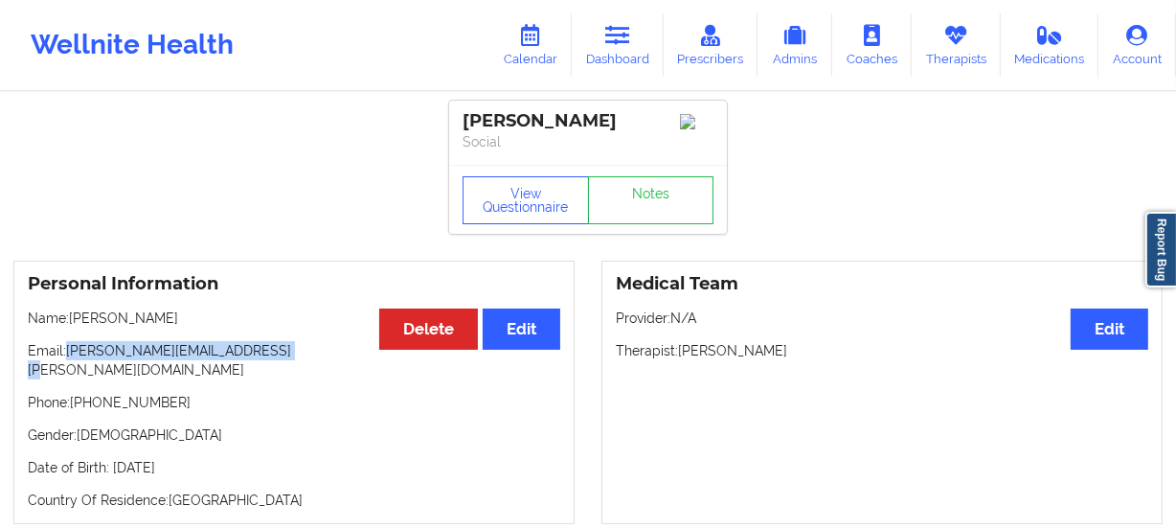
drag, startPoint x: 283, startPoint y: 358, endPoint x: 70, endPoint y: 358, distance: 212.7
click at [70, 358] on p "Email: [PERSON_NAME][EMAIL_ADDRESS][PERSON_NAME][DOMAIN_NAME]" at bounding box center [294, 360] width 533 height 38
copy p "[PERSON_NAME][EMAIL_ADDRESS][PERSON_NAME][DOMAIN_NAME]"
click at [628, 28] on icon at bounding box center [617, 35] width 25 height 21
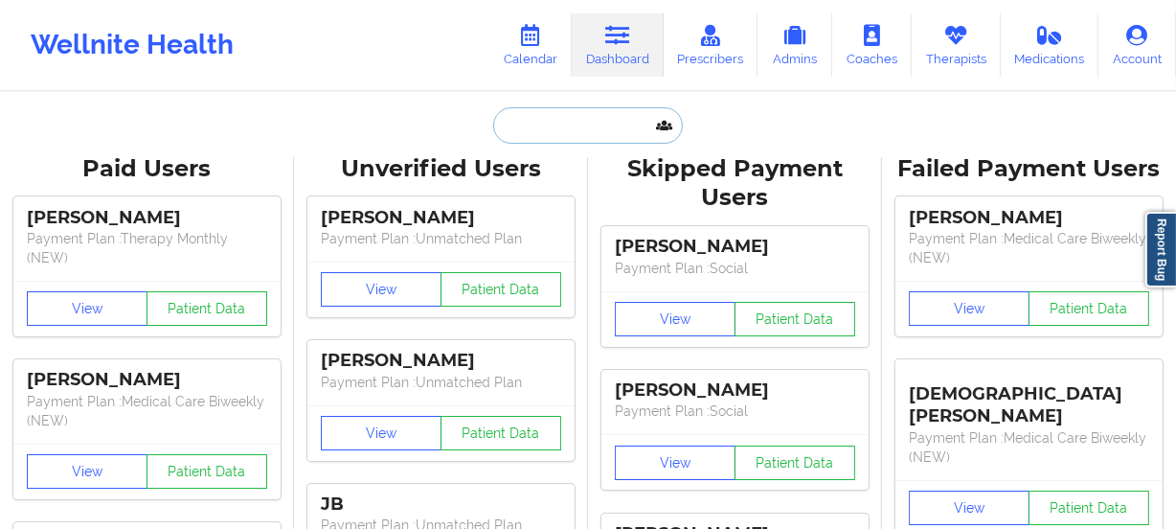
click at [541, 112] on input "text" at bounding box center [588, 125] width 190 height 36
paste input "[EMAIL_ADDRESS][PERSON_NAME][DOMAIN_NAME]"
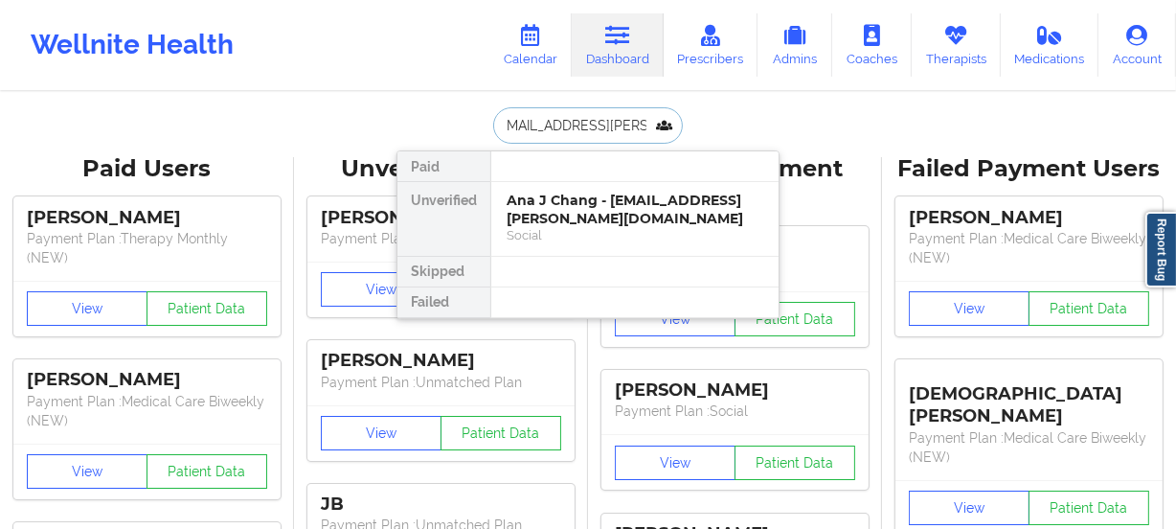
type input "[EMAIL_ADDRESS][PERSON_NAME][DOMAIN_NAME]"
click at [627, 204] on div "[PERSON_NAME] - [PERSON_NAME][EMAIL_ADDRESS][DOMAIN_NAME]" at bounding box center [635, 209] width 257 height 35
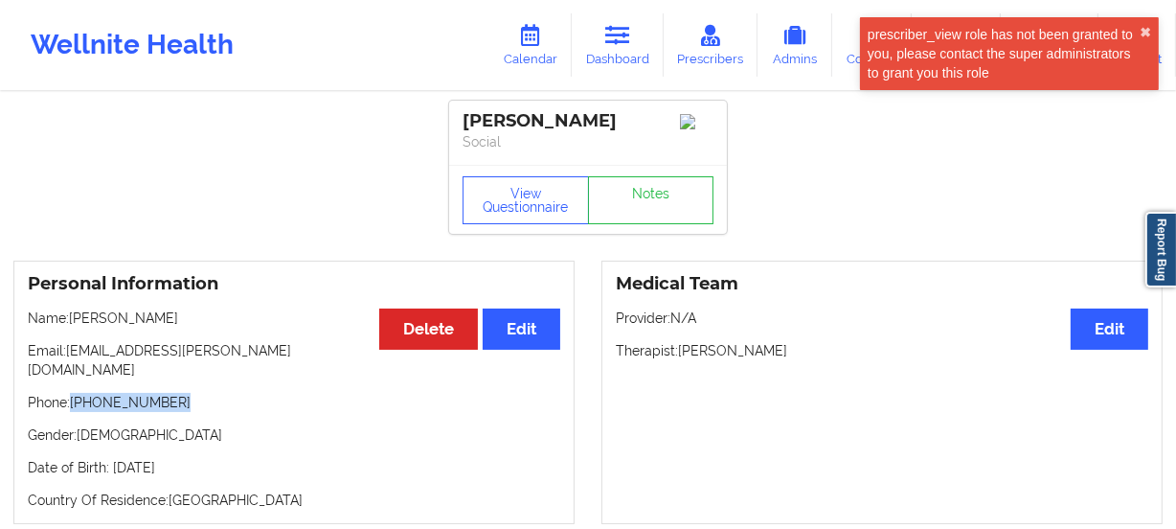
drag, startPoint x: 164, startPoint y: 393, endPoint x: 74, endPoint y: 389, distance: 90.1
click at [74, 393] on p "Phone: [PHONE_NUMBER]" at bounding box center [294, 402] width 533 height 19
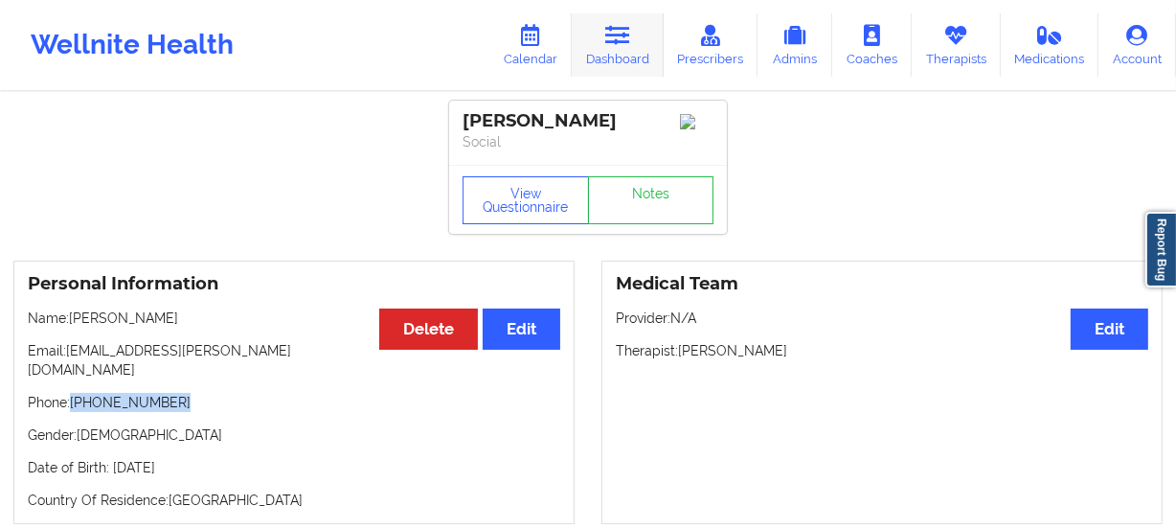
click at [624, 44] on icon at bounding box center [617, 35] width 25 height 21
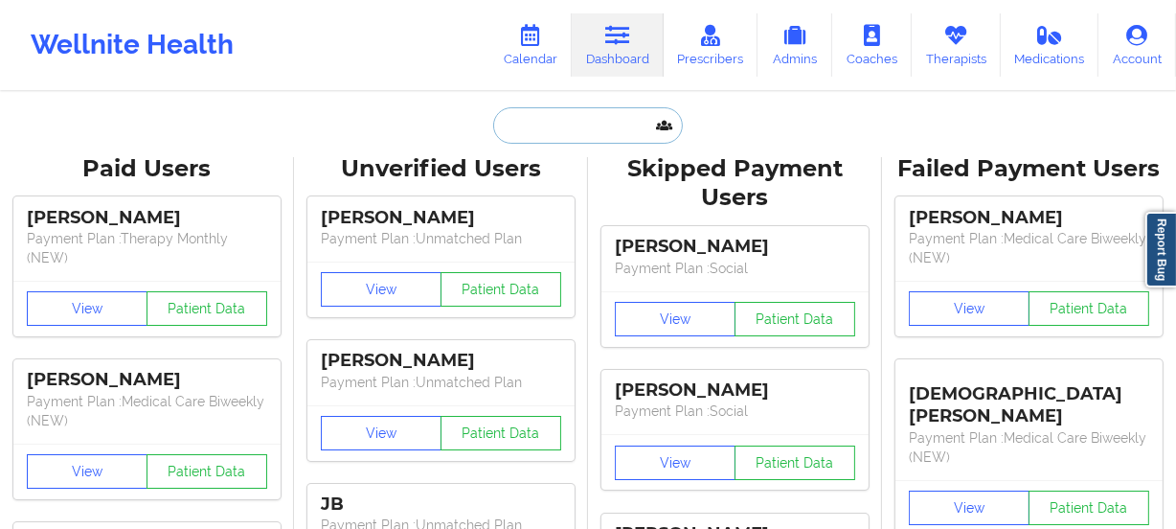
click at [565, 141] on input "text" at bounding box center [588, 125] width 190 height 36
paste input "[EMAIL_ADDRESS][DOMAIN_NAME]"
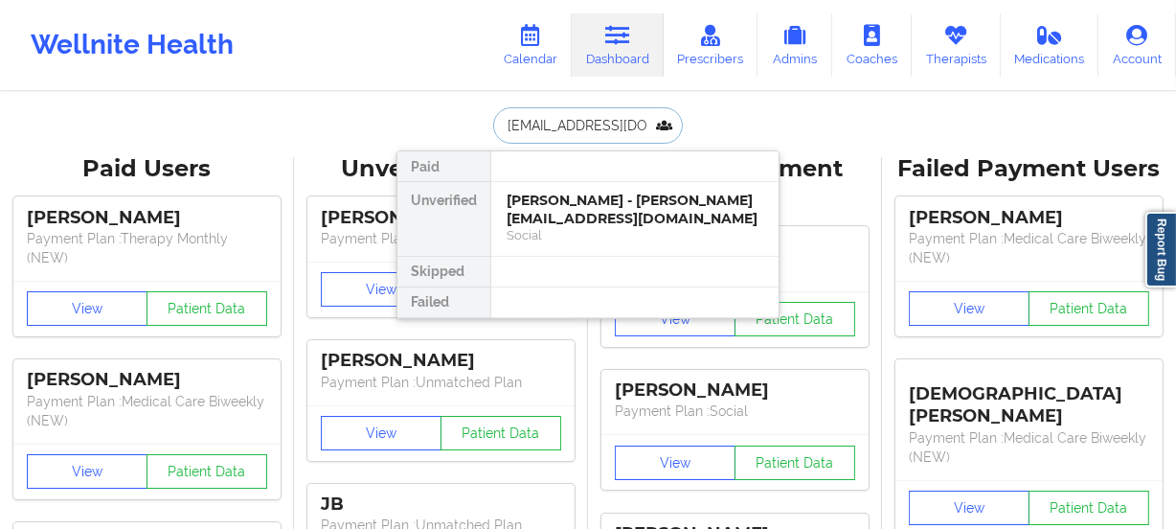
scroll to position [0, 34]
type input "[EMAIL_ADDRESS][DOMAIN_NAME]"
click at [632, 209] on div "[PERSON_NAME] - [EMAIL_ADDRESS][DOMAIN_NAME]" at bounding box center [635, 209] width 257 height 35
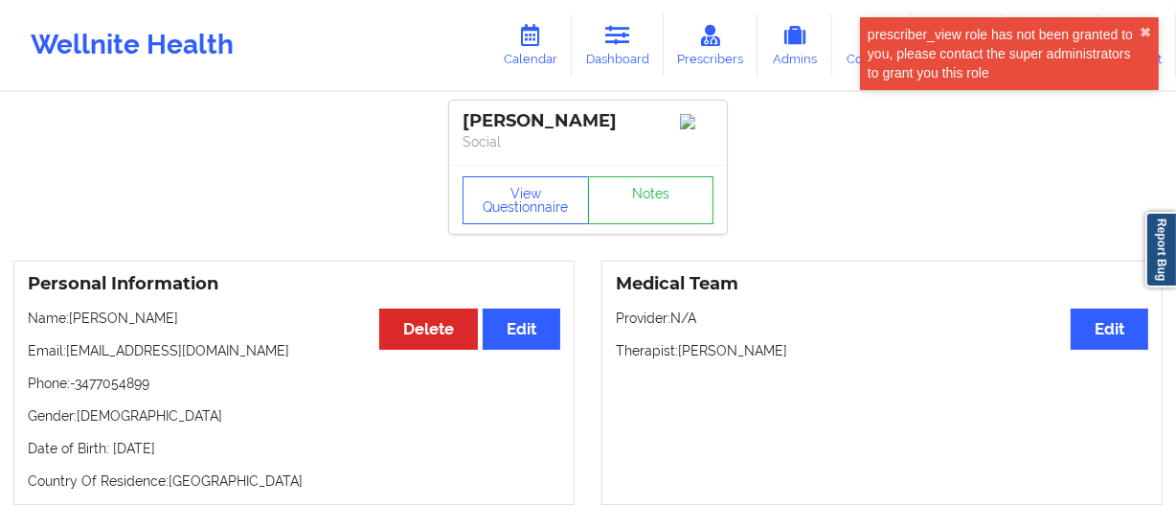
drag, startPoint x: 236, startPoint y: 458, endPoint x: 192, endPoint y: 439, distance: 48.1
click at [96, 433] on div "Personal Information Edit Delete Name: [PERSON_NAME] Email: [EMAIL_ADDRESS][DOM…" at bounding box center [293, 383] width 561 height 244
click at [208, 441] on div "Personal Information Edit Delete Name: [PERSON_NAME] Email: [EMAIL_ADDRESS][DOM…" at bounding box center [293, 383] width 561 height 244
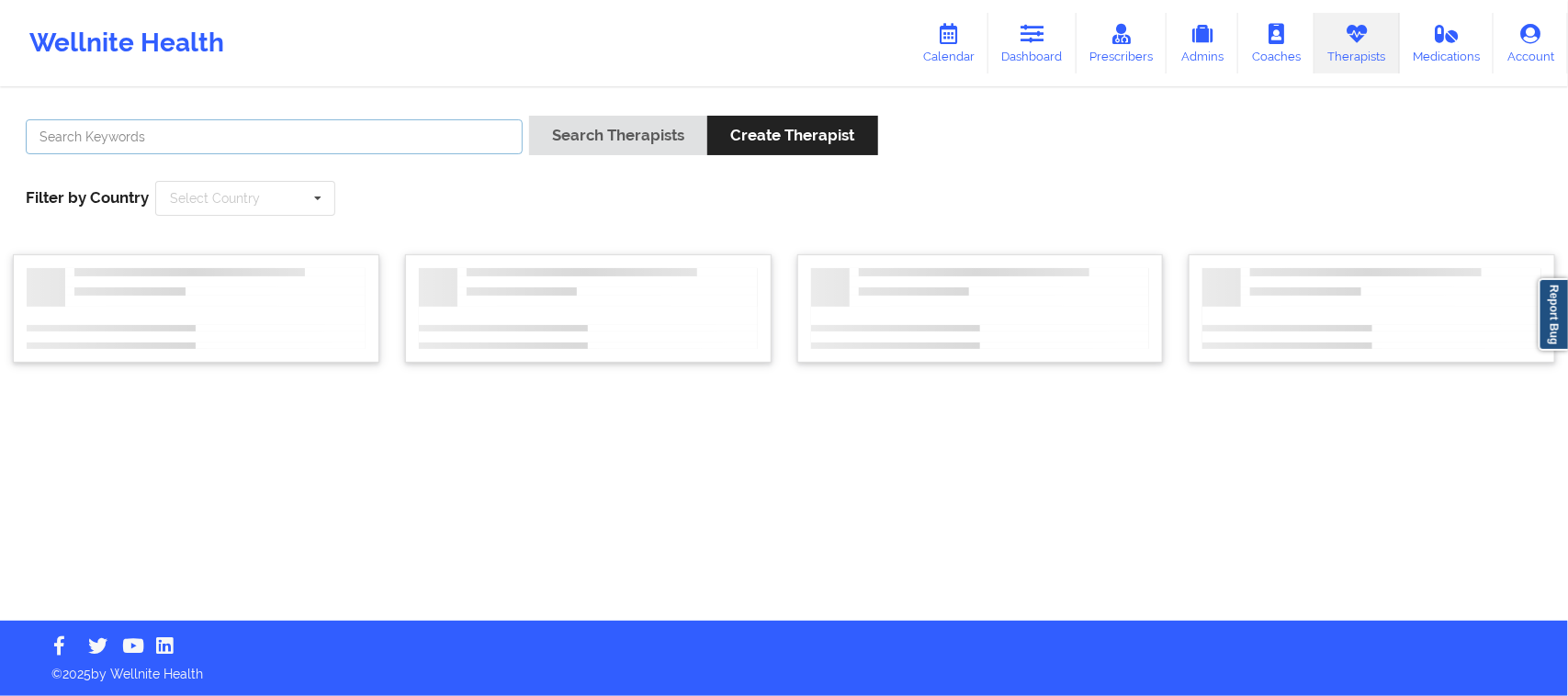
click at [433, 120] on input "text" at bounding box center [274, 137] width 497 height 35
type input "[PERSON_NAME]"
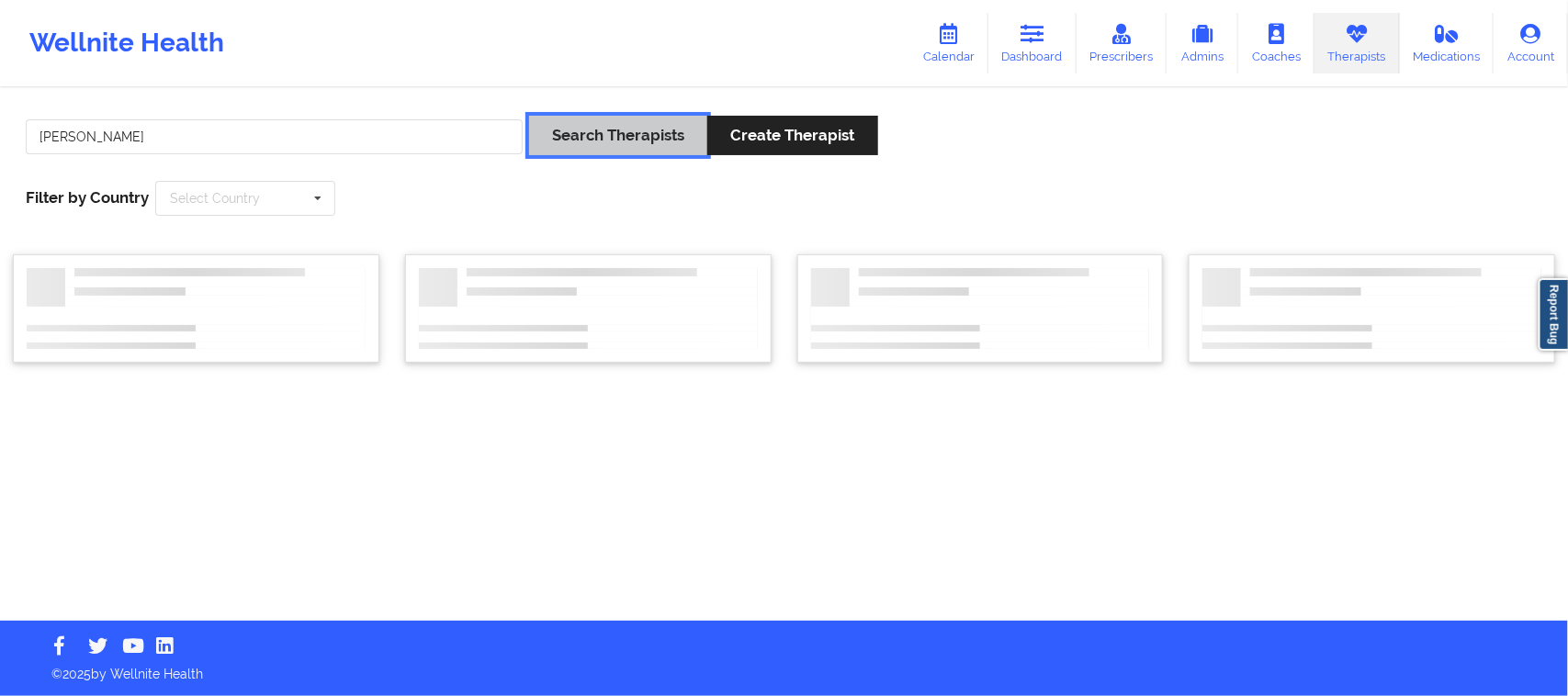
click at [529, 116] on button "Search Therapists" at bounding box center [619, 135] width 178 height 39
